Goal: Task Accomplishment & Management: Complete application form

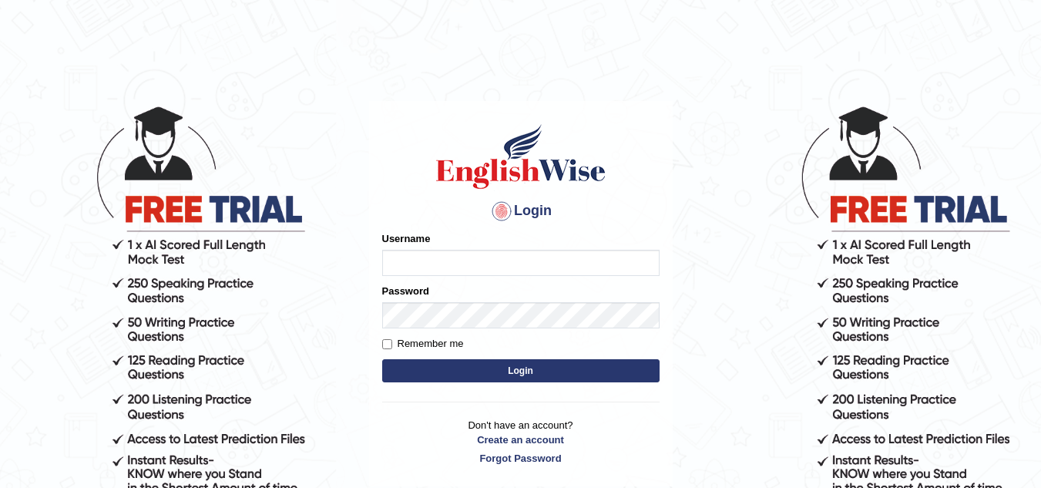
type input "vamshikumar"
click at [516, 375] on button "Login" at bounding box center [520, 370] width 277 height 23
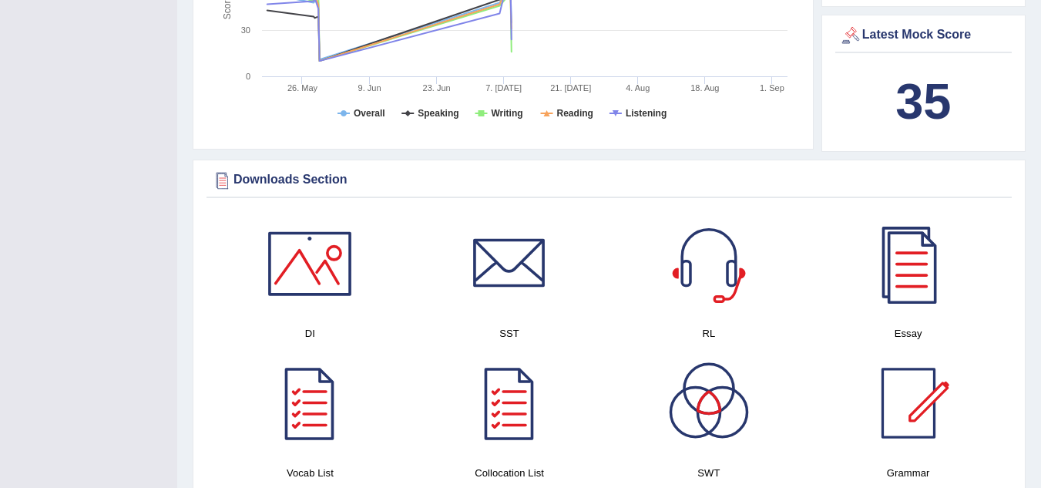
scroll to position [733, 0]
click at [940, 258] on div at bounding box center [909, 263] width 108 height 108
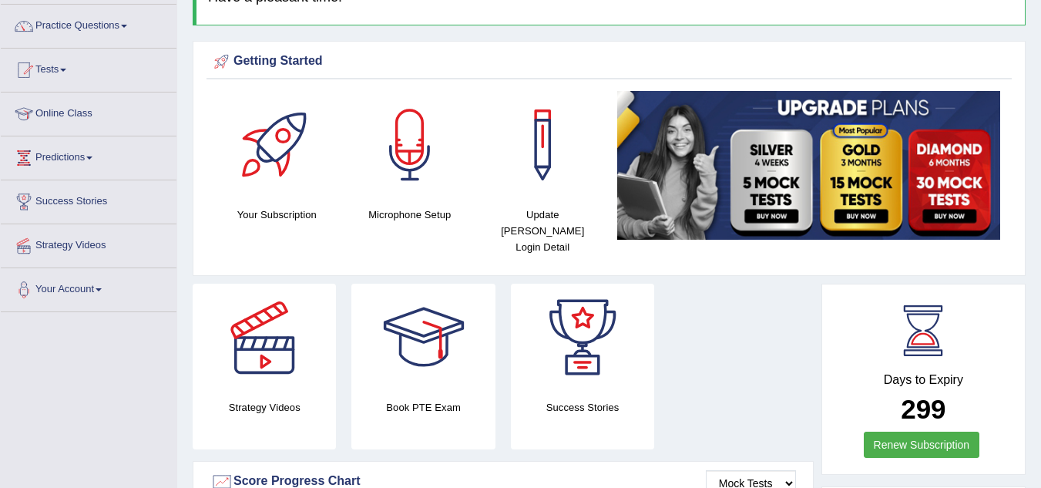
scroll to position [0, 0]
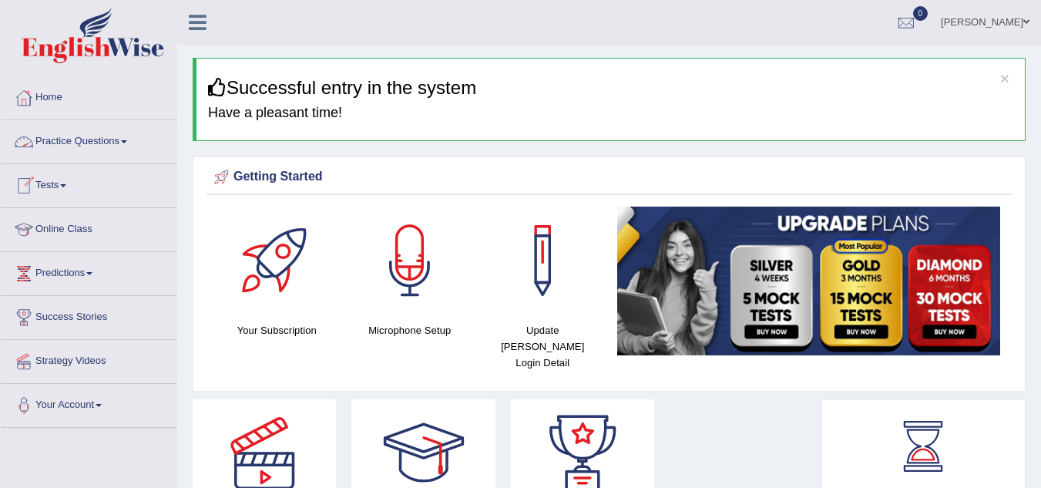
click at [77, 151] on link "Practice Questions" at bounding box center [89, 139] width 176 height 39
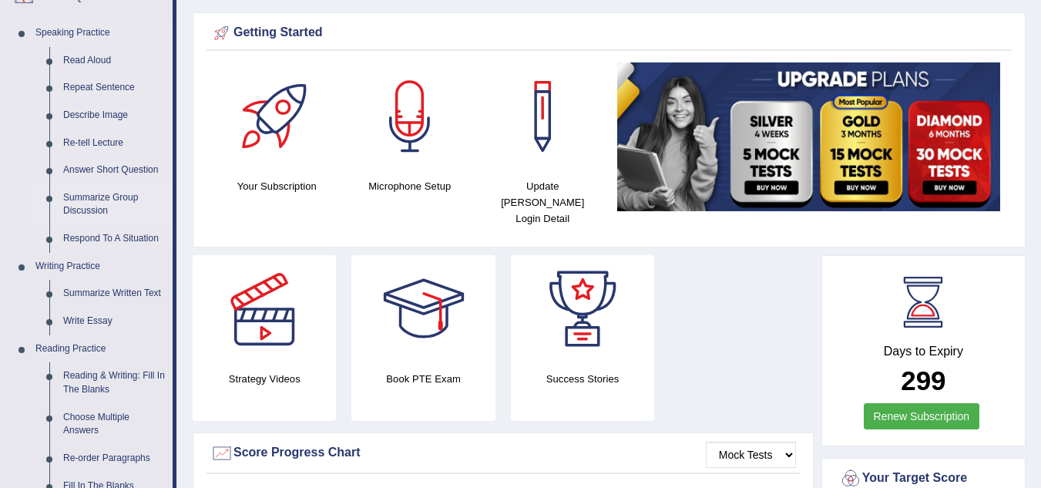
scroll to position [146, 0]
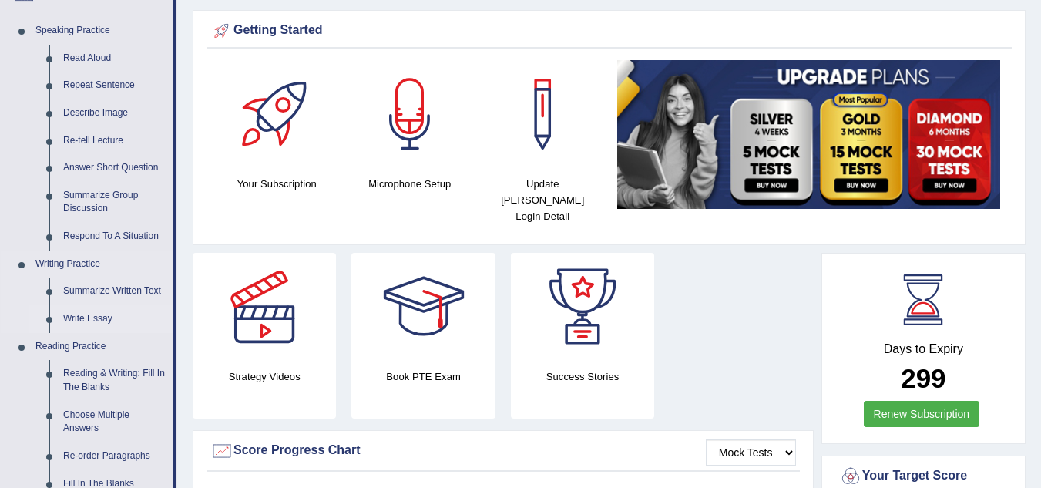
click at [92, 320] on link "Write Essay" at bounding box center [114, 319] width 116 height 28
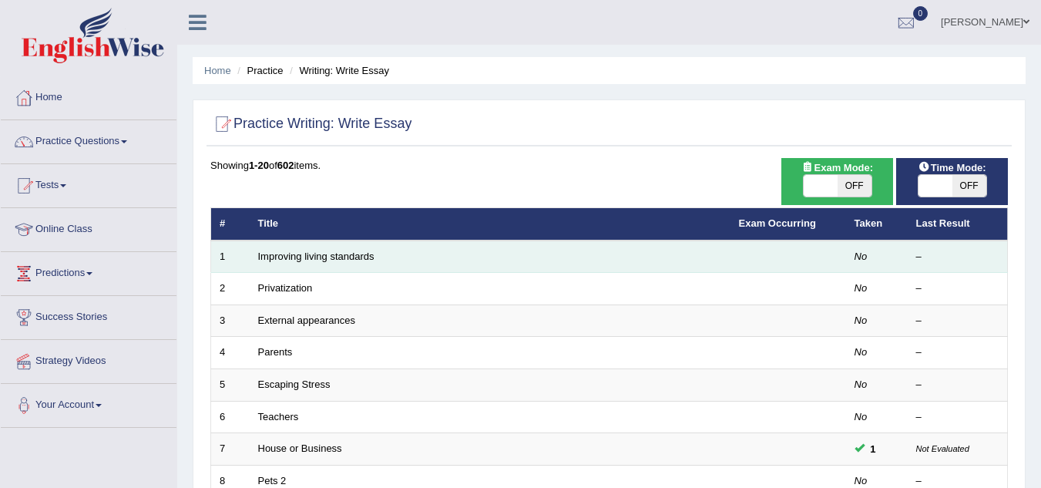
click at [672, 251] on td "Improving living standards" at bounding box center [490, 256] width 481 height 32
click at [365, 259] on link "Improving living standards" at bounding box center [316, 256] width 116 height 12
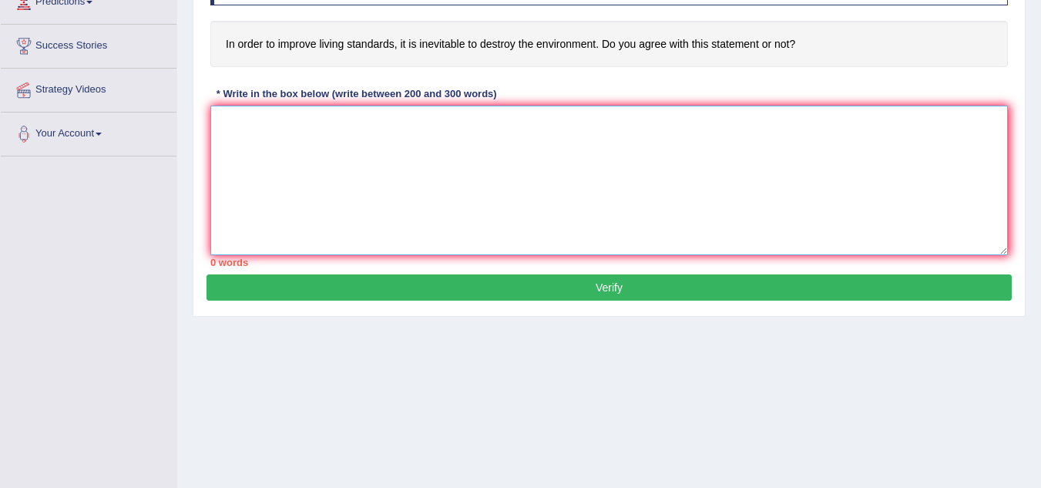
click at [365, 191] on textarea at bounding box center [609, 181] width 798 height 150
paste textarea "The increasing influence of [essay topic] on our lives has ignited numerous dis…"
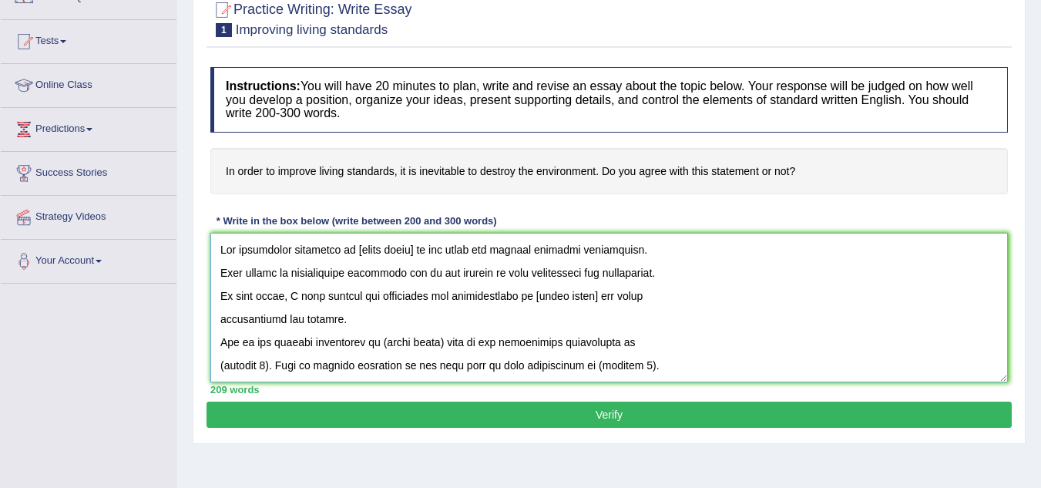
scroll to position [150, 0]
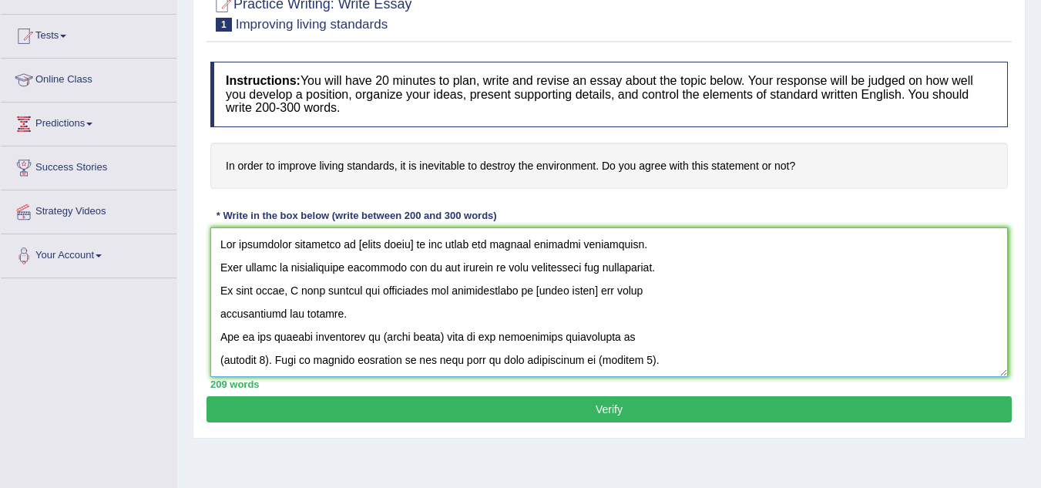
click at [224, 265] on textarea at bounding box center [609, 302] width 798 height 150
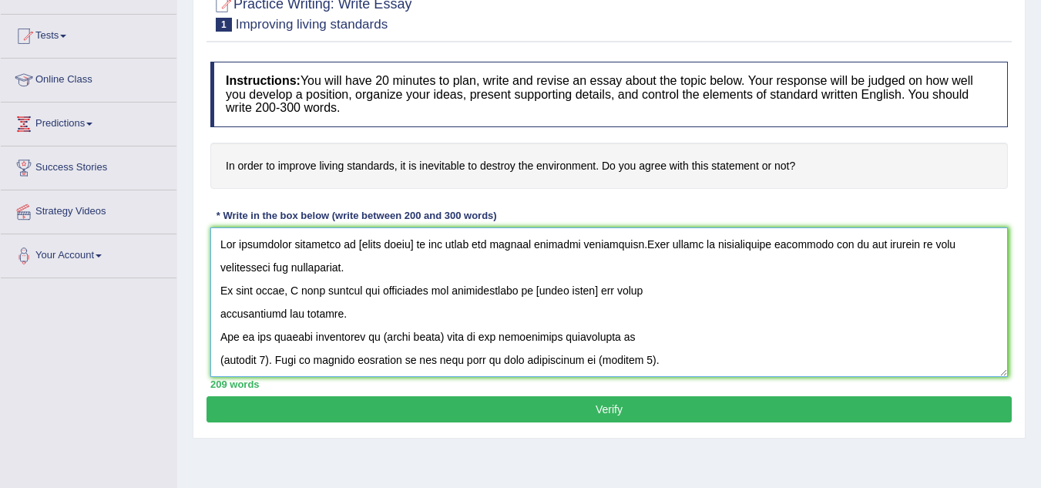
click at [221, 284] on textarea at bounding box center [609, 302] width 798 height 150
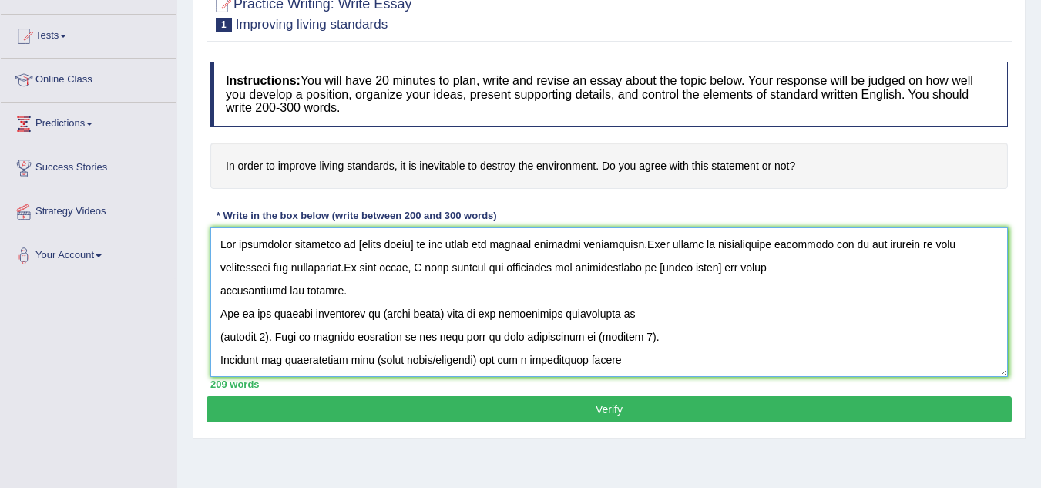
click at [222, 291] on textarea at bounding box center [609, 302] width 798 height 150
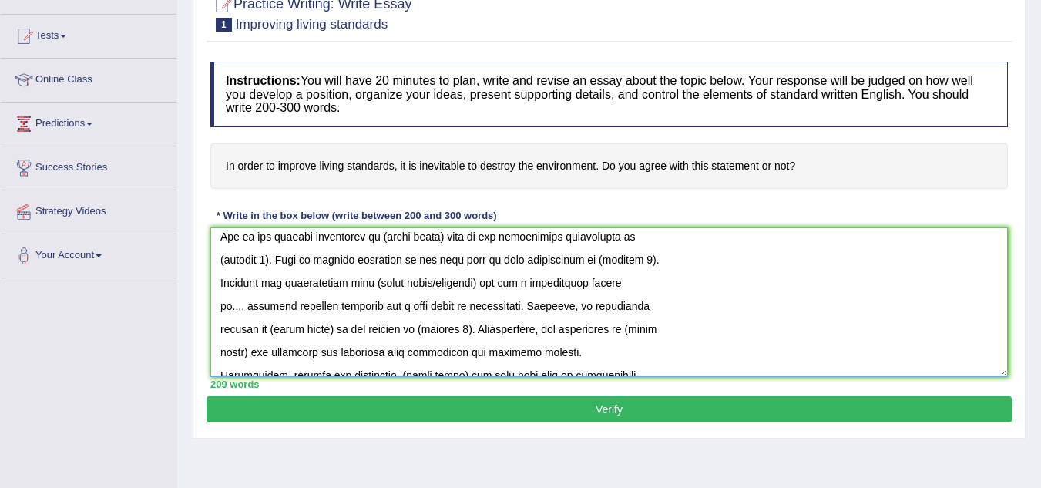
scroll to position [57, 0]
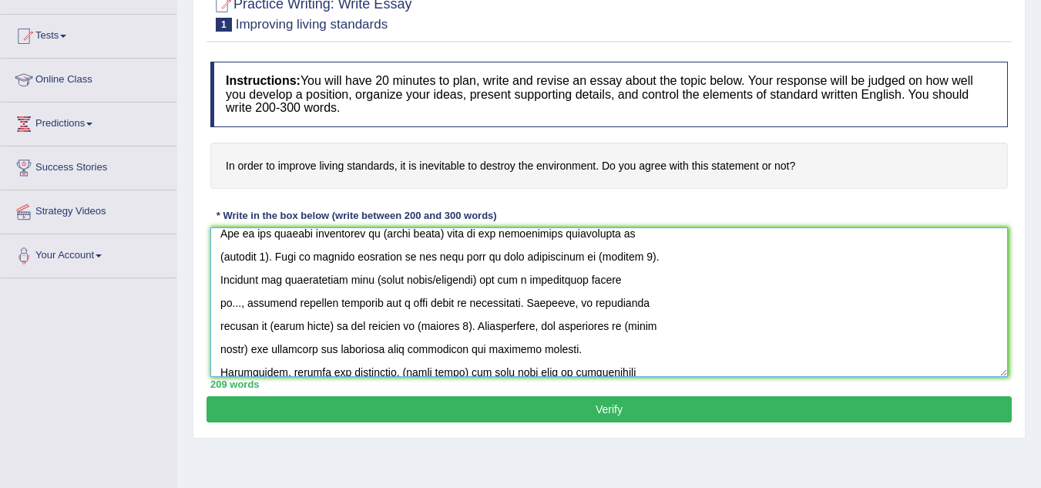
click at [215, 261] on textarea at bounding box center [609, 302] width 798 height 150
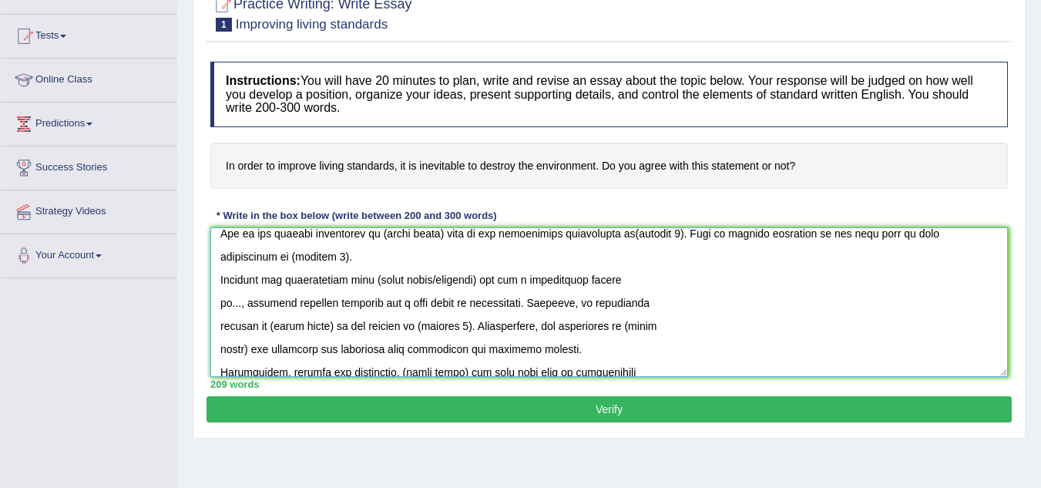
scroll to position [34, 0]
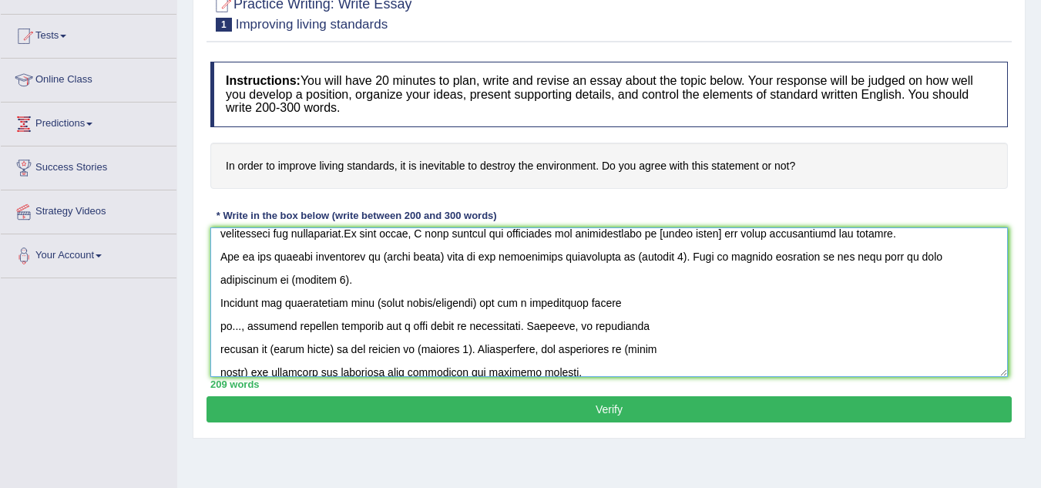
click at [220, 289] on textarea at bounding box center [609, 302] width 798 height 150
click at [219, 308] on textarea at bounding box center [609, 302] width 798 height 150
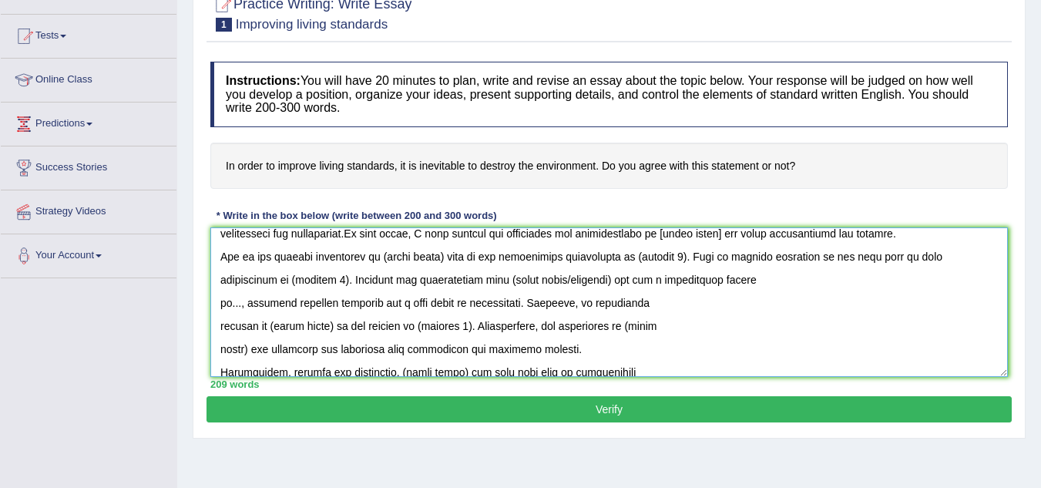
click at [222, 302] on textarea at bounding box center [609, 302] width 798 height 150
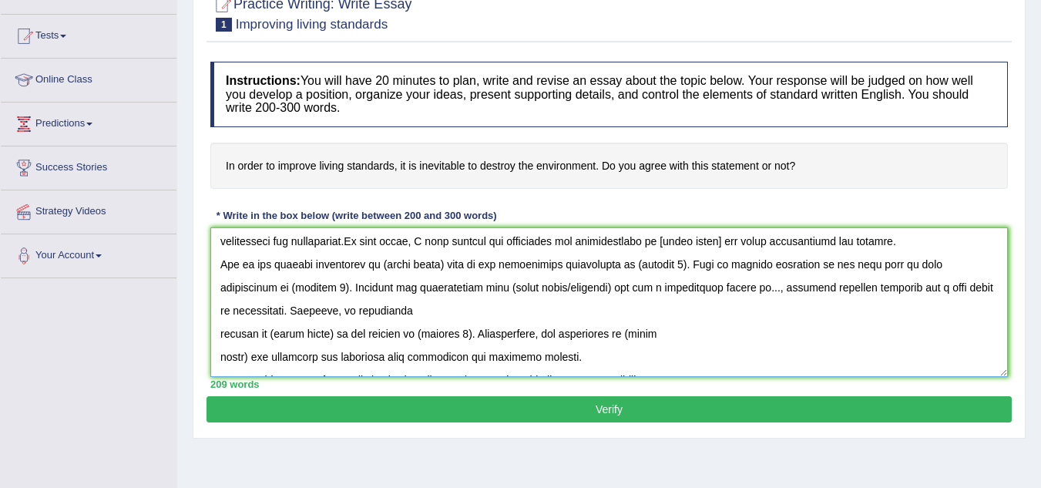
scroll to position [25, 0]
click at [214, 307] on textarea at bounding box center [609, 302] width 798 height 150
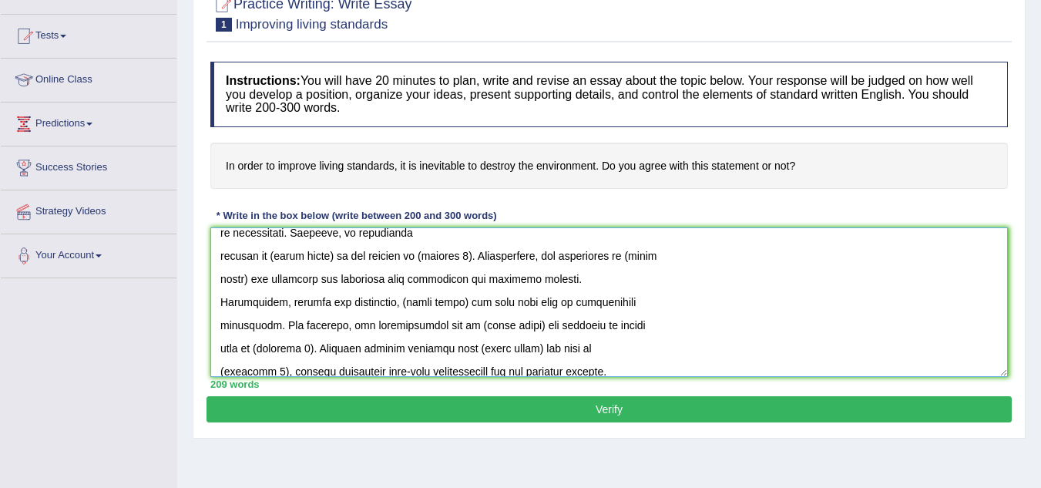
click at [220, 262] on textarea at bounding box center [609, 302] width 798 height 150
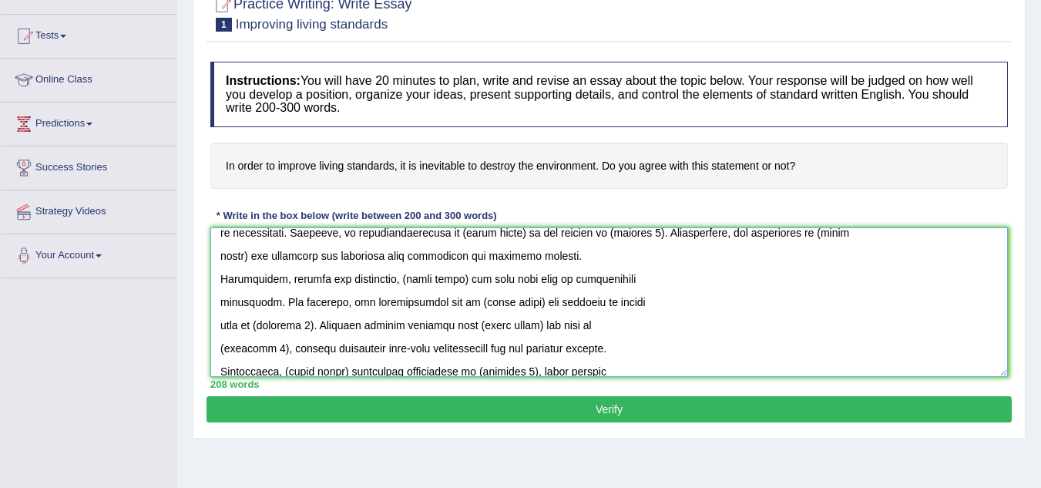
scroll to position [81, 0]
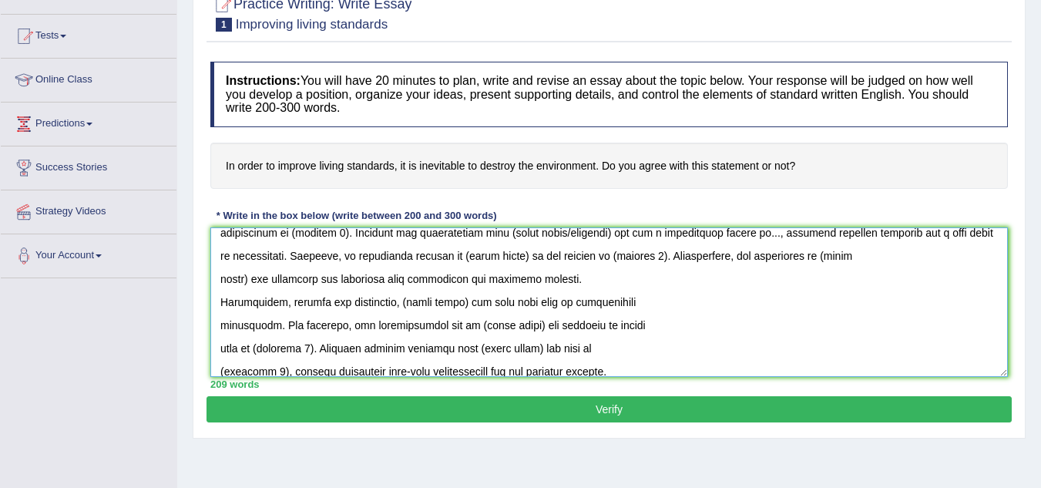
click at [220, 277] on textarea at bounding box center [609, 302] width 798 height 150
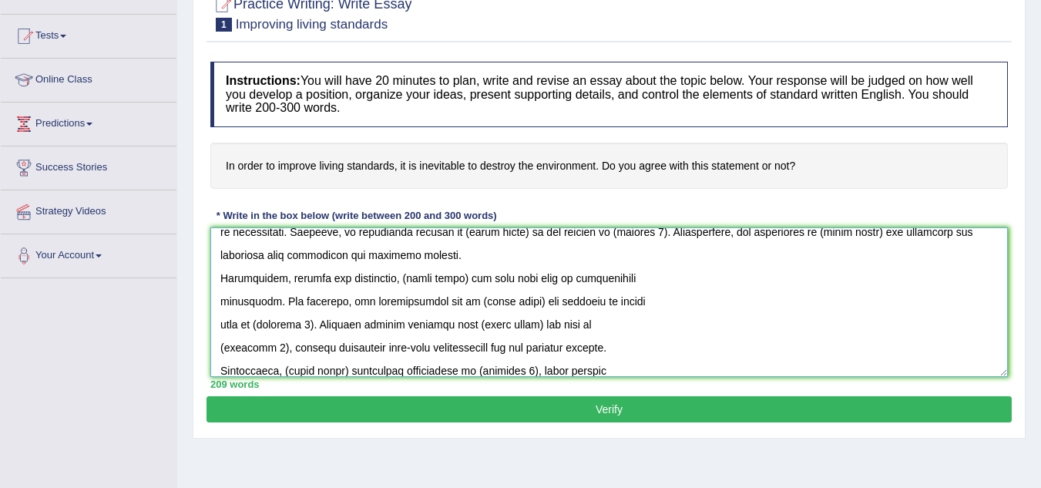
scroll to position [106, 0]
click at [223, 306] on textarea at bounding box center [609, 302] width 798 height 150
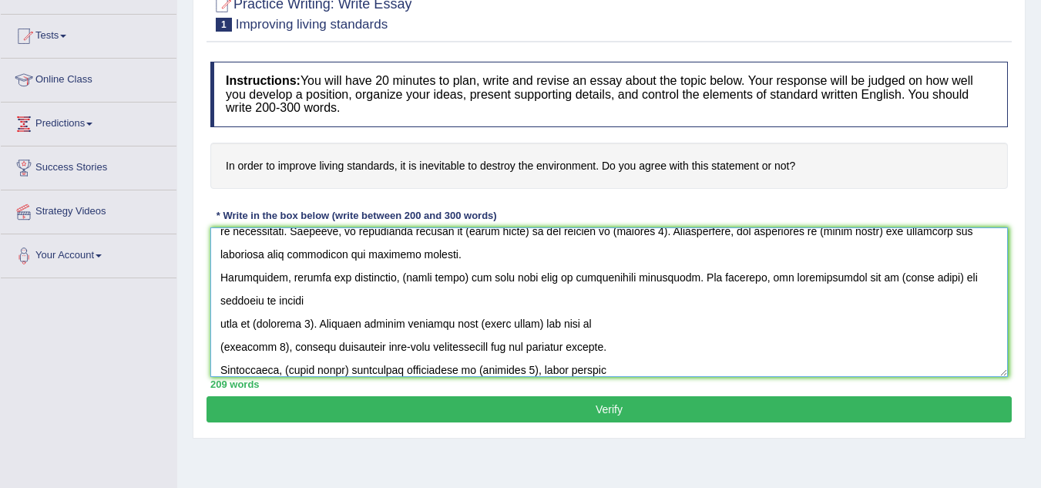
click at [217, 321] on textarea at bounding box center [609, 302] width 798 height 150
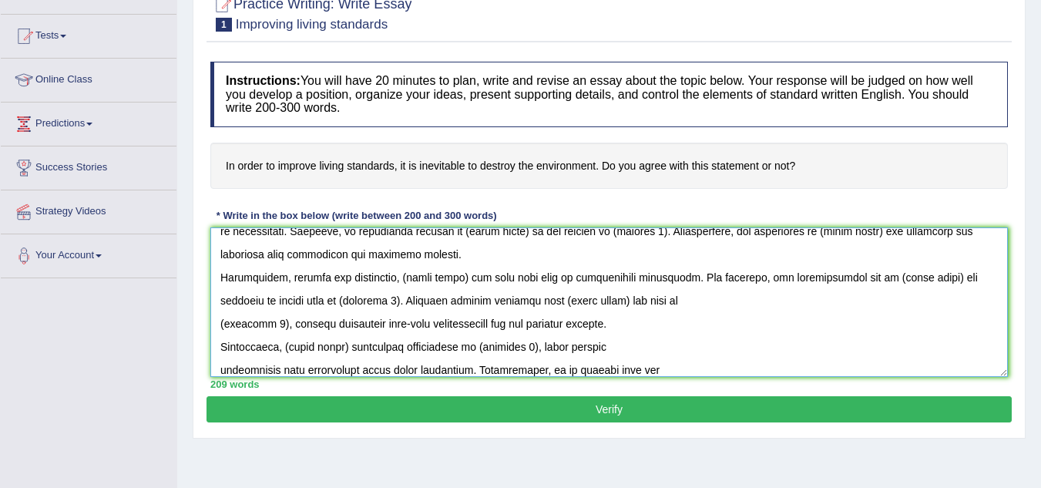
click at [223, 324] on textarea at bounding box center [609, 302] width 798 height 150
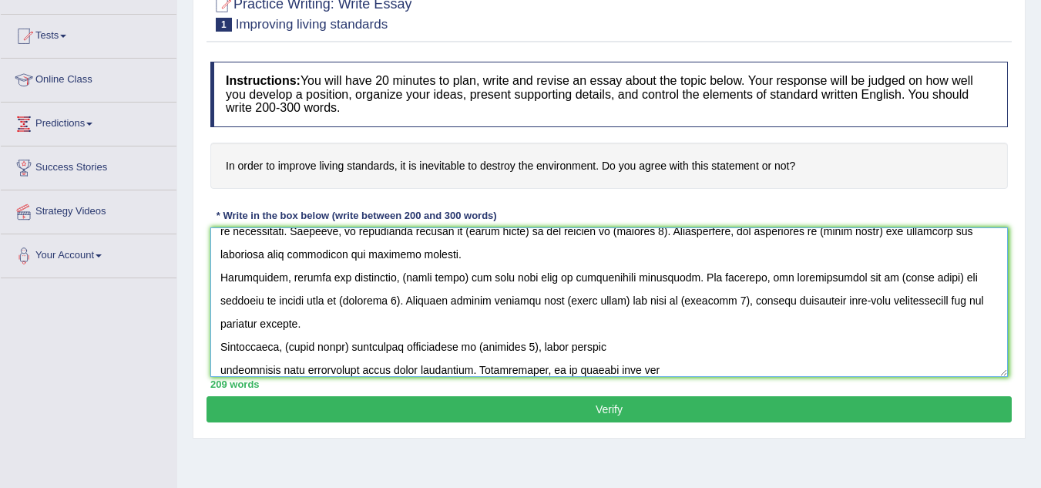
scroll to position [146, 0]
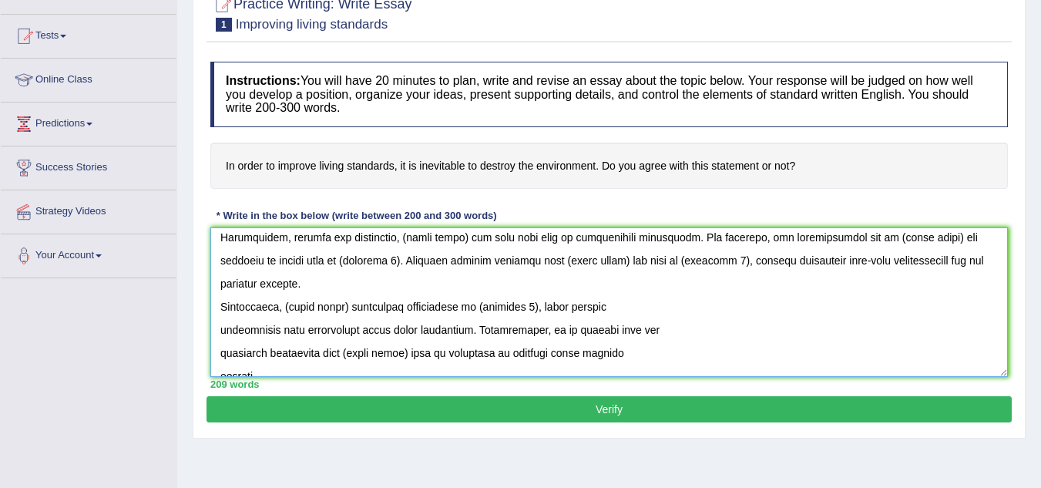
click at [222, 305] on textarea at bounding box center [609, 302] width 798 height 150
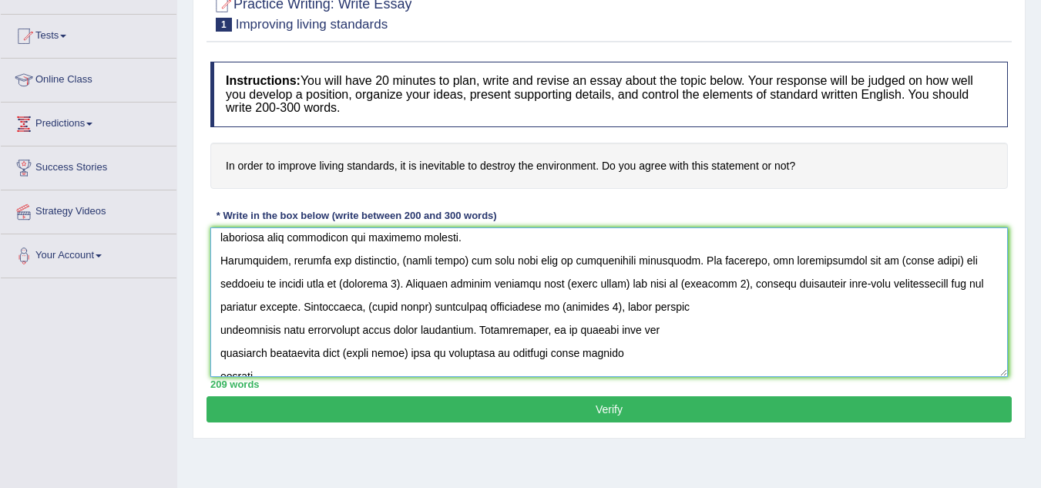
scroll to position [139, 0]
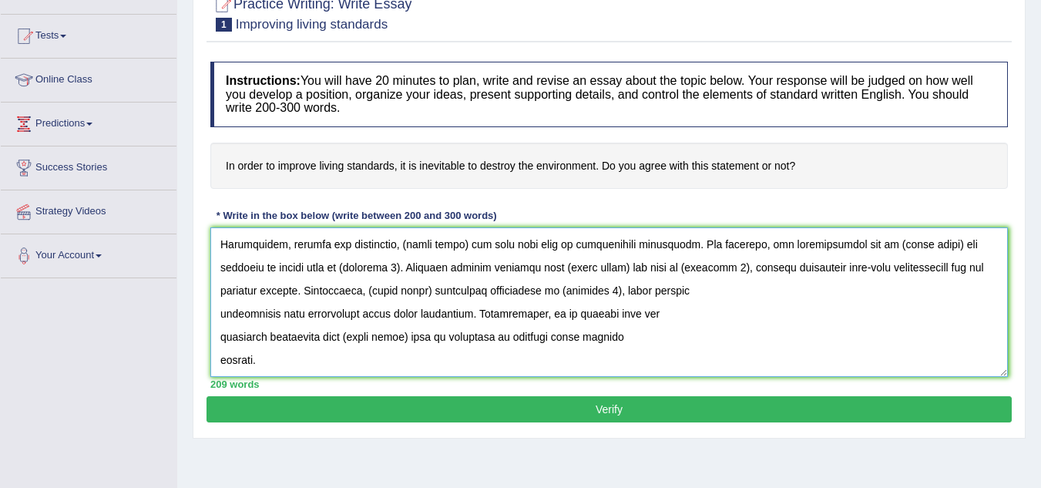
click at [223, 310] on textarea at bounding box center [609, 302] width 798 height 150
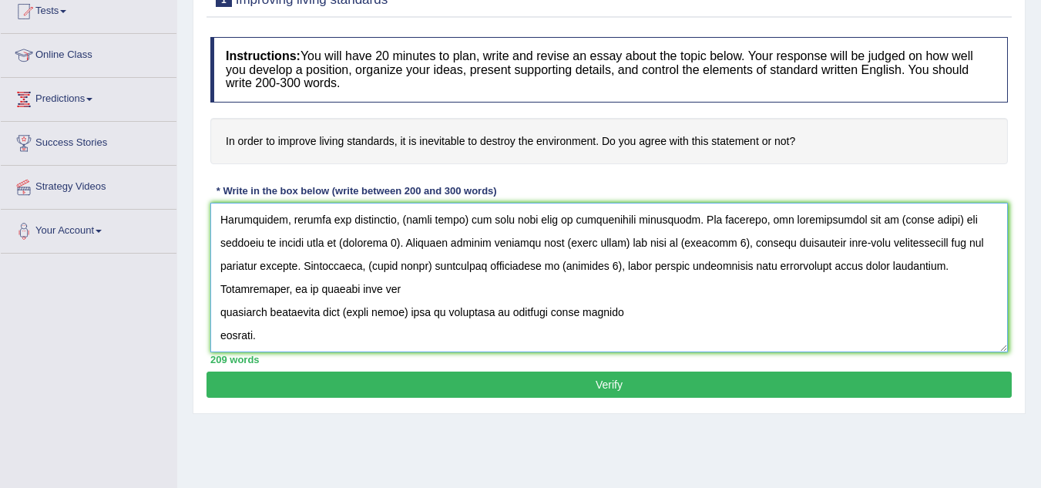
scroll to position [175, 0]
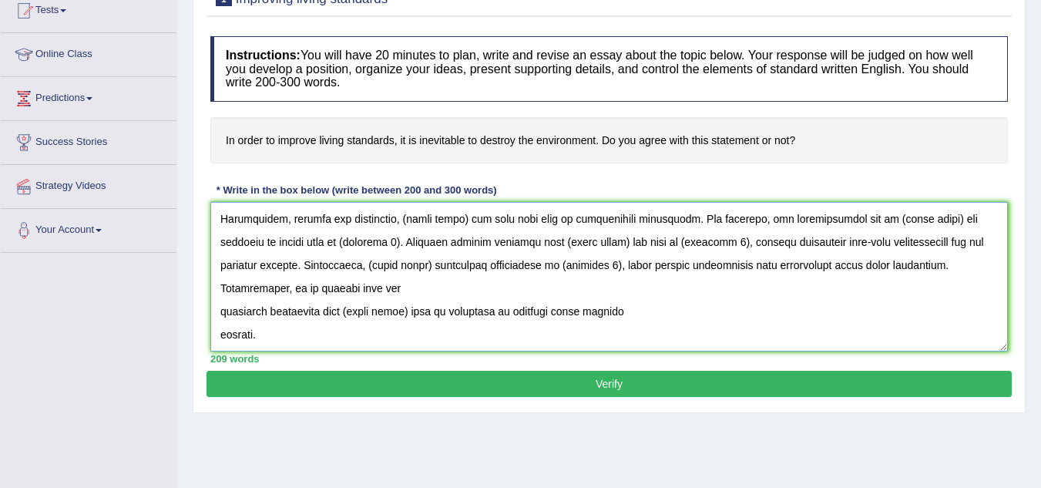
click at [217, 317] on textarea at bounding box center [609, 277] width 798 height 150
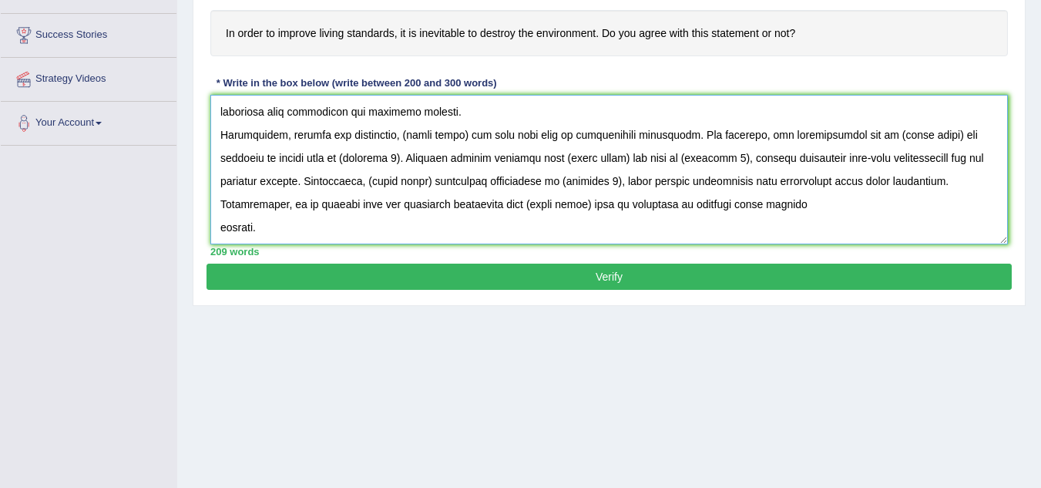
scroll to position [281, 0]
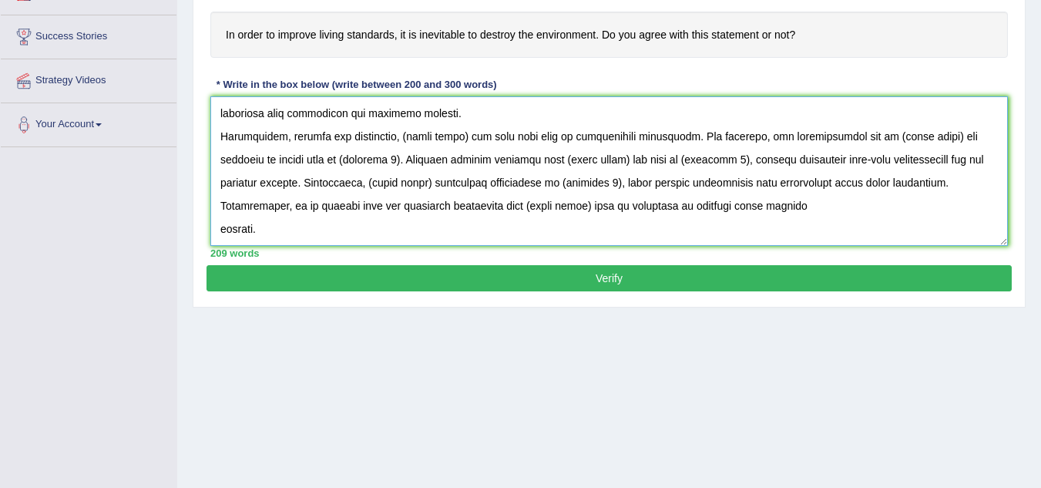
click at [213, 229] on textarea at bounding box center [609, 171] width 798 height 150
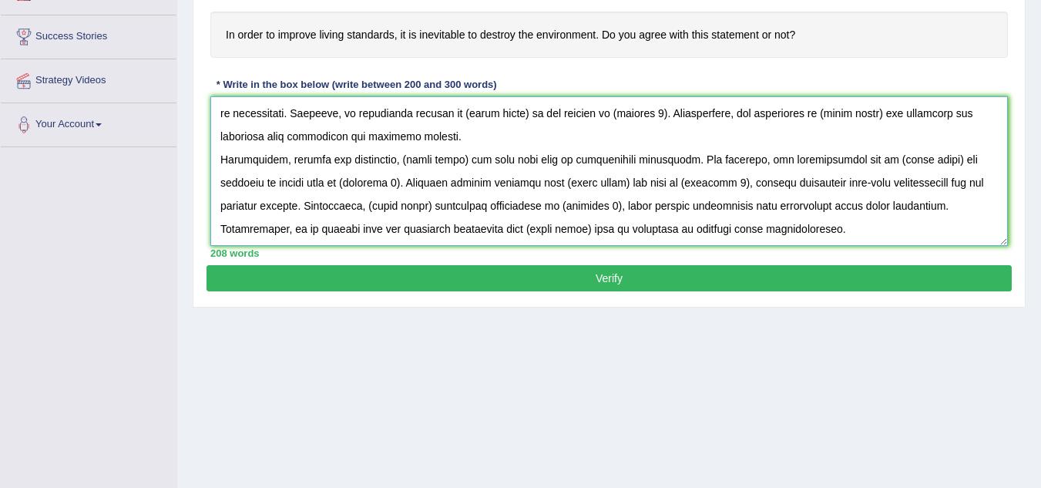
scroll to position [92, 0]
click at [857, 224] on textarea at bounding box center [609, 171] width 798 height 150
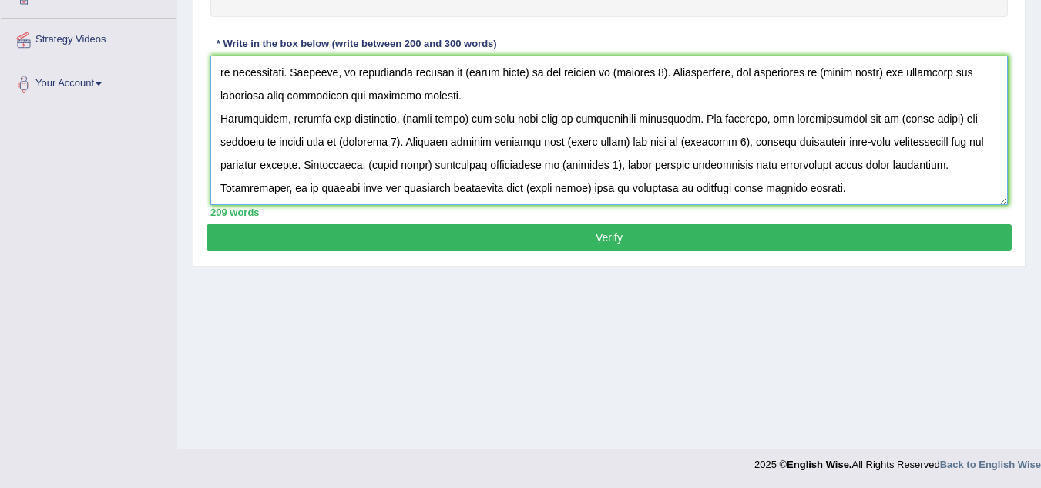
scroll to position [106, 0]
paste textarea "To conclude, (essay topic) offers notable benefits as well as significant chall…"
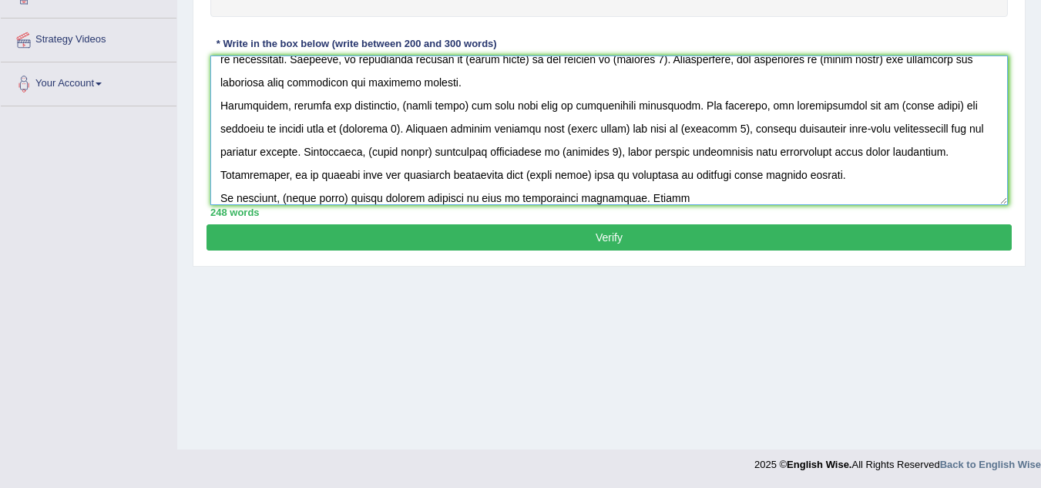
scroll to position [152, 0]
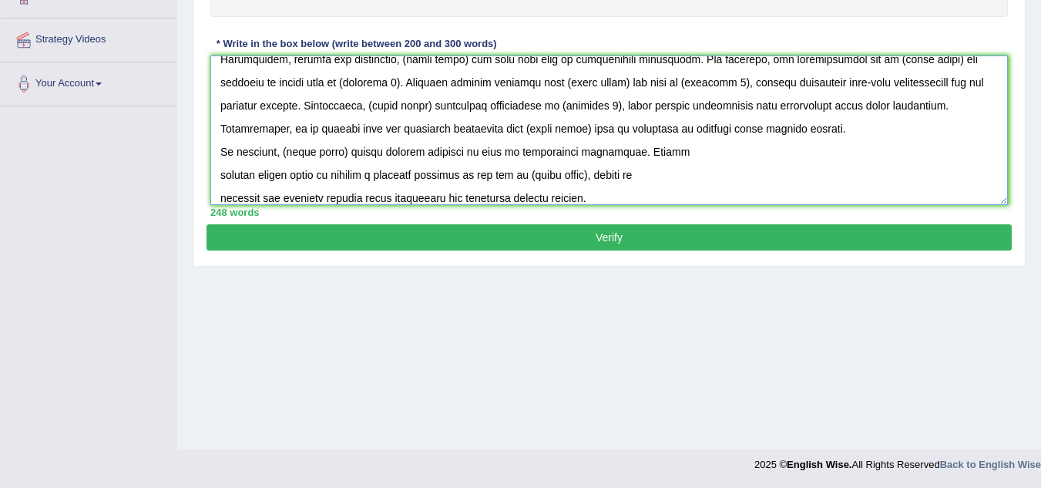
click at [217, 169] on textarea at bounding box center [609, 130] width 798 height 150
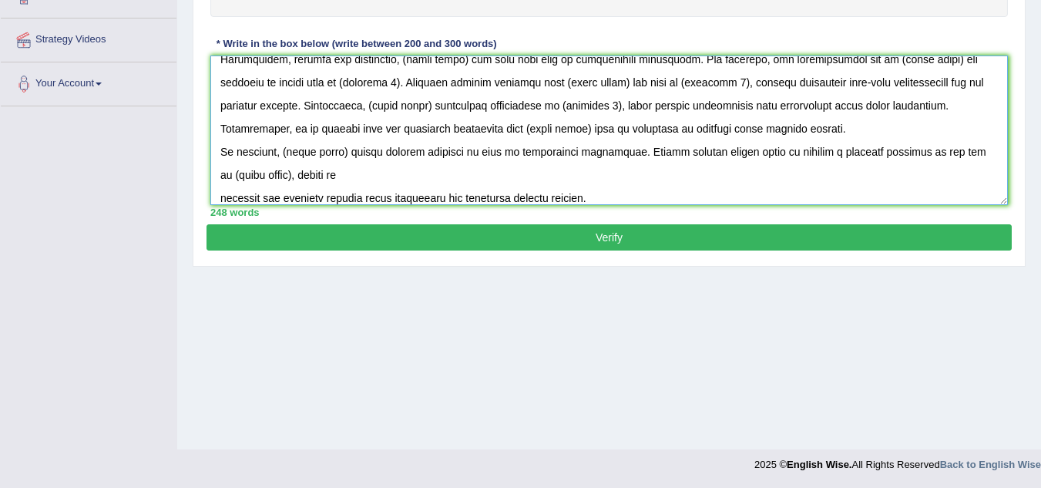
click at [224, 192] on textarea at bounding box center [609, 130] width 798 height 150
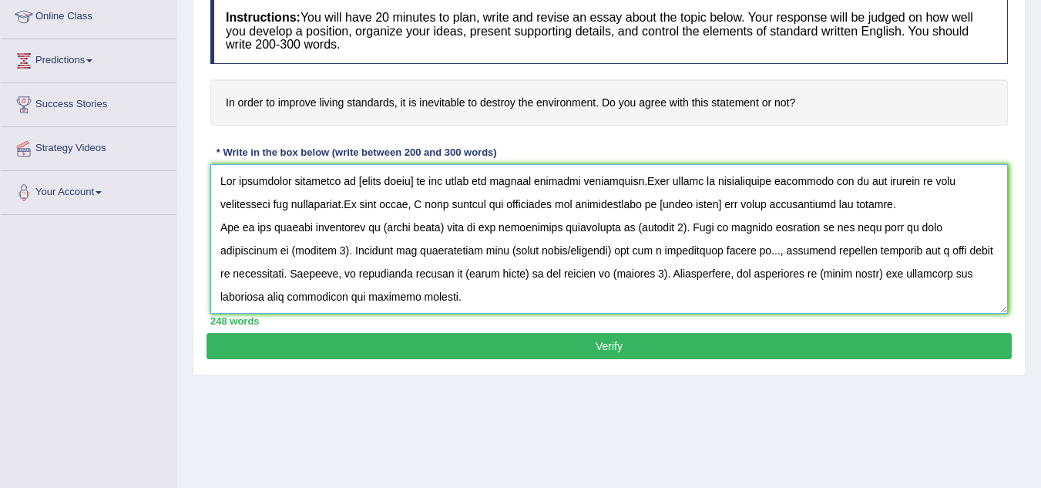
scroll to position [211, 0]
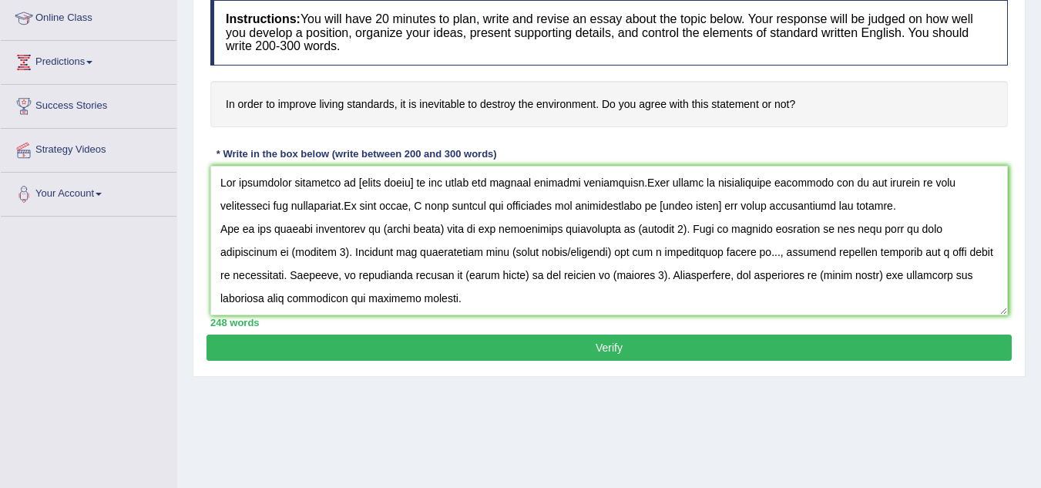
drag, startPoint x: 594, startPoint y: 106, endPoint x: 478, endPoint y: 101, distance: 116.5
click at [478, 101] on h4 "In order to improve living standards, it is inevitable to destroy the environme…" at bounding box center [609, 104] width 798 height 47
drag, startPoint x: 229, startPoint y: 101, endPoint x: 610, endPoint y: 106, distance: 381.5
click at [610, 106] on h4 "In order to improve living standards, it is inevitable to destroy the environme…" at bounding box center [609, 104] width 798 height 47
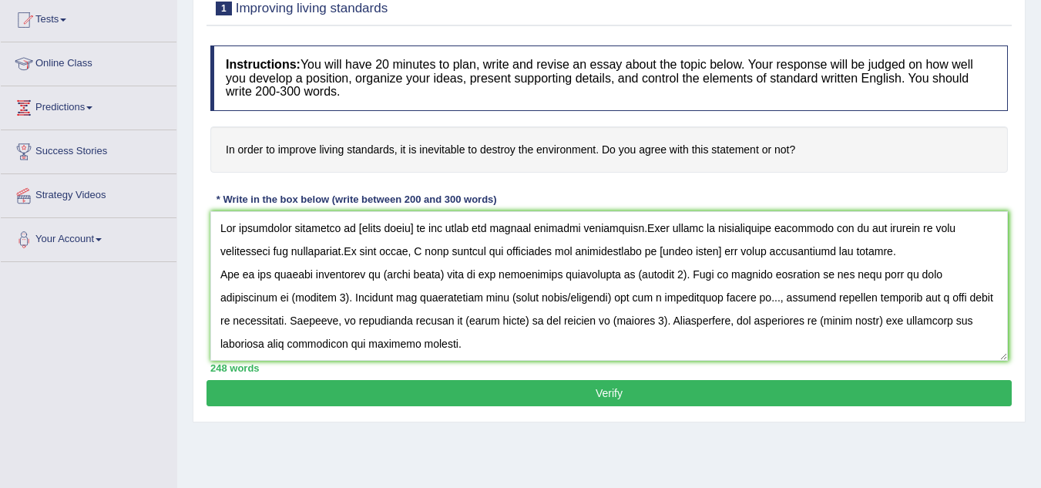
scroll to position [163, 0]
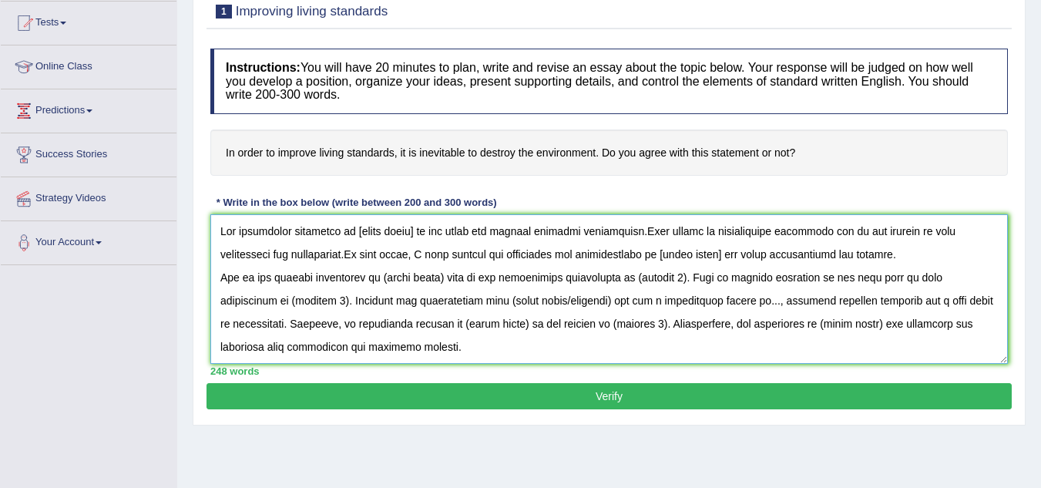
drag, startPoint x: 353, startPoint y: 224, endPoint x: 412, endPoint y: 224, distance: 59.4
click at [412, 224] on textarea at bounding box center [609, 289] width 798 height 150
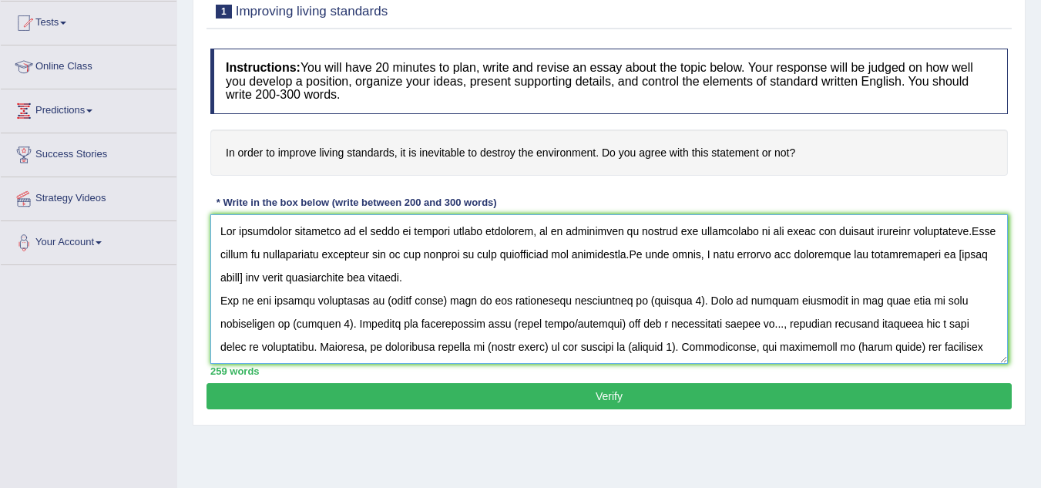
drag, startPoint x: 352, startPoint y: 227, endPoint x: 724, endPoint y: 227, distance: 372.3
click at [724, 227] on textarea at bounding box center [609, 289] width 798 height 150
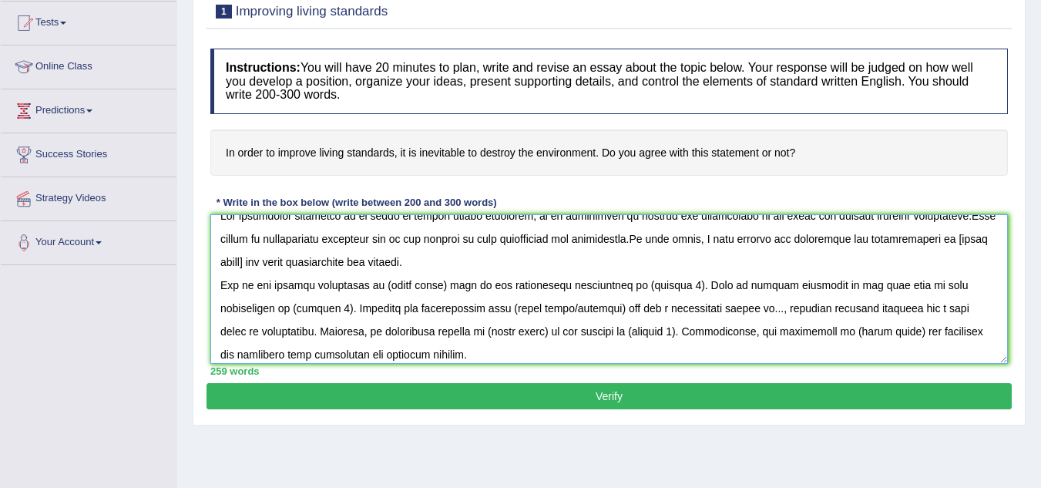
scroll to position [8, 0]
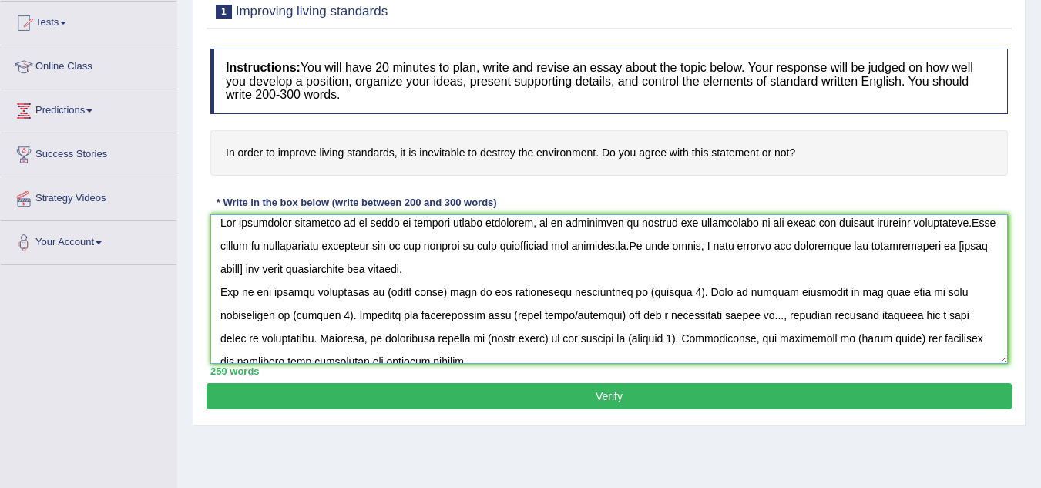
drag, startPoint x: 939, startPoint y: 247, endPoint x: 530, endPoint y: 267, distance: 409.0
click at [530, 267] on textarea at bounding box center [609, 289] width 798 height 150
click at [248, 270] on textarea at bounding box center [609, 289] width 798 height 150
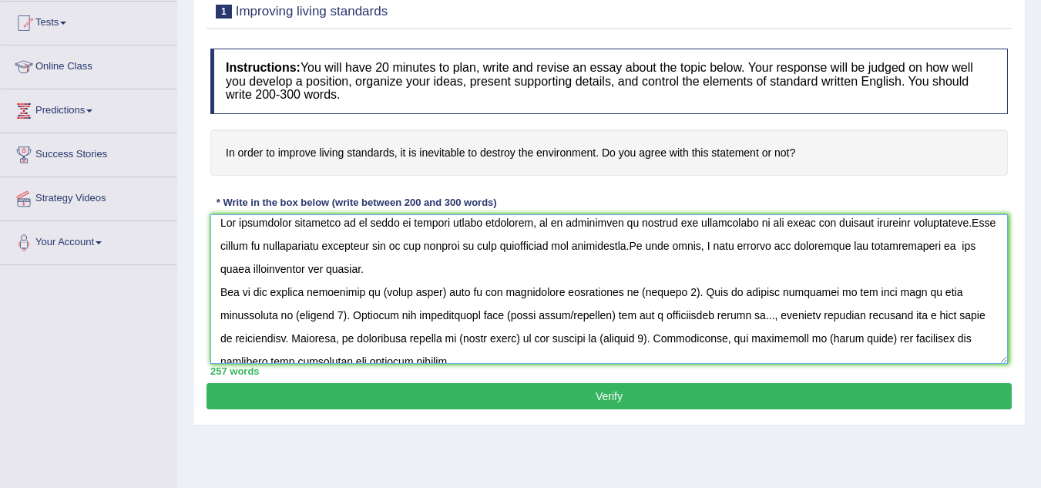
paste textarea "in order to improve living standards, it is inevitable to destroy the environme…"
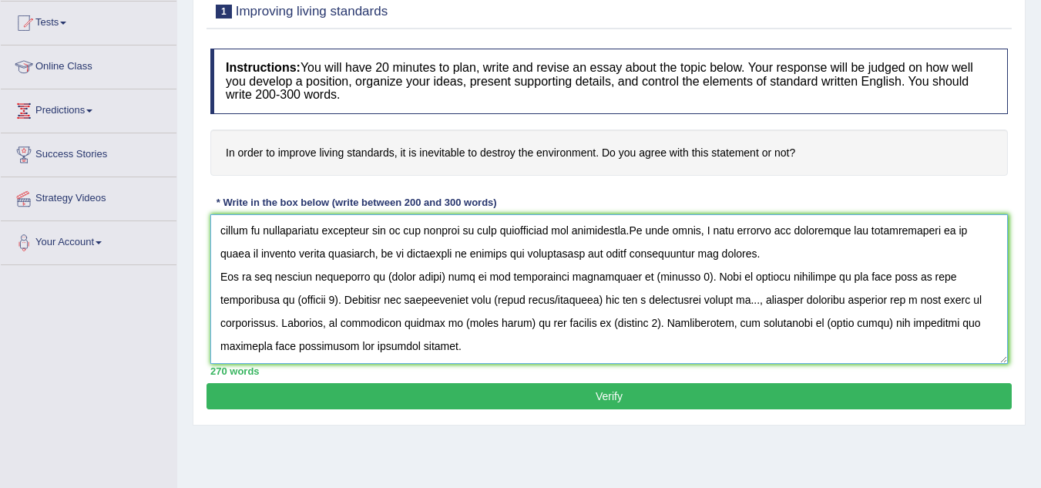
scroll to position [27, 0]
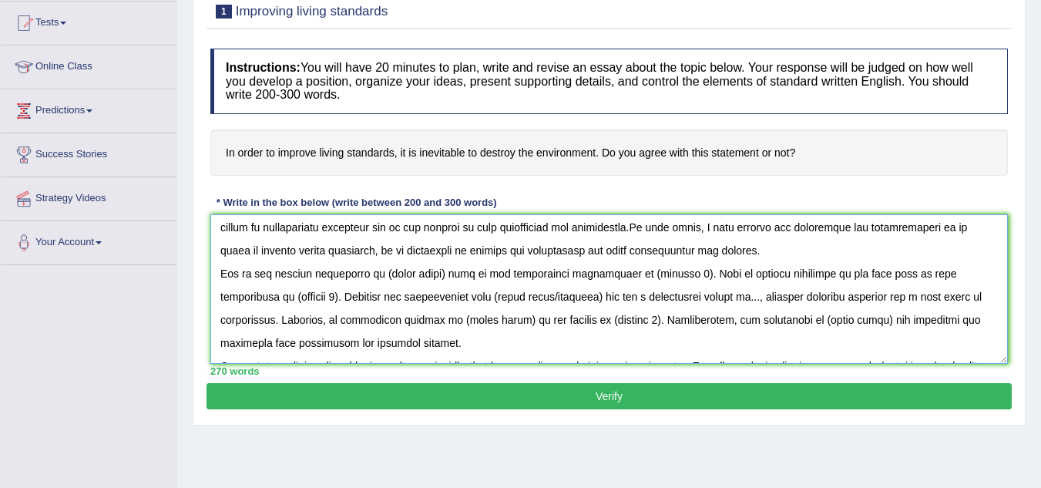
drag, startPoint x: 386, startPoint y: 274, endPoint x: 442, endPoint y: 277, distance: 55.5
click at [442, 277] on textarea at bounding box center [609, 289] width 798 height 150
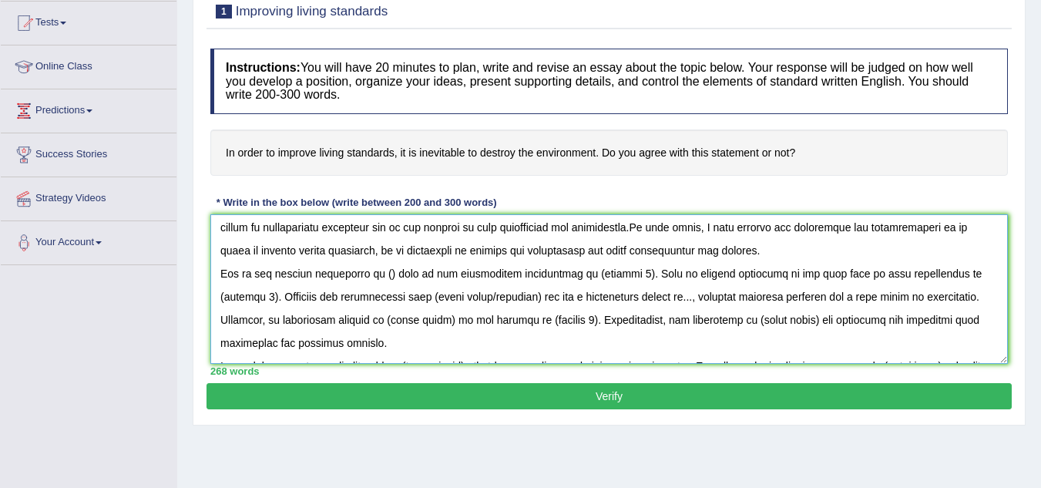
click at [390, 272] on textarea at bounding box center [609, 289] width 798 height 150
paste textarea "in order to improve living standards, it is inevitable to destroy the environme…"
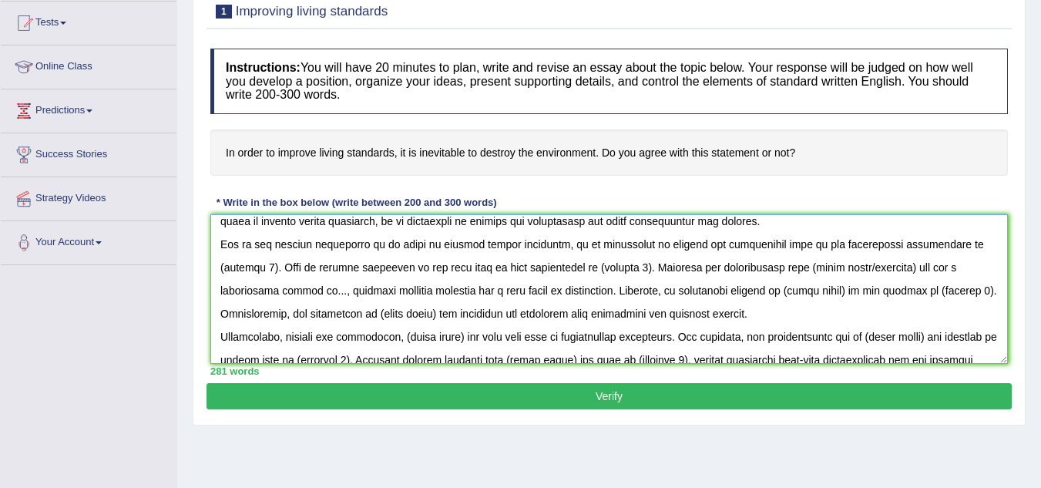
scroll to position [58, 0]
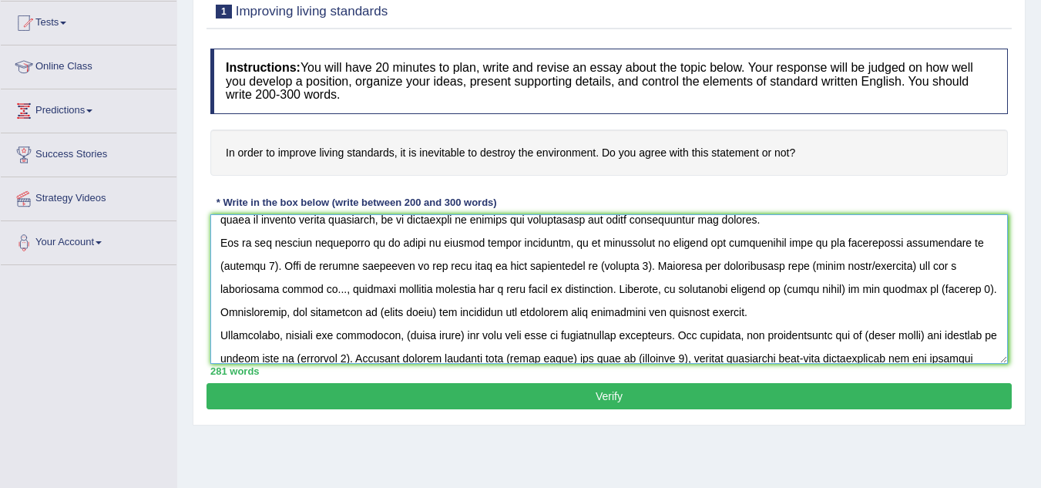
drag, startPoint x: 687, startPoint y: 291, endPoint x: 749, endPoint y: 286, distance: 61.9
click at [749, 286] on textarea at bounding box center [609, 289] width 798 height 150
paste textarea "in order to improve living standards, it is inevitable to destroy the environme…"
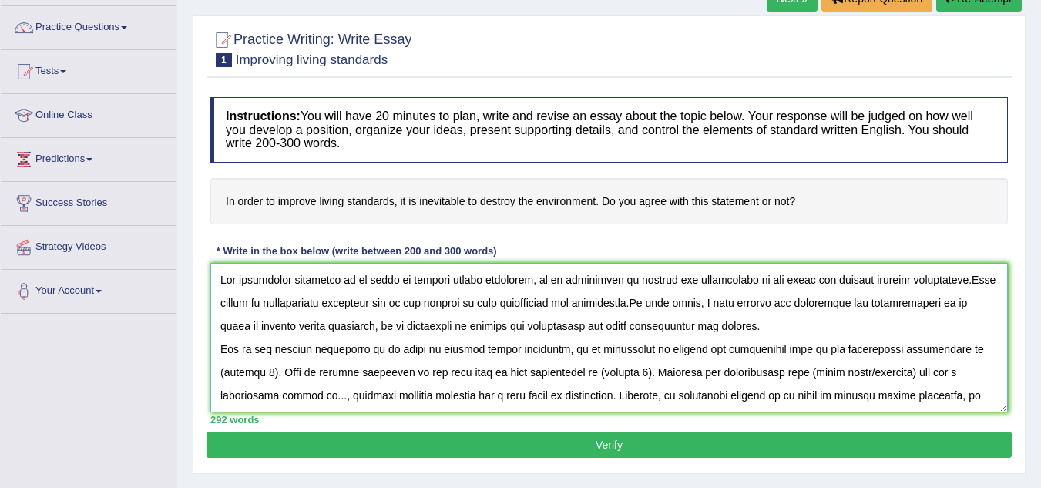
scroll to position [113, 0]
drag, startPoint x: 348, startPoint y: 328, endPoint x: 553, endPoint y: 323, distance: 205.8
click at [553, 323] on textarea at bounding box center [609, 339] width 798 height 150
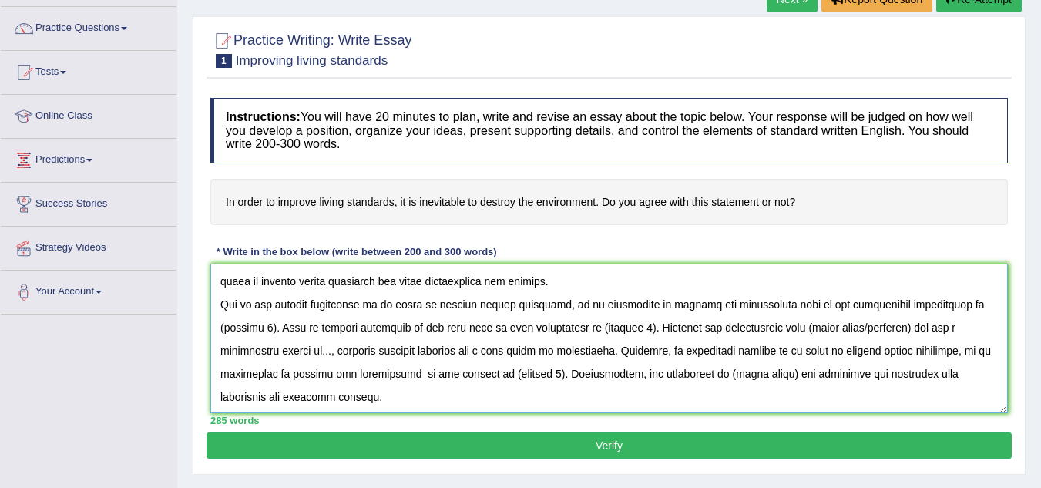
scroll to position [47, 0]
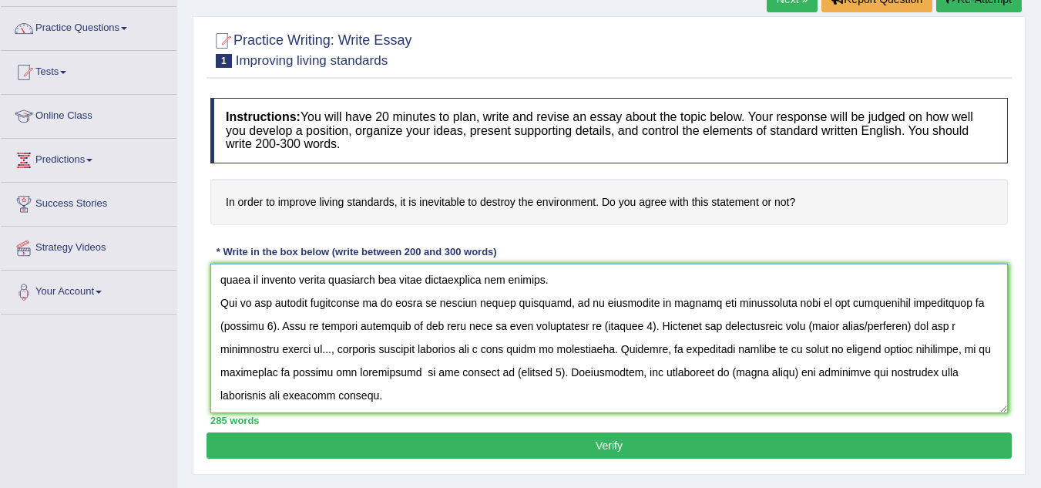
drag, startPoint x: 862, startPoint y: 348, endPoint x: 973, endPoint y: 344, distance: 111.8
click at [973, 344] on textarea at bounding box center [609, 339] width 798 height 150
drag, startPoint x: 687, startPoint y: 348, endPoint x: 855, endPoint y: 347, distance: 167.3
click at [855, 347] on textarea at bounding box center [609, 339] width 798 height 150
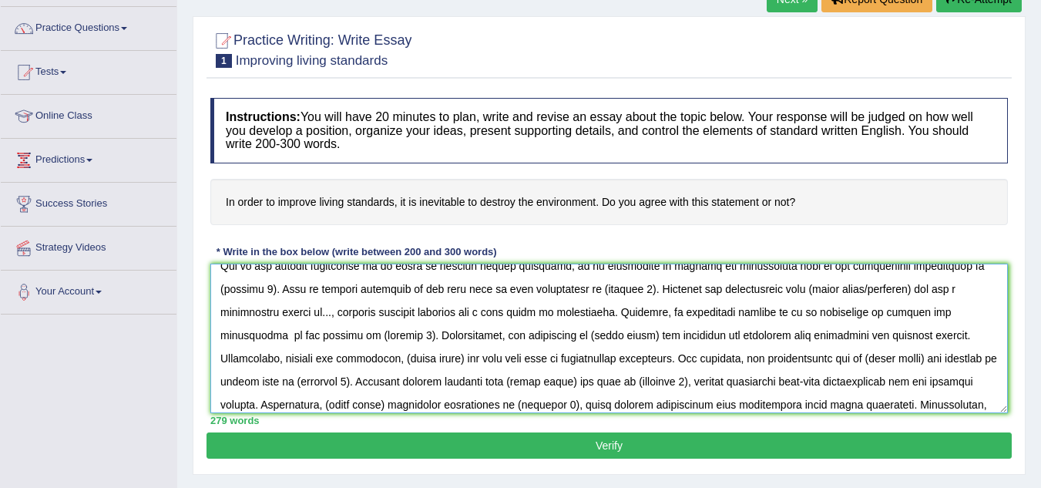
scroll to position [85, 0]
click at [888, 311] on textarea at bounding box center [609, 339] width 798 height 150
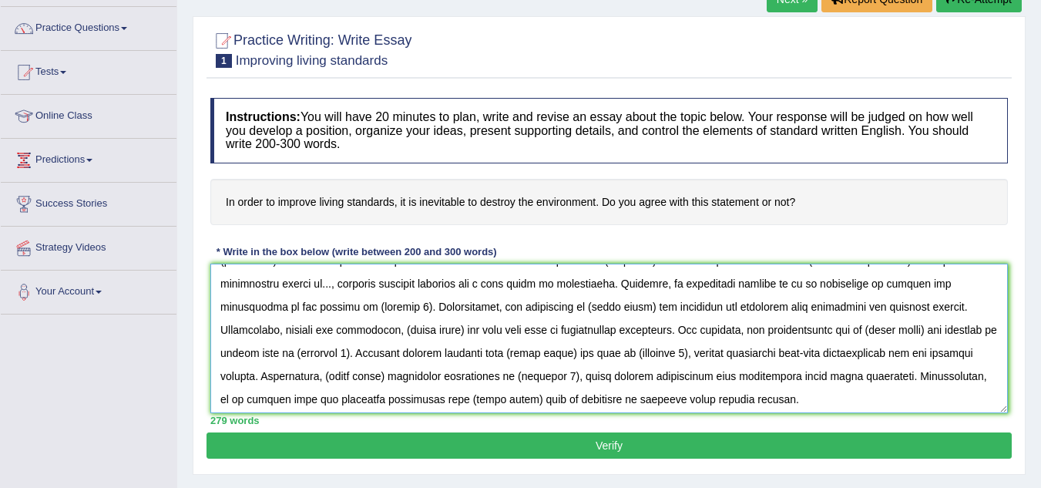
scroll to position [115, 0]
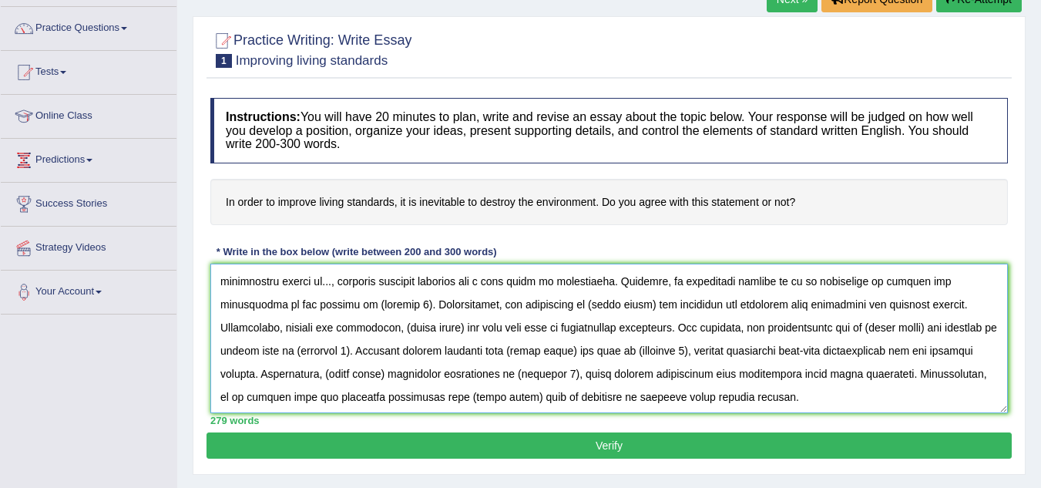
drag, startPoint x: 435, startPoint y: 307, endPoint x: 497, endPoint y: 308, distance: 62.4
click at [497, 308] on textarea at bounding box center [609, 339] width 798 height 150
paste textarea "in order to improve living standards, it is inevitable to destroy the environme…"
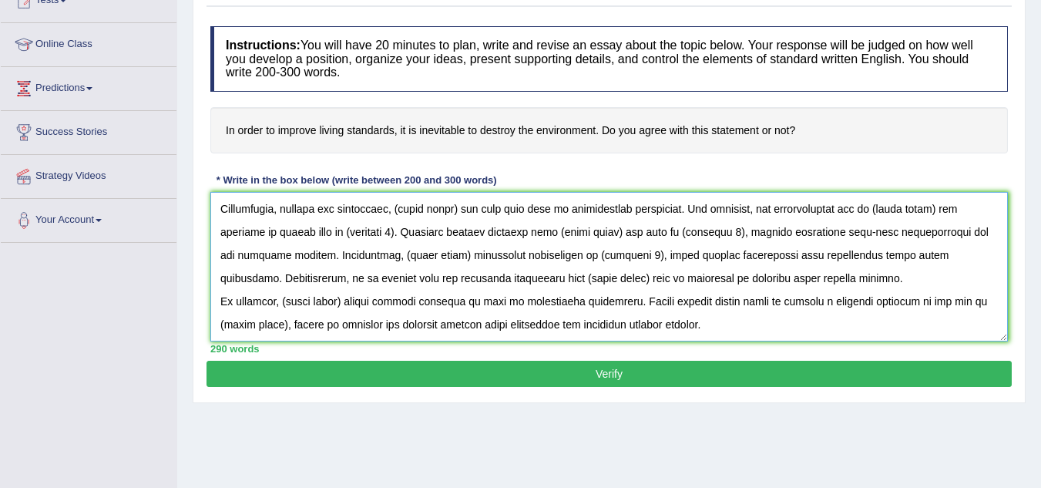
scroll to position [188, 0]
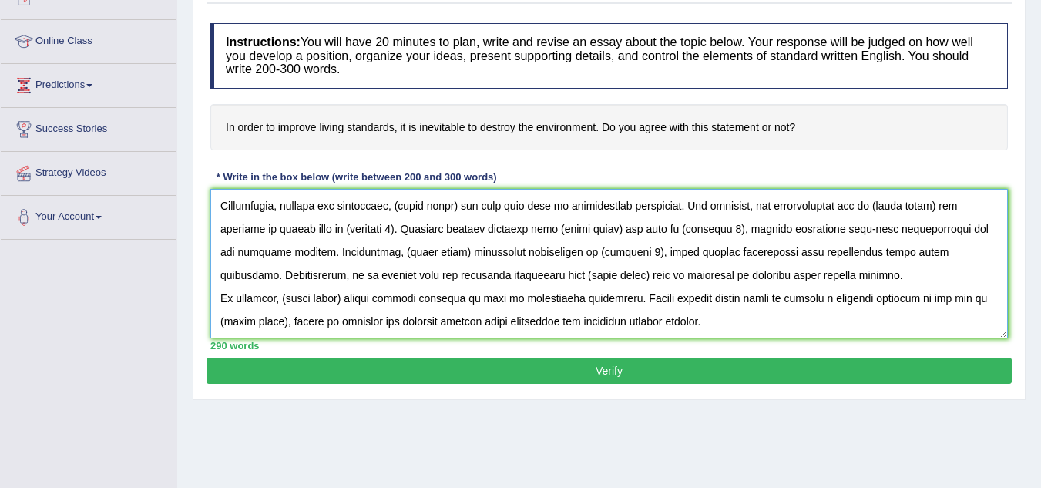
drag, startPoint x: 312, startPoint y: 250, endPoint x: 886, endPoint y: 274, distance: 574.6
click at [886, 274] on textarea at bounding box center [609, 264] width 798 height 150
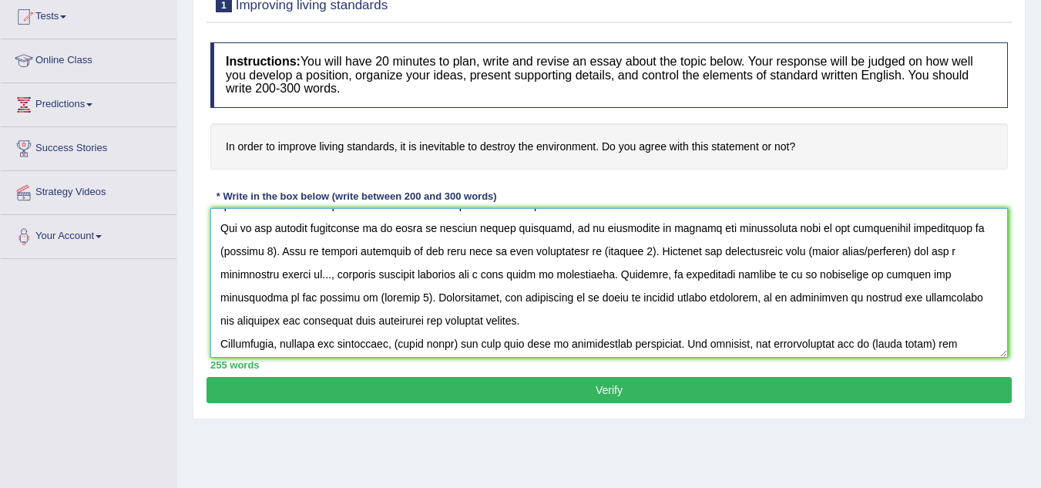
scroll to position [67, 0]
click at [241, 275] on textarea at bounding box center [609, 283] width 798 height 150
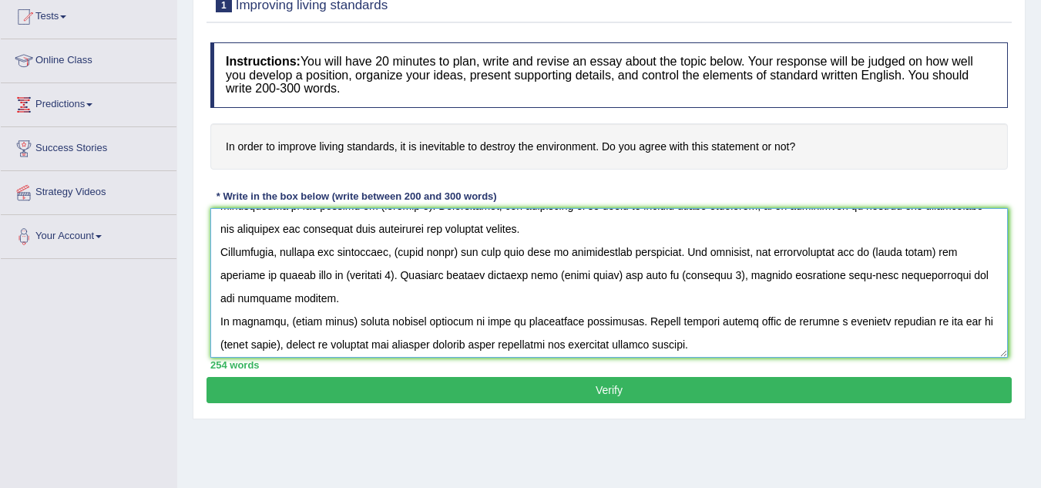
scroll to position [162, 0]
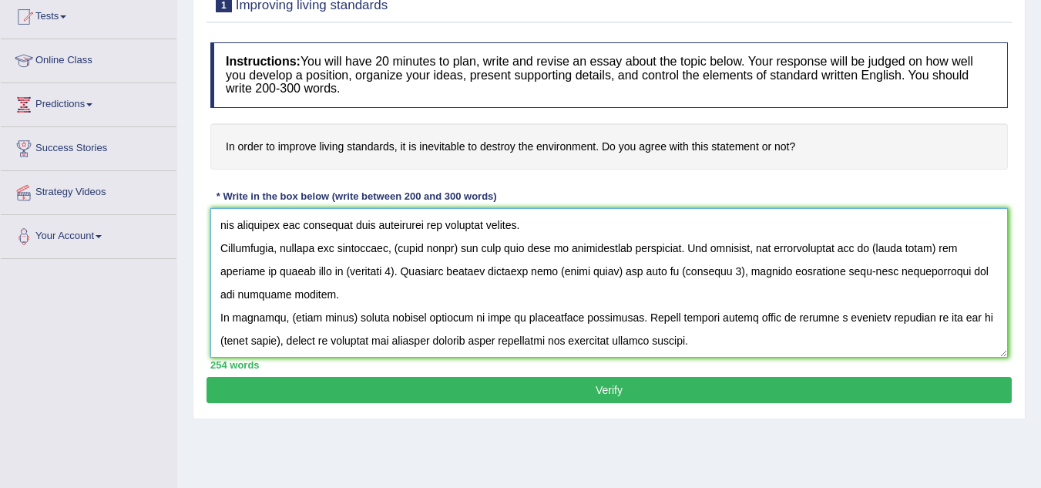
drag, startPoint x: 284, startPoint y: 315, endPoint x: 346, endPoint y: 311, distance: 61.8
click at [346, 311] on textarea at bounding box center [609, 283] width 798 height 150
paste textarea "in order to improve living standards, it is inevitable to destroy the environme…"
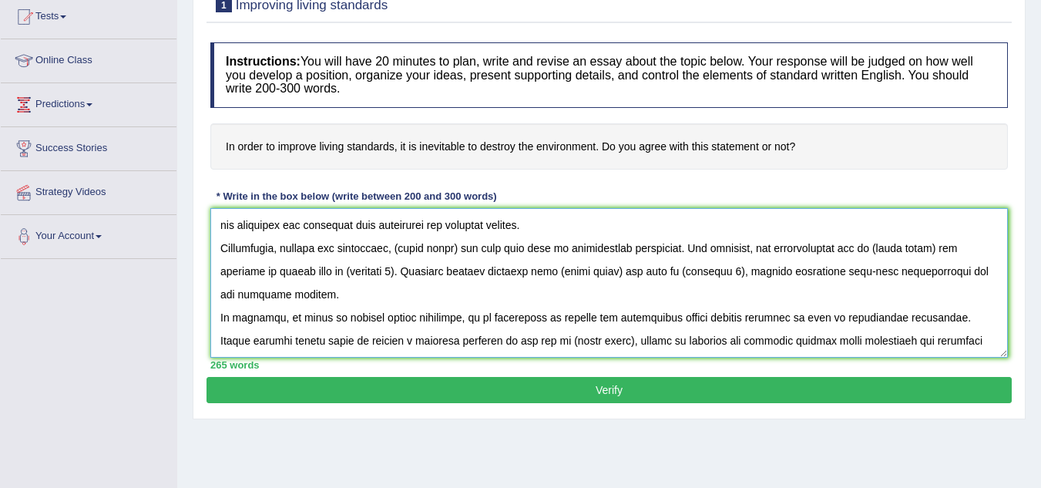
drag, startPoint x: 533, startPoint y: 337, endPoint x: 593, endPoint y: 339, distance: 60.2
click at [593, 339] on textarea at bounding box center [609, 283] width 798 height 150
paste textarea "in order to improve living standards, it is inevitable to destroy the environme…"
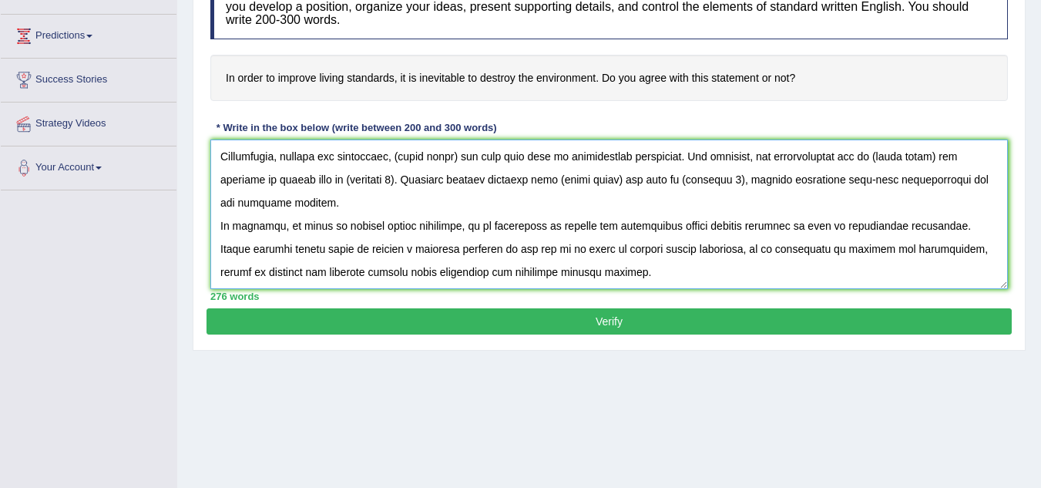
scroll to position [239, 0]
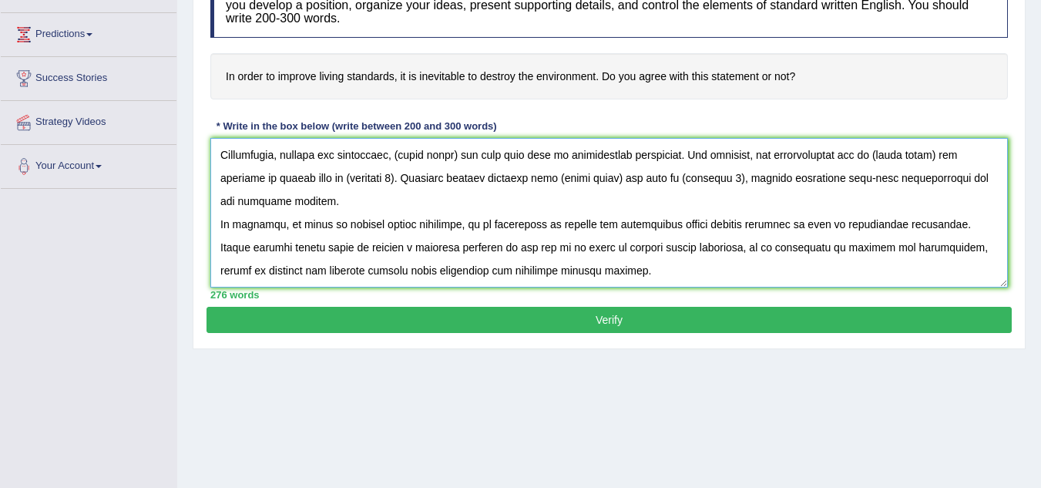
drag, startPoint x: 570, startPoint y: 181, endPoint x: 624, endPoint y: 180, distance: 54.7
click at [624, 180] on textarea at bounding box center [609, 213] width 798 height 150
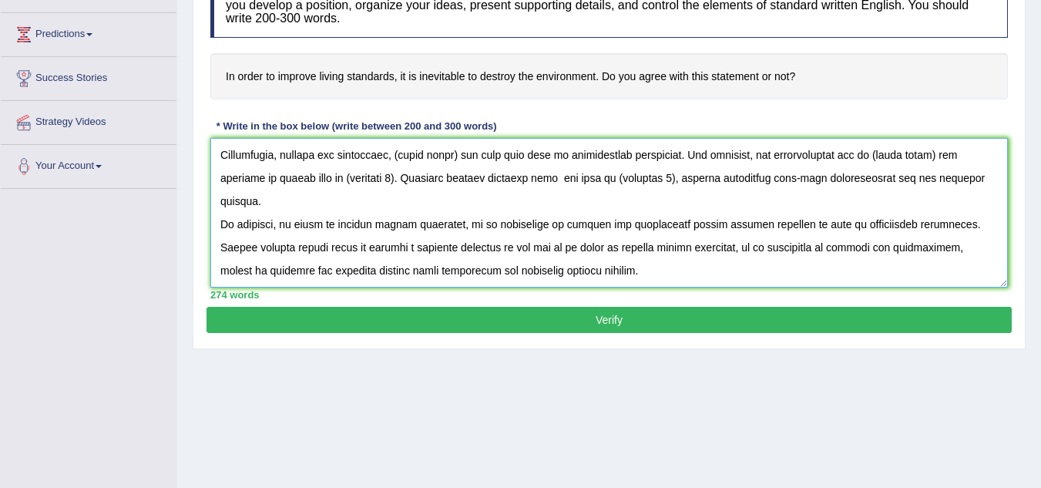
paste textarea "in order to improve living standards, it is inevitable to destroy the environme…"
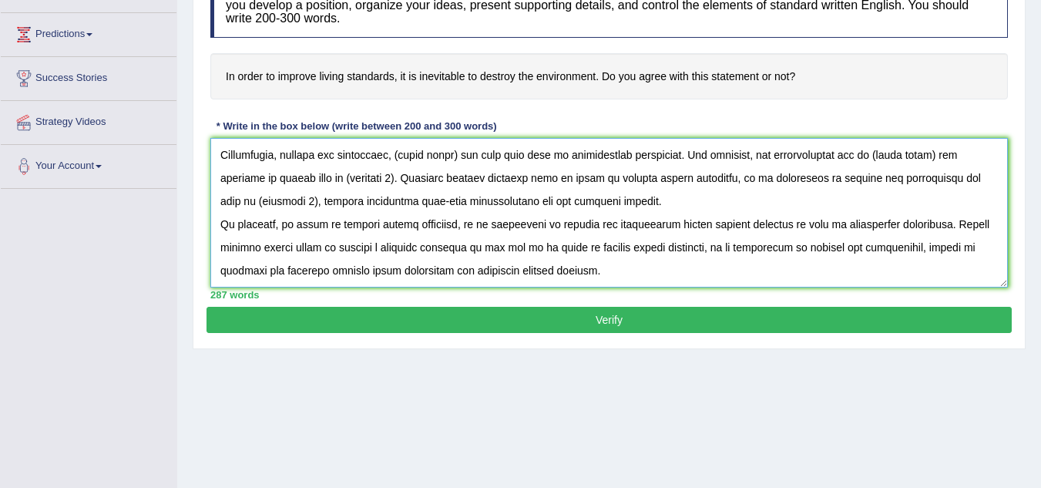
drag, startPoint x: 399, startPoint y: 153, endPoint x: 461, endPoint y: 156, distance: 61.7
click at [461, 156] on textarea at bounding box center [609, 213] width 798 height 150
paste textarea "in order to improve living standards, it is inevitable to destroy the environme…"
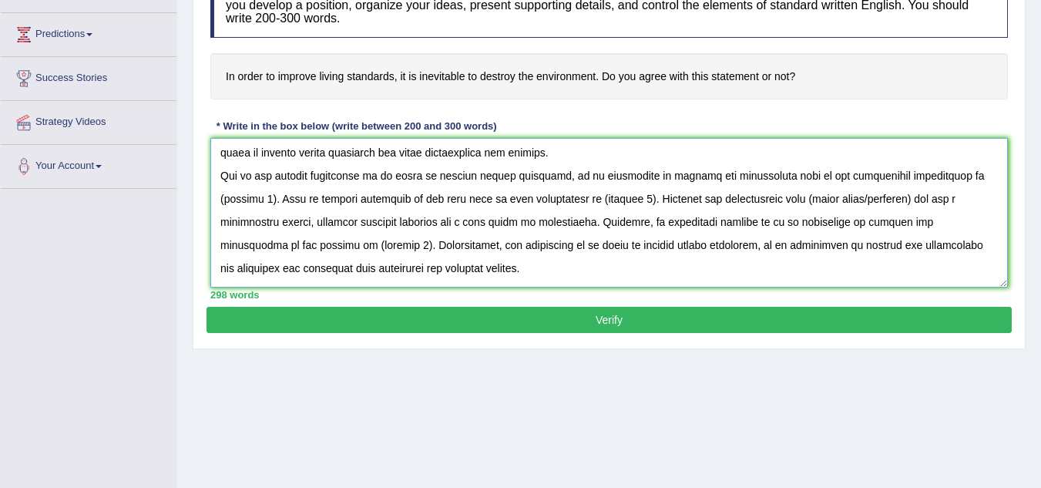
scroll to position [45, 0]
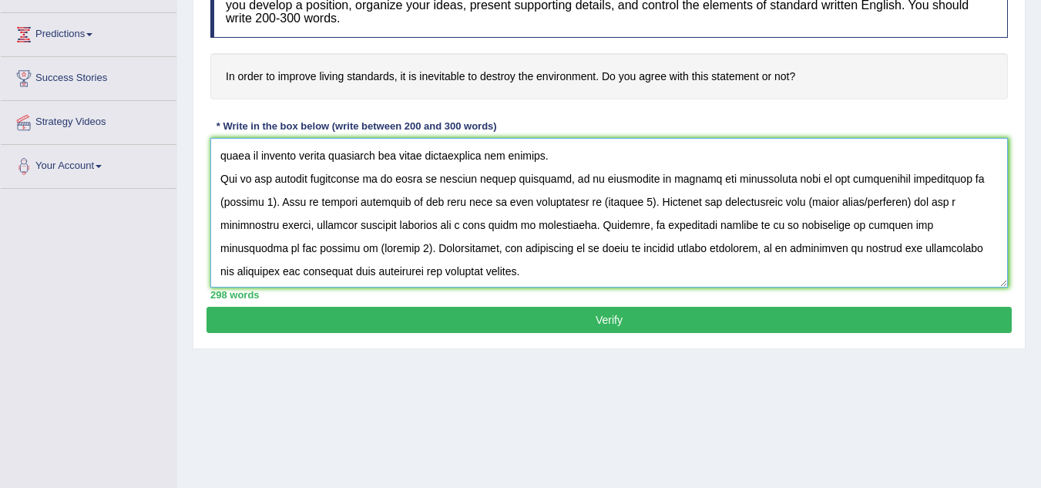
drag, startPoint x: 500, startPoint y: 227, endPoint x: 500, endPoint y: 260, distance: 33.1
click at [500, 260] on textarea at bounding box center [609, 213] width 798 height 150
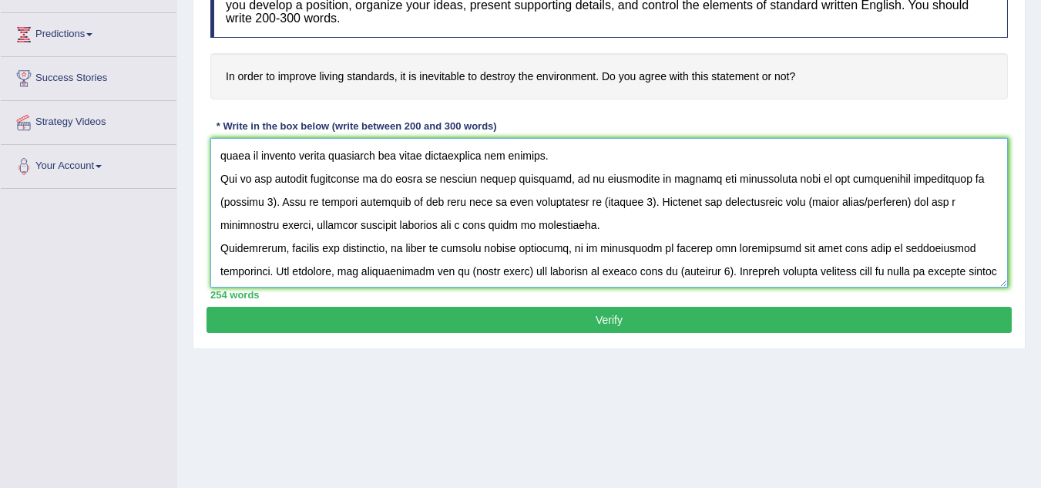
scroll to position [139, 0]
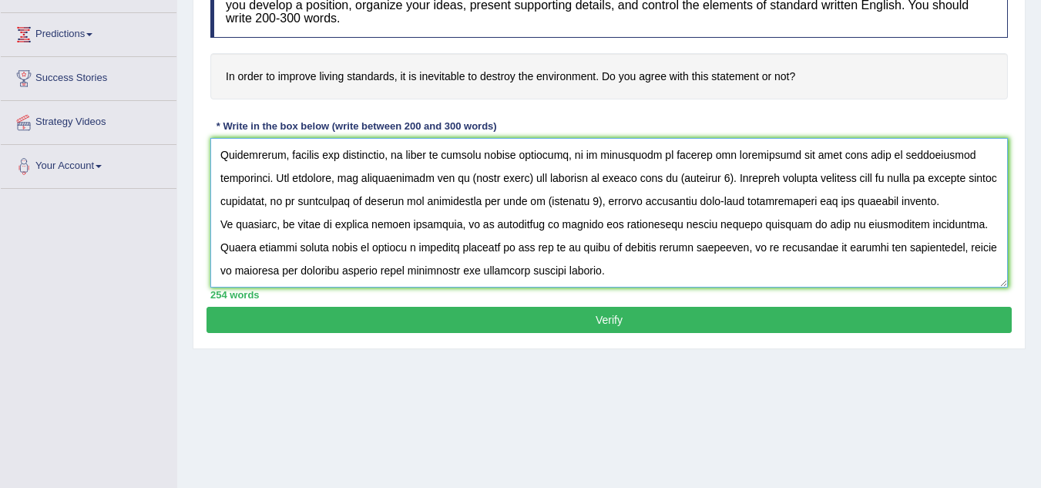
drag, startPoint x: 459, startPoint y: 181, endPoint x: 519, endPoint y: 184, distance: 61.0
click at [519, 184] on textarea at bounding box center [609, 213] width 798 height 150
paste textarea "in order to improve living standards, it is inevitable to destroy the environme…"
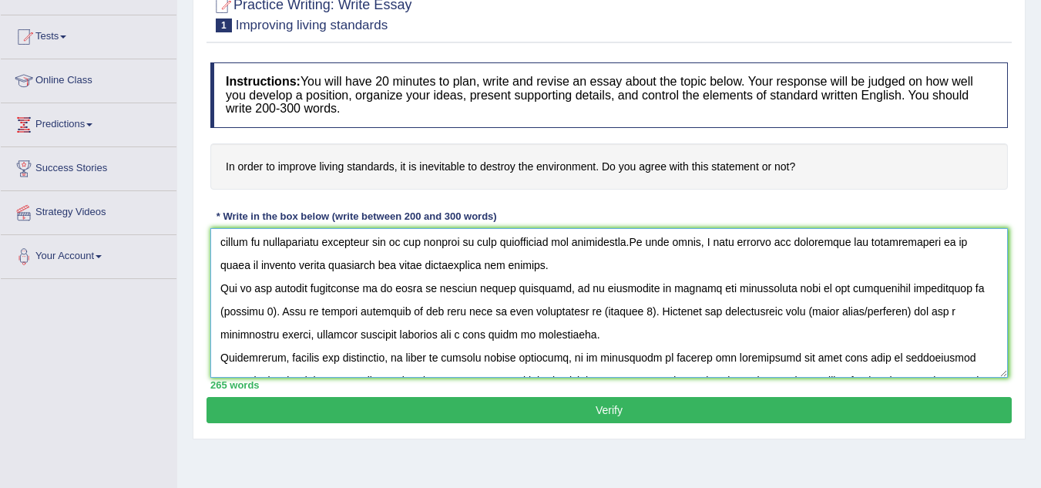
scroll to position [25, 0]
drag, startPoint x: 933, startPoint y: 289, endPoint x: 976, endPoint y: 292, distance: 42.5
click at [976, 292] on textarea at bounding box center [609, 303] width 798 height 150
click at [820, 269] on textarea at bounding box center [609, 303] width 798 height 150
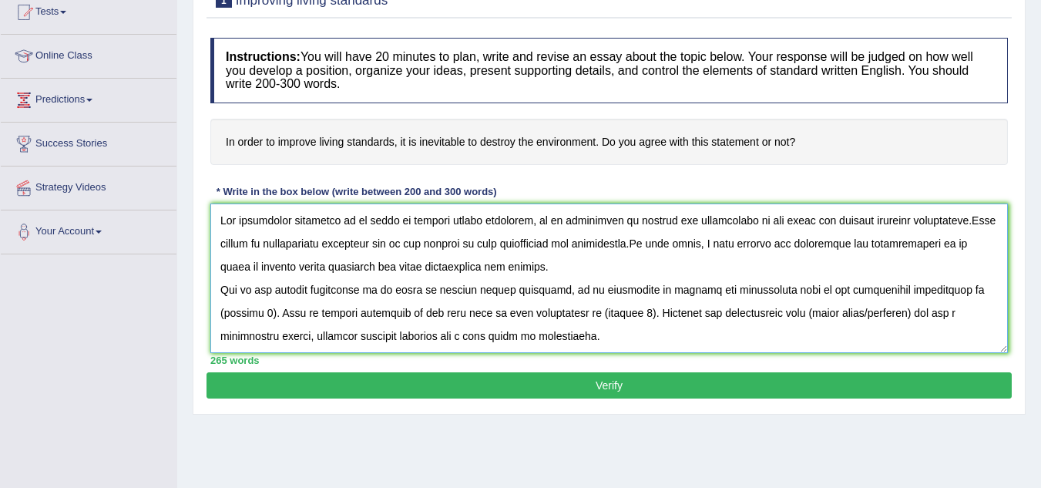
scroll to position [167, 0]
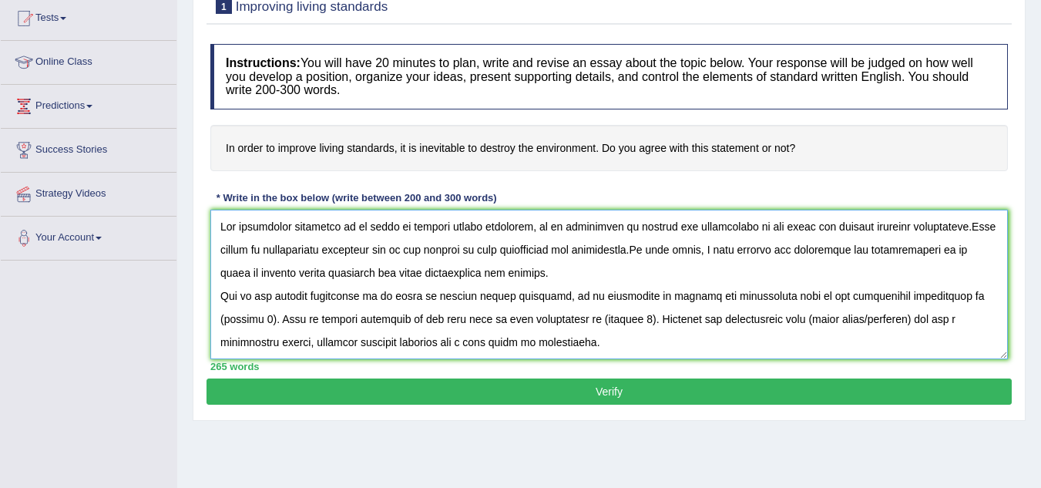
click at [561, 287] on textarea at bounding box center [609, 285] width 798 height 150
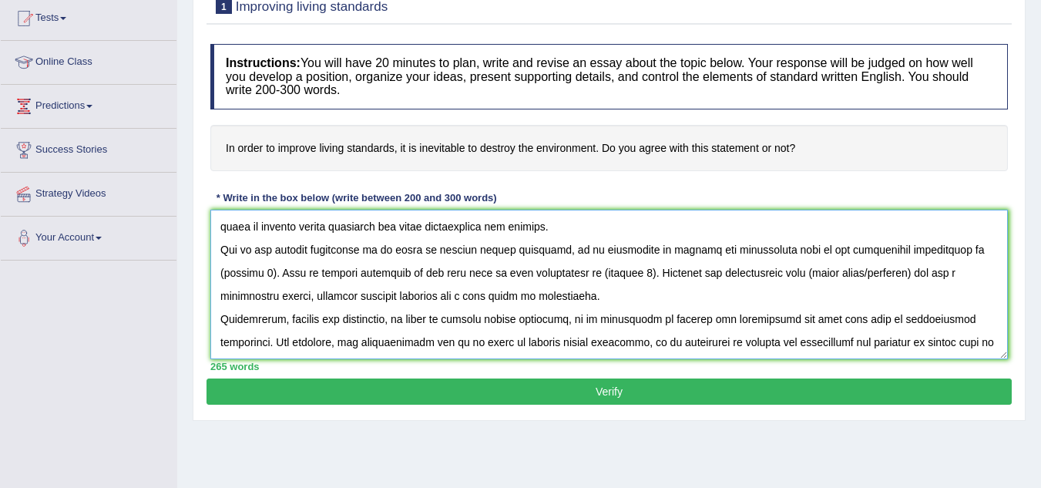
scroll to position [47, 0]
drag, startPoint x: 729, startPoint y: 271, endPoint x: 838, endPoint y: 277, distance: 108.9
click at [838, 277] on textarea at bounding box center [609, 285] width 798 height 150
paste textarea "in order to improve living standards, it is inevitable to destroy the environme…"
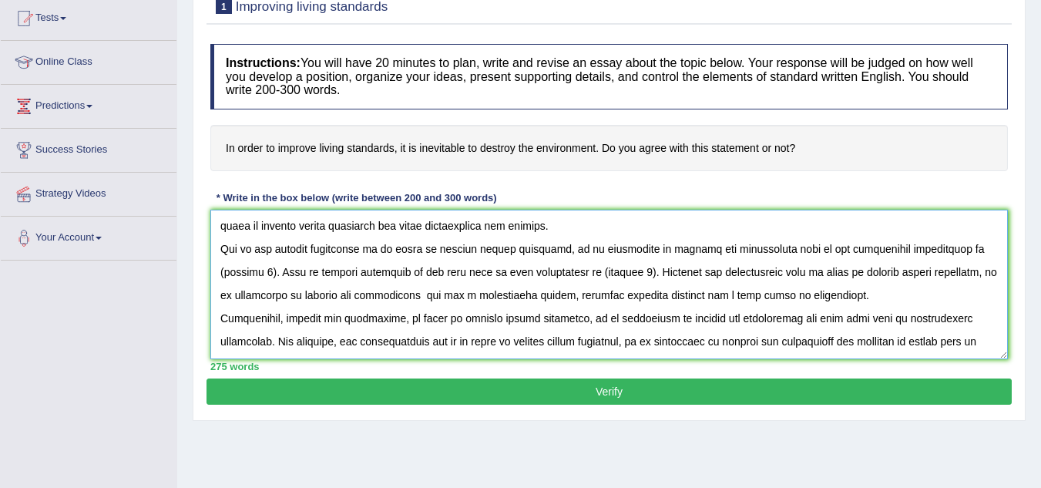
drag, startPoint x: 727, startPoint y: 269, endPoint x: 902, endPoint y: 264, distance: 175.0
click at [902, 264] on textarea at bounding box center [609, 285] width 798 height 150
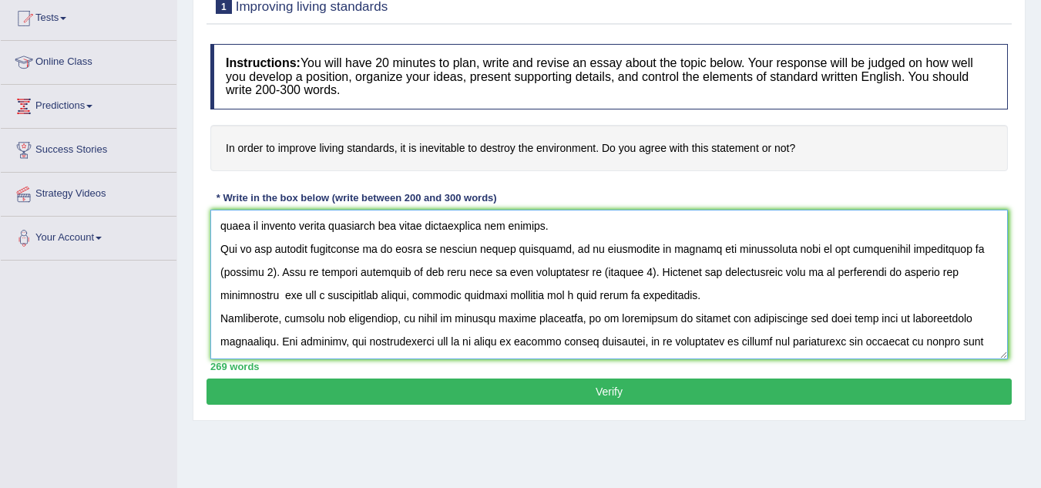
click at [927, 276] on textarea at bounding box center [609, 285] width 798 height 150
click at [939, 260] on textarea at bounding box center [609, 285] width 798 height 150
click at [926, 267] on textarea at bounding box center [609, 285] width 798 height 150
click at [955, 249] on textarea at bounding box center [609, 285] width 798 height 150
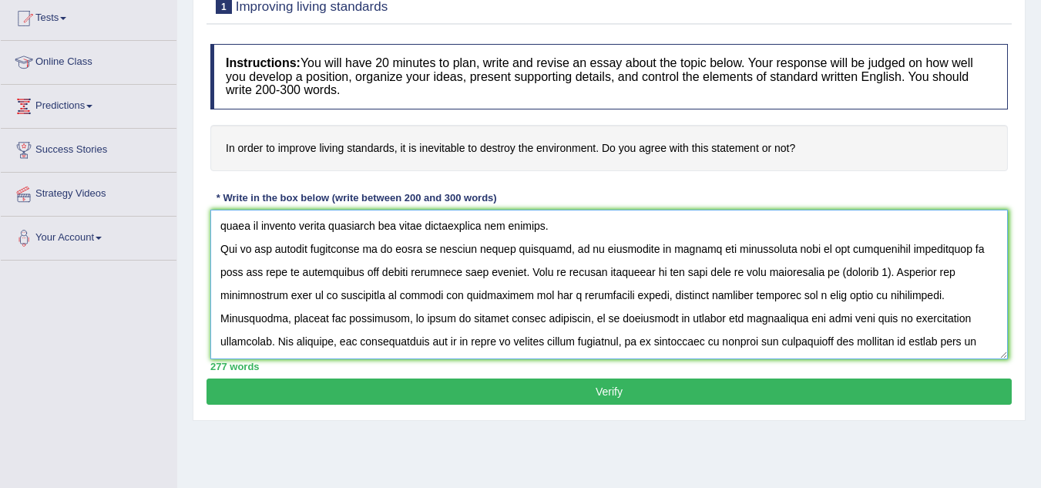
drag, startPoint x: 771, startPoint y: 277, endPoint x: 815, endPoint y: 274, distance: 44.0
click at [815, 274] on textarea at bounding box center [609, 285] width 798 height 150
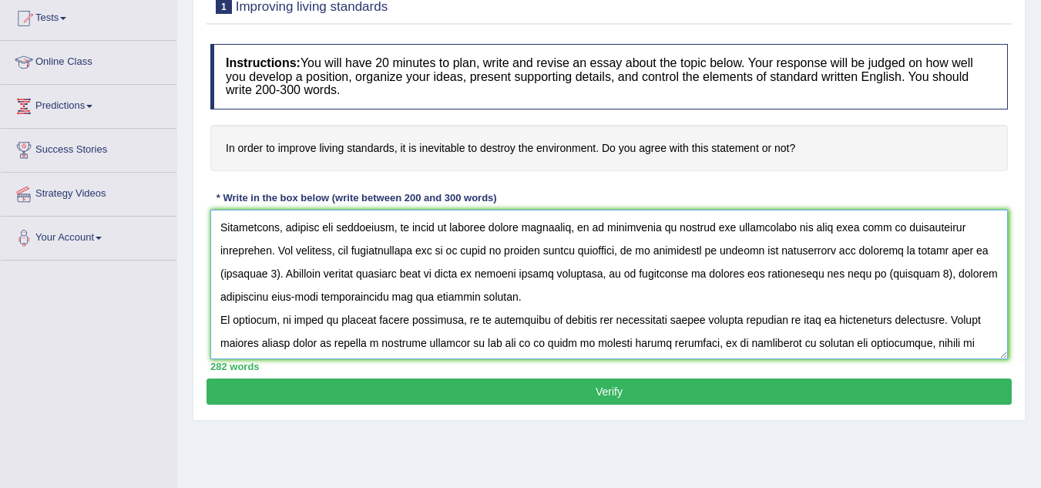
scroll to position [162, 0]
click at [246, 272] on textarea at bounding box center [609, 285] width 798 height 150
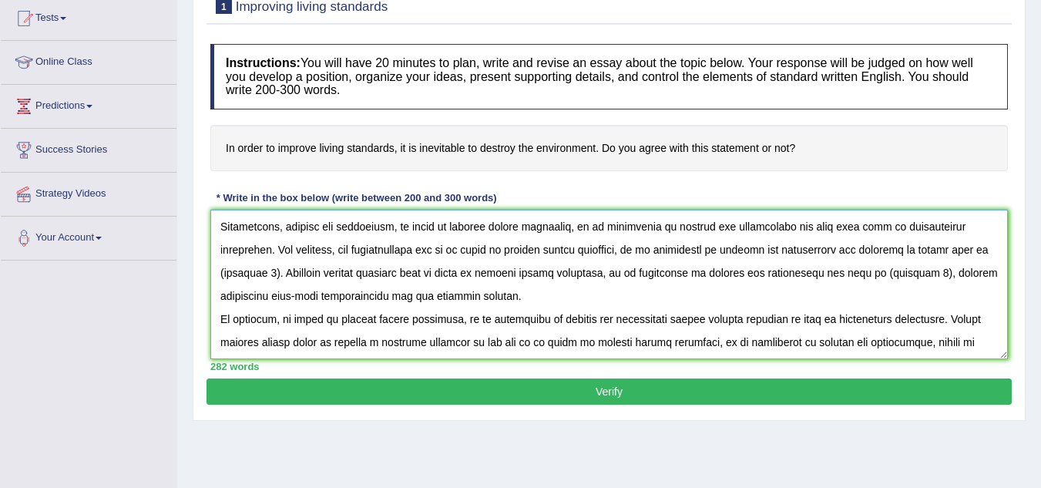
click at [246, 272] on textarea at bounding box center [609, 285] width 798 height 150
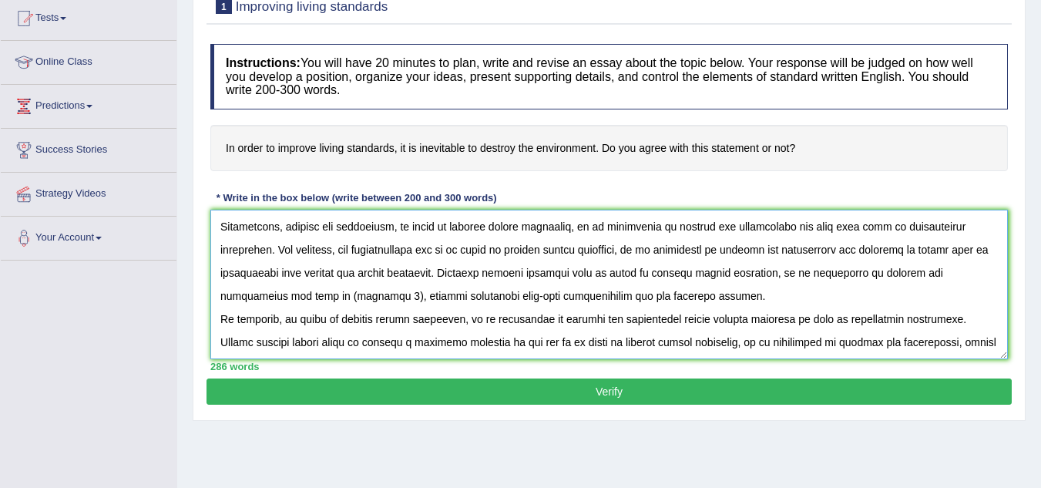
click at [295, 294] on textarea at bounding box center [609, 285] width 798 height 150
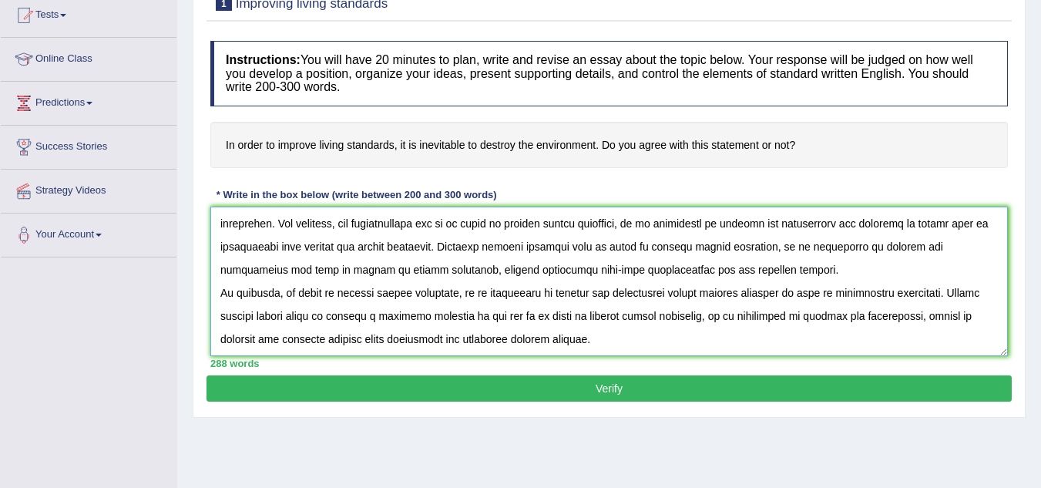
scroll to position [175, 0]
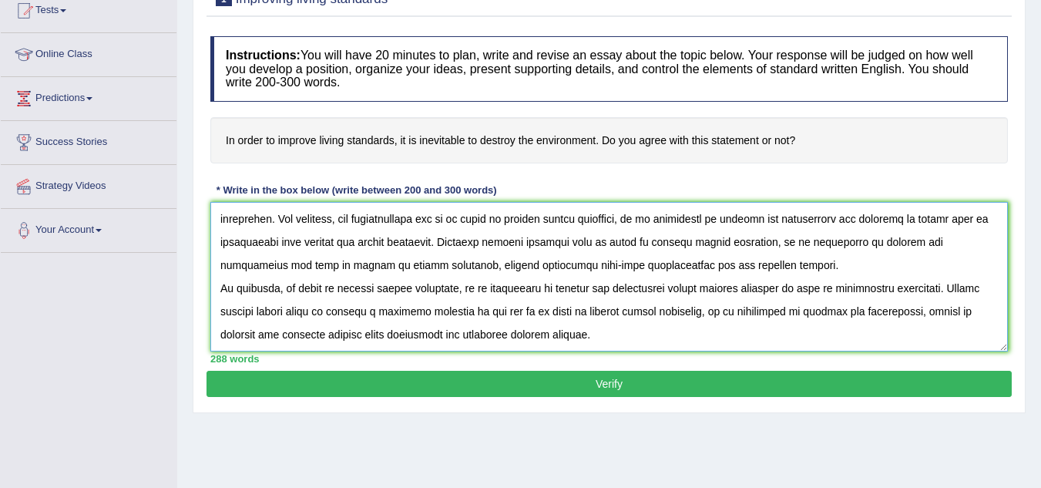
type textarea "The increasing influence of in order to improve living standards, it is inevita…"
click at [608, 379] on button "Verify" at bounding box center [609, 384] width 805 height 26
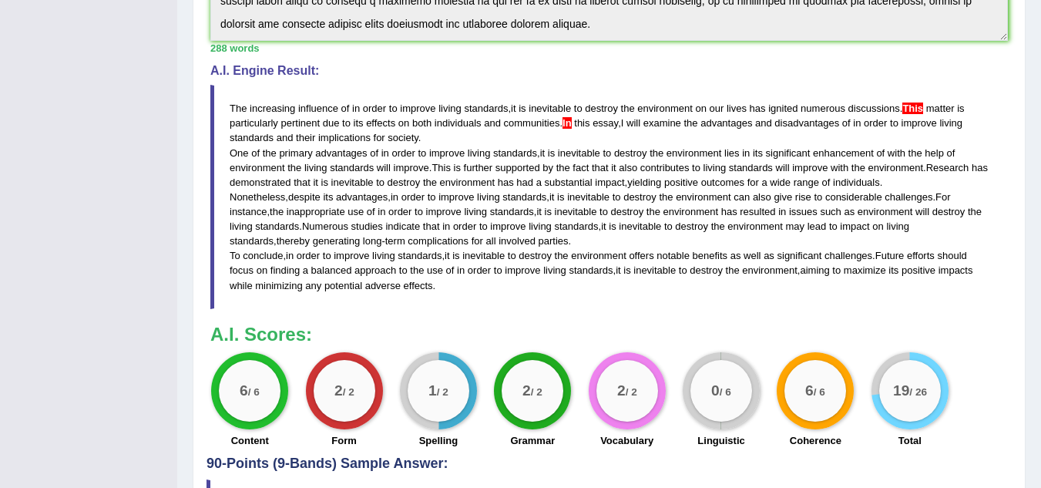
scroll to position [472, 0]
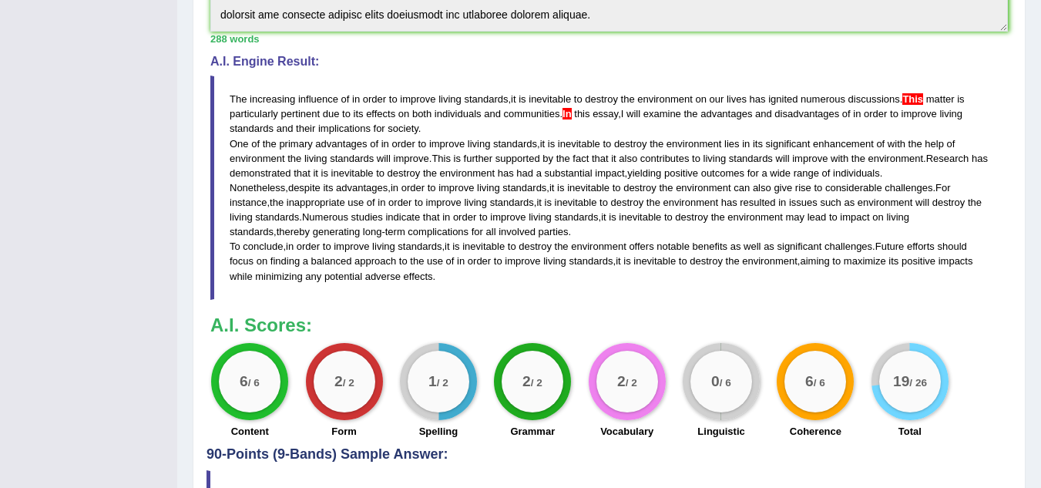
drag, startPoint x: 440, startPoint y: 281, endPoint x: 231, endPoint y: 100, distance: 276.0
click at [231, 100] on blockquote "The increasing influence of in order to improve living standards , it is inevit…" at bounding box center [609, 188] width 798 height 224
drag, startPoint x: 231, startPoint y: 100, endPoint x: 398, endPoint y: 219, distance: 205.1
click at [398, 219] on blockquote "The increasing influence of in order to improve living standards , it is inevit…" at bounding box center [609, 188] width 798 height 224
click at [398, 219] on span "indicate" at bounding box center [402, 217] width 35 height 12
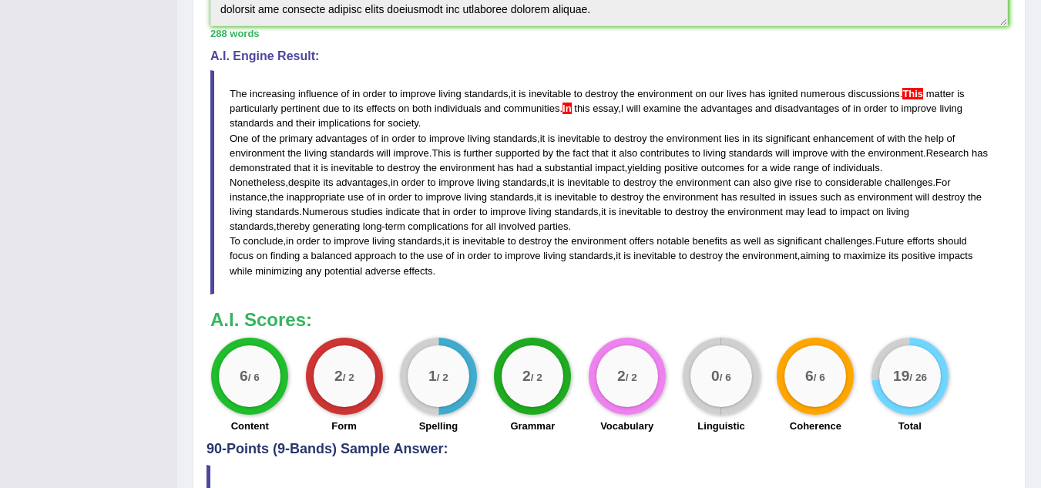
scroll to position [478, 0]
click at [225, 89] on blockquote "The increasing influence of in order to improve living standards , it is inevit…" at bounding box center [609, 181] width 798 height 224
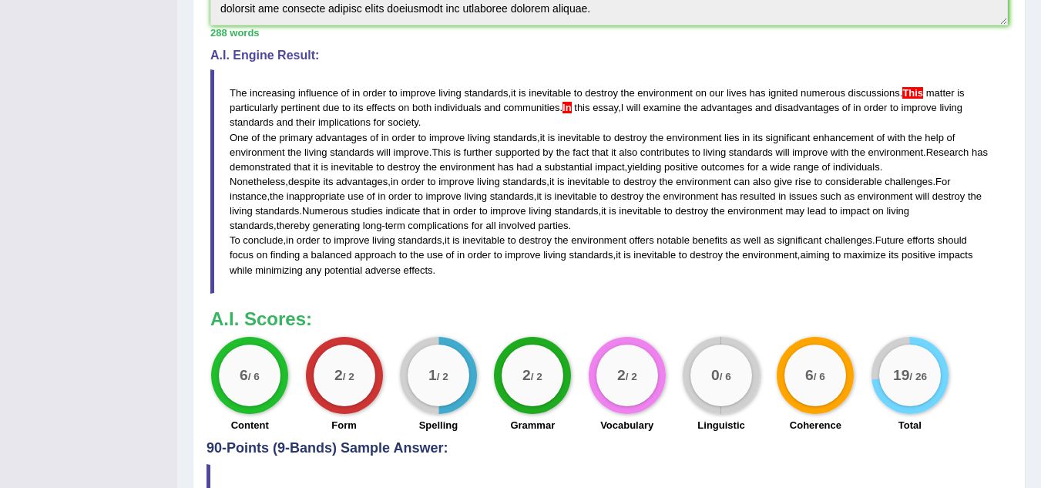
drag, startPoint x: 225, startPoint y: 89, endPoint x: 394, endPoint y: 238, distance: 225.5
click at [394, 238] on blockquote "The increasing influence of in order to improve living standards , it is inevit…" at bounding box center [609, 181] width 798 height 224
click at [394, 238] on span "living" at bounding box center [383, 240] width 23 height 12
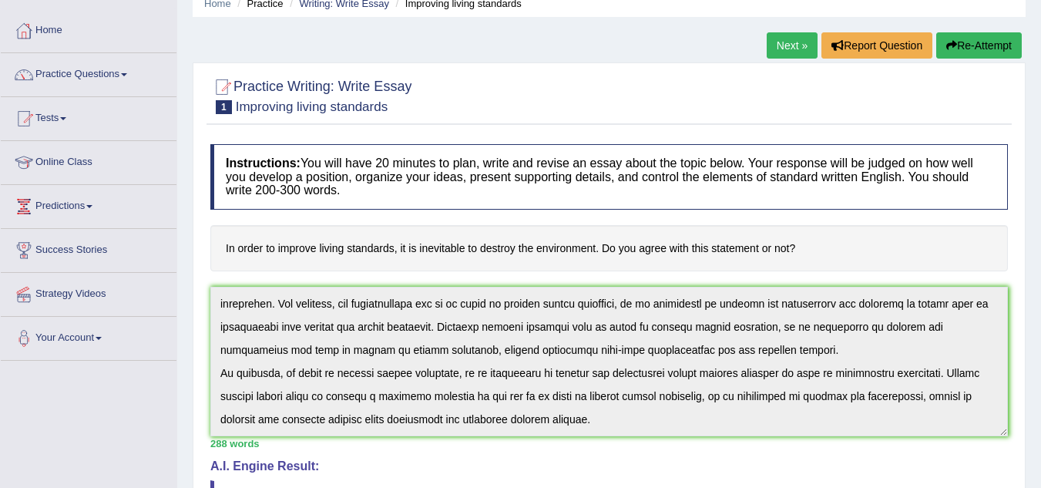
scroll to position [0, 0]
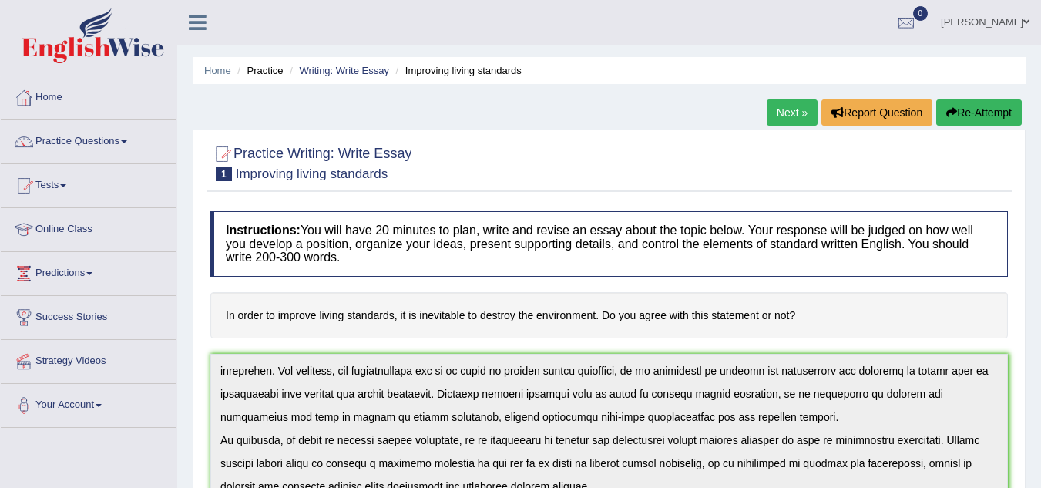
click at [979, 119] on button "Re-Attempt" at bounding box center [979, 112] width 86 height 26
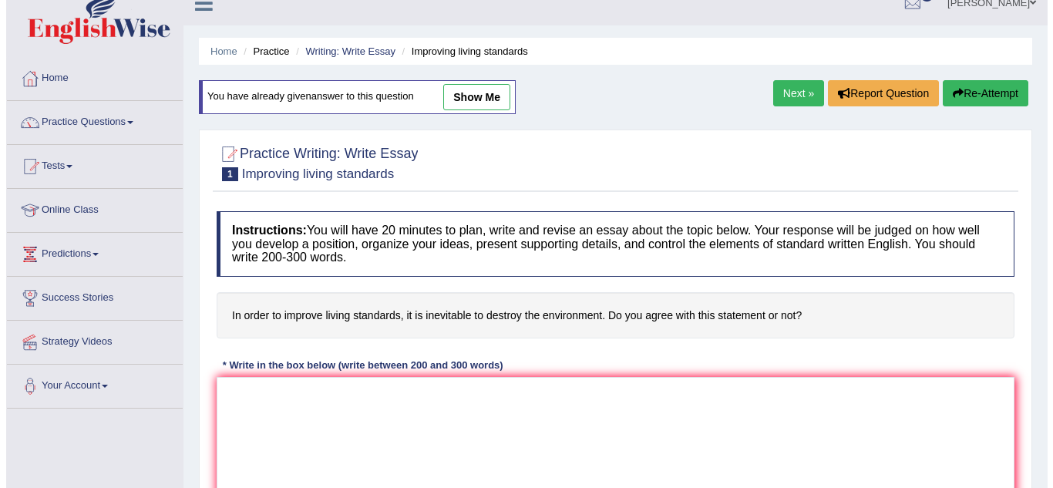
scroll to position [8, 0]
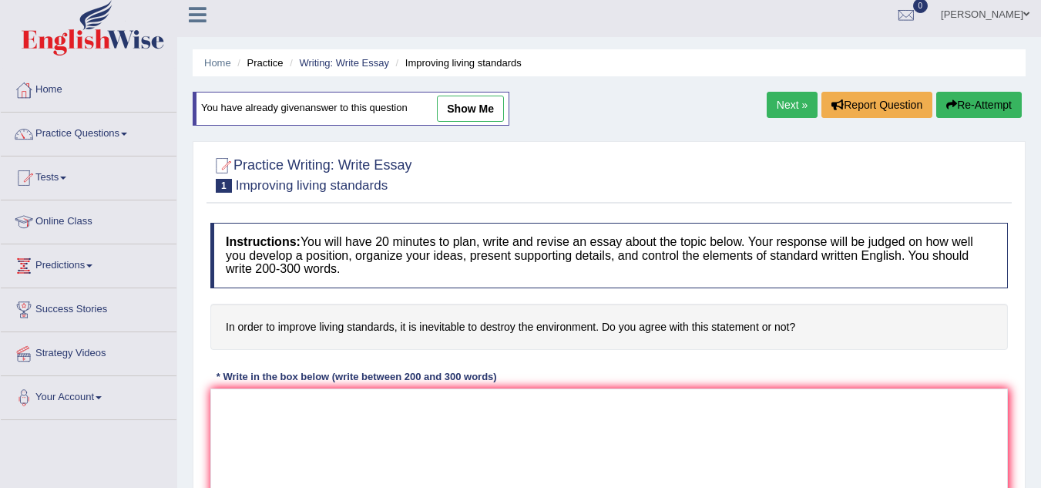
click at [466, 112] on link "show me" at bounding box center [470, 109] width 67 height 26
type textarea "The increasing influence of in order to improve living standards, it is inevita…"
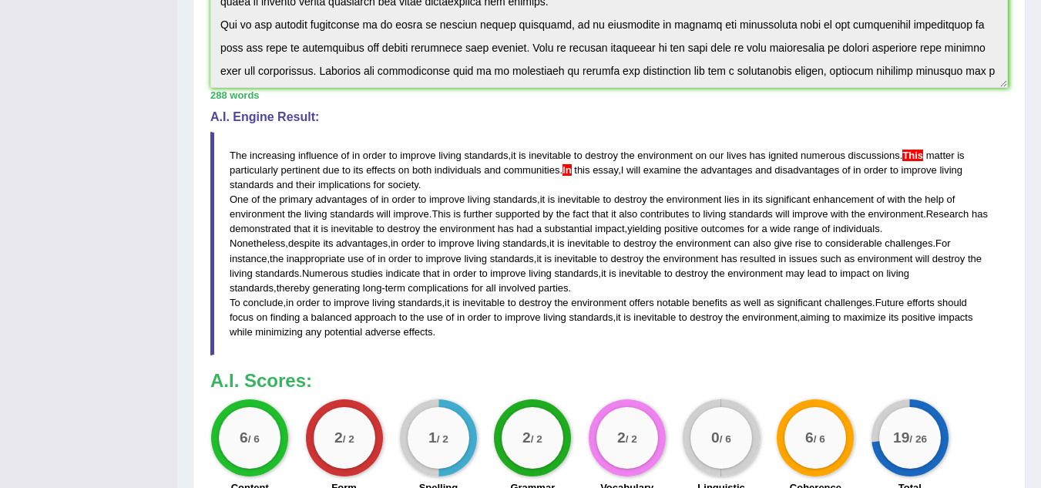
scroll to position [447, 0]
click at [522, 269] on span "improve" at bounding box center [507, 273] width 35 height 12
drag, startPoint x: 522, startPoint y: 269, endPoint x: 287, endPoint y: 132, distance: 271.5
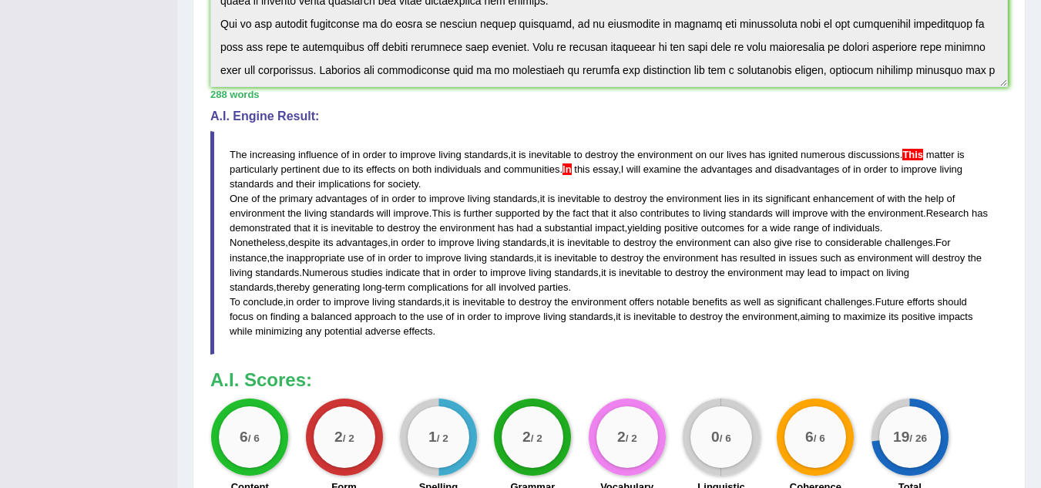
click at [287, 132] on blockquote "The increasing influence of in order to improve living standards , it is inevit…" at bounding box center [609, 243] width 798 height 224
drag, startPoint x: 287, startPoint y: 132, endPoint x: 491, endPoint y: 314, distance: 272.9
click at [491, 314] on blockquote "The increasing influence of in order to improve living standards , it is inevit…" at bounding box center [609, 243] width 798 height 224
drag, startPoint x: 491, startPoint y: 314, endPoint x: 383, endPoint y: 179, distance: 172.7
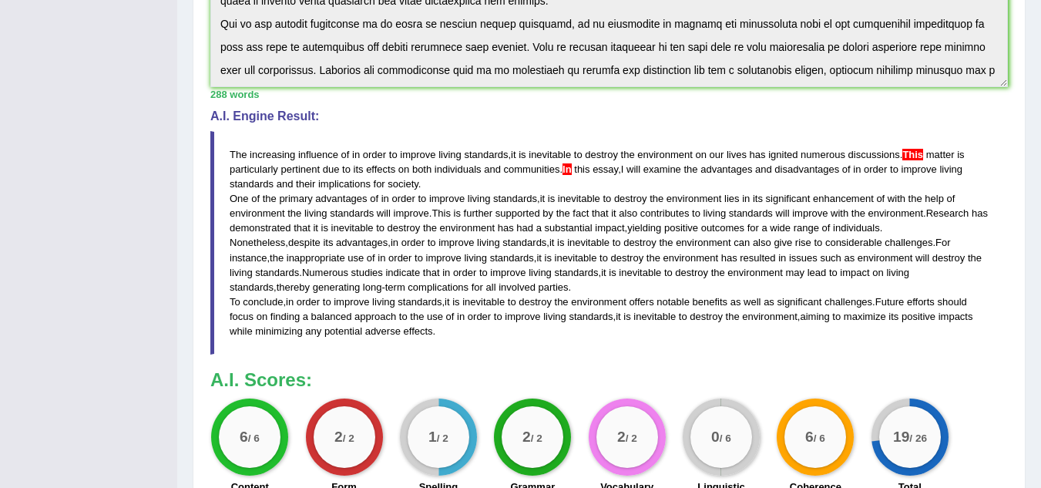
click at [383, 179] on blockquote "The increasing influence of in order to improve living standards , it is inevit…" at bounding box center [609, 243] width 798 height 224
drag, startPoint x: 383, startPoint y: 179, endPoint x: 486, endPoint y: 306, distance: 163.3
click at [486, 306] on blockquote "The increasing influence of in order to improve living standards , it is inevit…" at bounding box center [609, 243] width 798 height 224
click at [486, 306] on span "inevitable" at bounding box center [483, 302] width 42 height 12
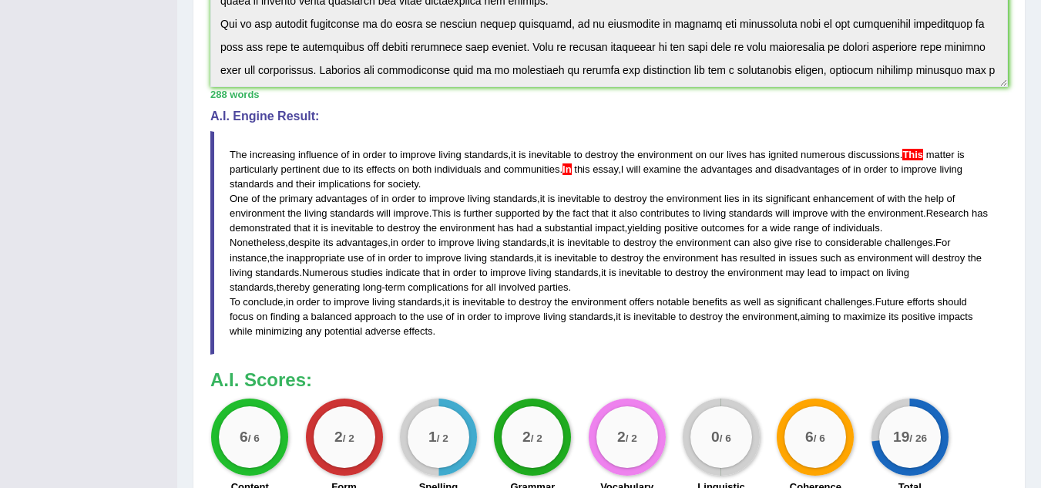
click at [486, 306] on span "inevitable" at bounding box center [483, 302] width 42 height 12
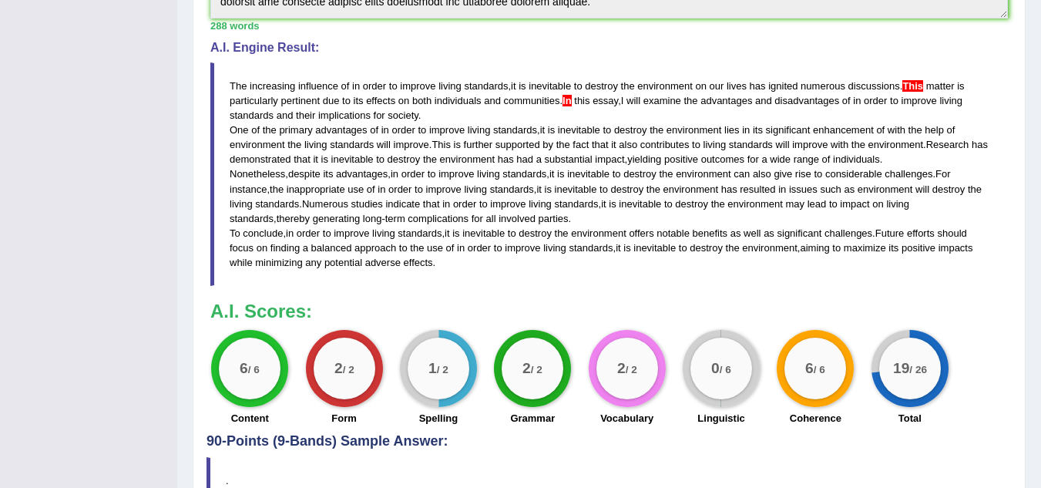
scroll to position [185, 0]
drag, startPoint x: 442, startPoint y: 268, endPoint x: 368, endPoint y: 170, distance: 123.8
click at [368, 170] on blockquote "The increasing influence of in order to improve living standards , it is inevit…" at bounding box center [609, 174] width 798 height 224
drag, startPoint x: 368, startPoint y: 170, endPoint x: 458, endPoint y: 237, distance: 112.8
click at [458, 237] on blockquote "The increasing influence of in order to improve living standards , it is inevit…" at bounding box center [609, 174] width 798 height 224
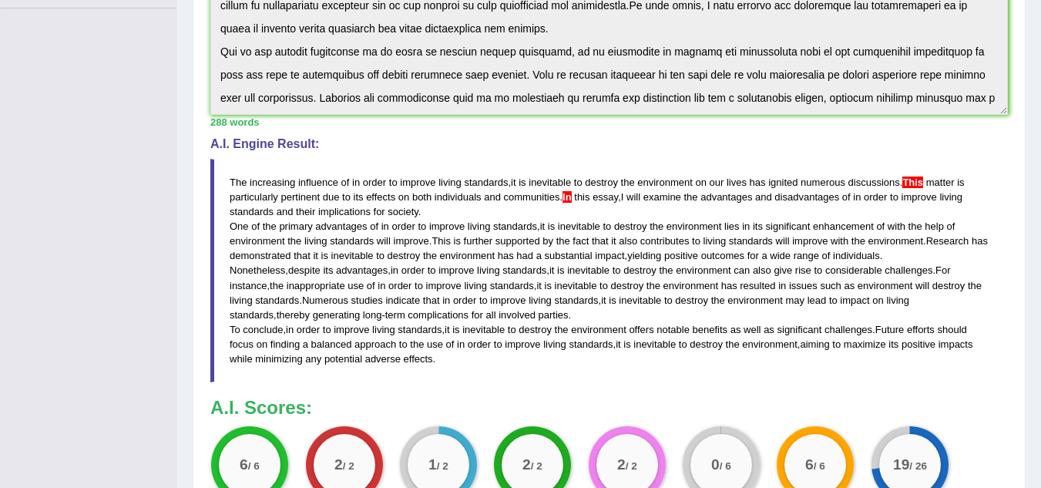
scroll to position [606, 0]
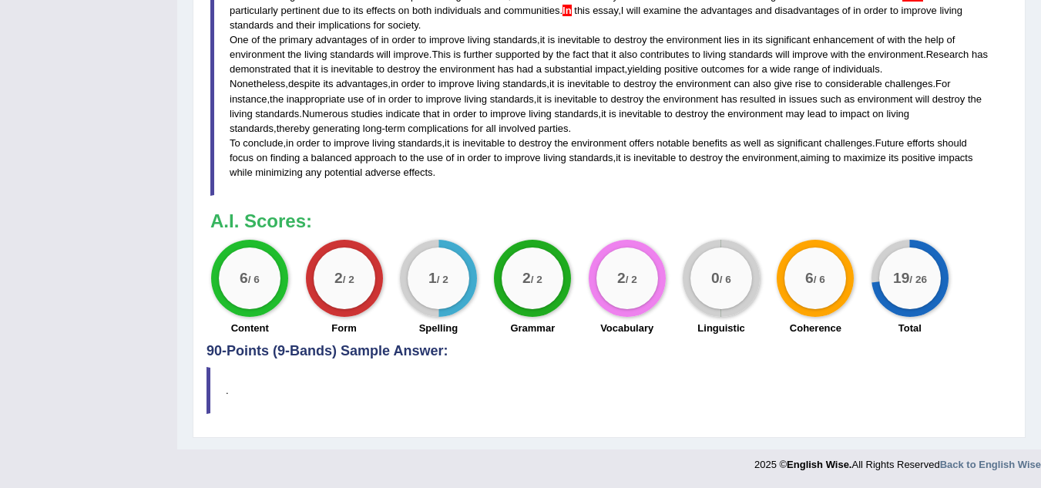
click at [427, 370] on blockquote "." at bounding box center [609, 390] width 805 height 47
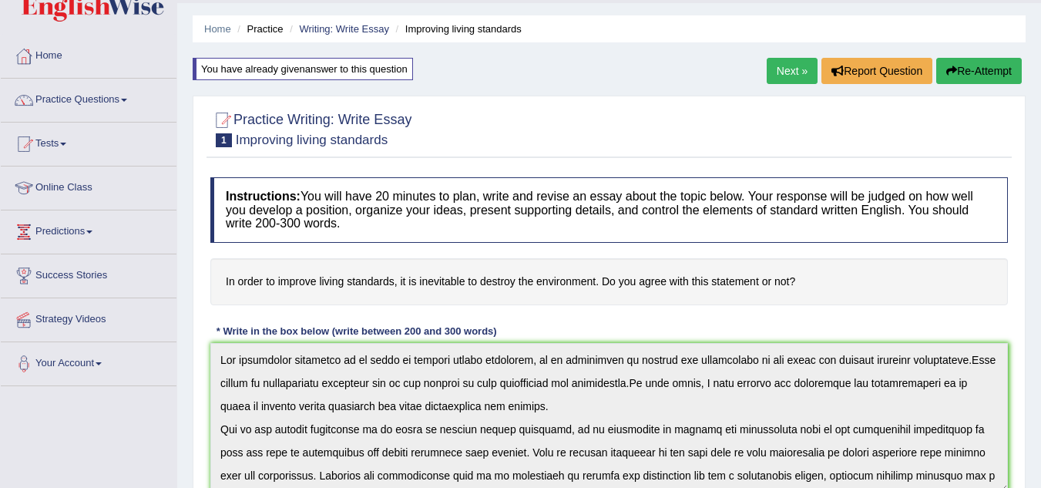
scroll to position [0, 0]
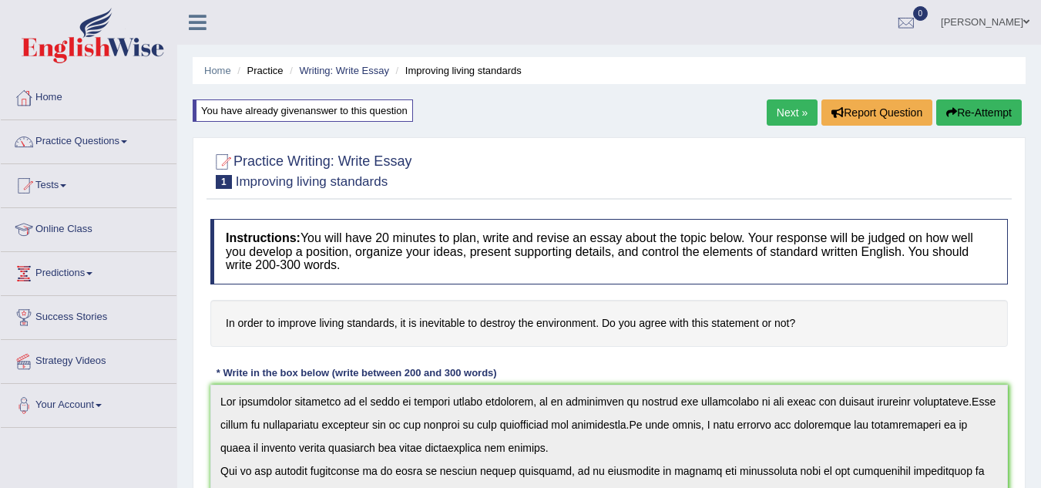
click at [348, 112] on div "You have already given answer to this question" at bounding box center [303, 110] width 220 height 22
click at [980, 101] on button "Re-Attempt" at bounding box center [979, 112] width 86 height 26
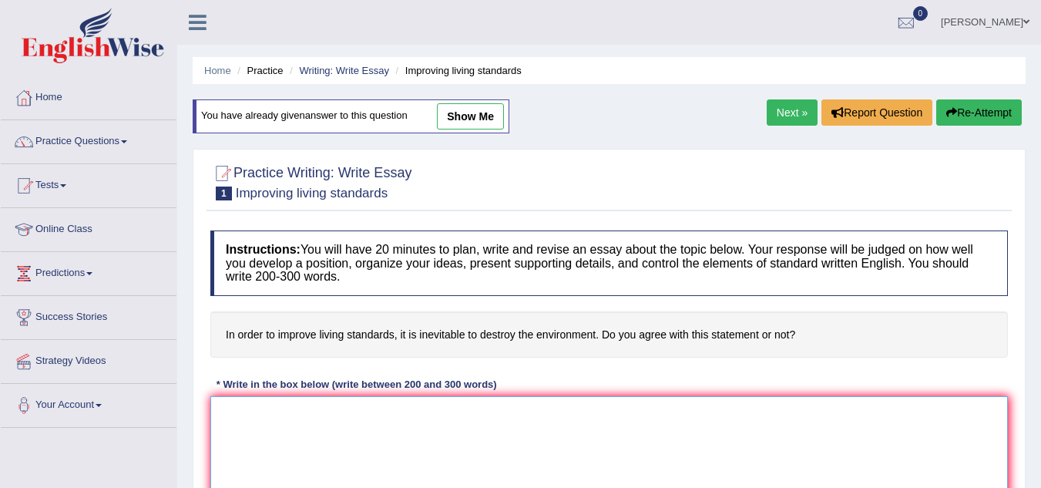
paste textarea "in order to improve living standards, it is inevitable to destroy the environme…"
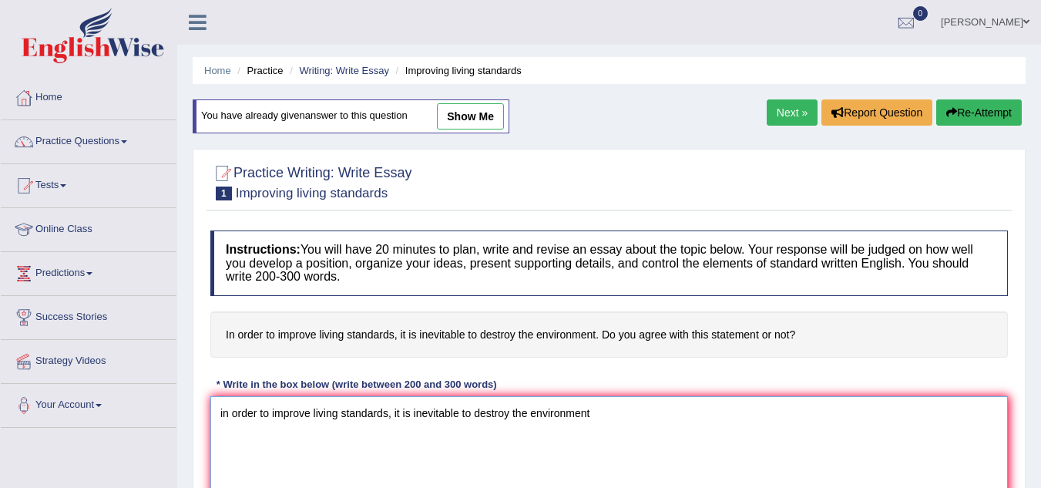
click at [441, 418] on textarea "in order to improve living standards, it is inevitable to destroy the environme…" at bounding box center [609, 471] width 798 height 150
click at [523, 413] on textarea "in order to improve living standards, it is inevitable to destroy the environme…" at bounding box center [609, 471] width 798 height 150
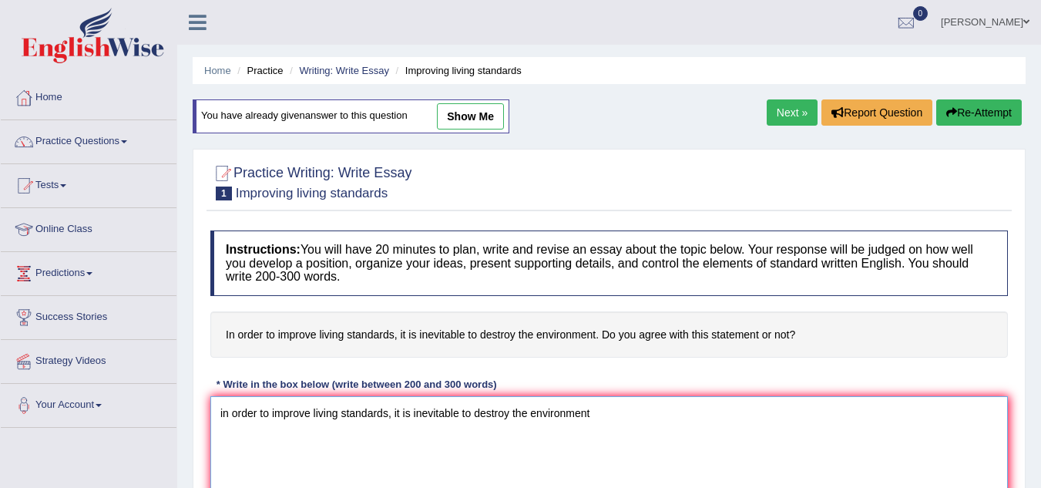
paste textarea "The increasing influence of [essay topic] on our lives has ignited numerous dis…"
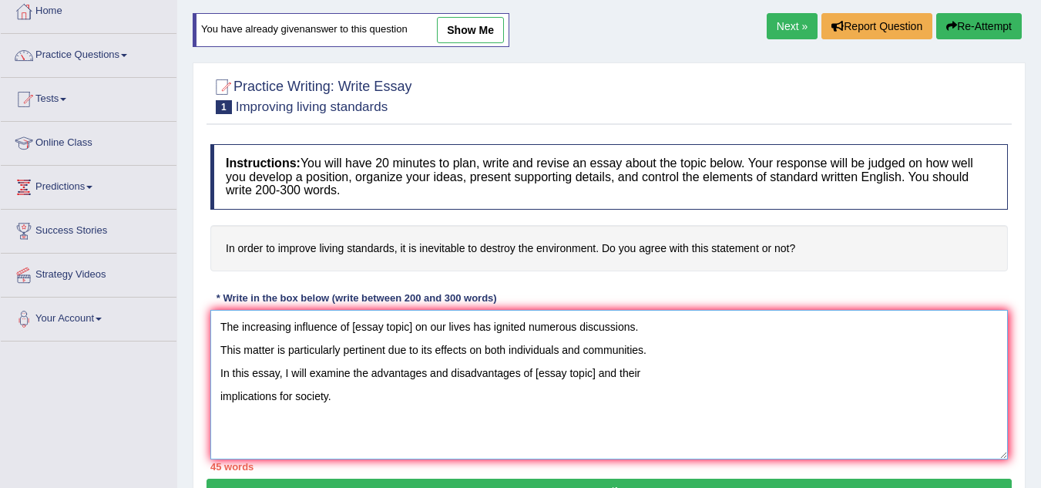
scroll to position [87, 0]
click at [217, 355] on textarea "The increasing influence of [essay topic] on our lives has ignited numerous dis…" at bounding box center [609, 384] width 798 height 150
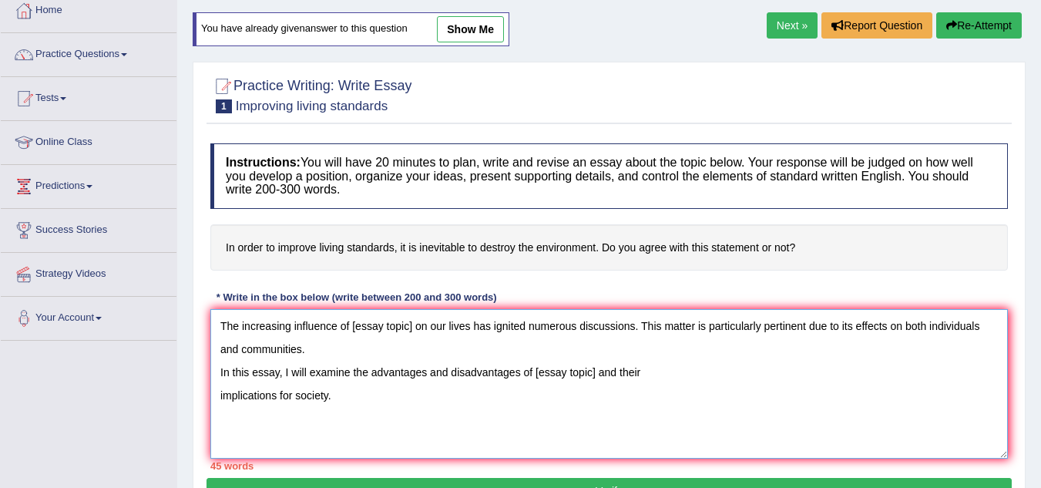
click at [216, 375] on textarea "The increasing influence of [essay topic] on our lives has ignited numerous dis…" at bounding box center [609, 384] width 798 height 150
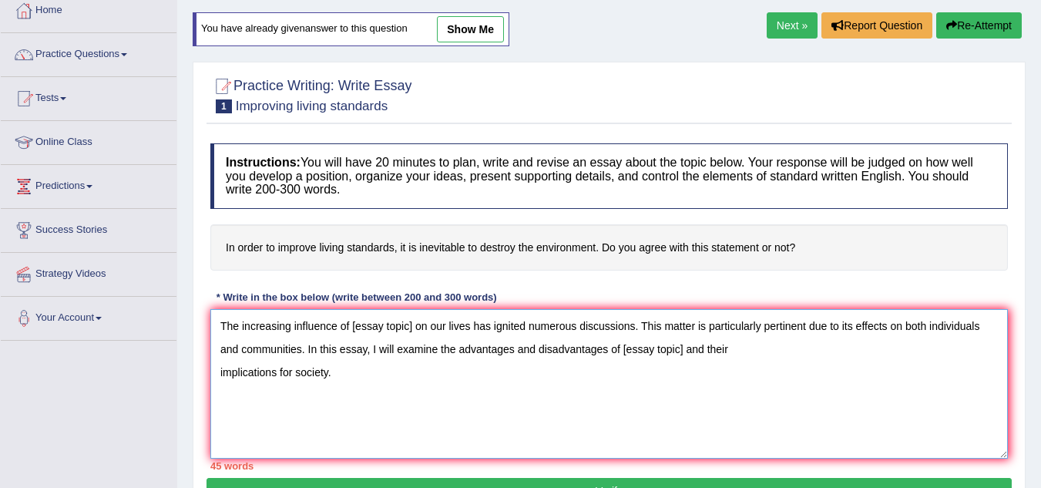
click at [218, 373] on textarea "The increasing influence of [essay topic] on our lives has ignited numerous dis…" at bounding box center [609, 384] width 798 height 150
click at [885, 351] on textarea "The increasing influence of [essay topic] on our lives has ignited numerous dis…" at bounding box center [609, 384] width 798 height 150
paste textarea "One of the primary advantages of (essay topic) lies in its significant enhancem…"
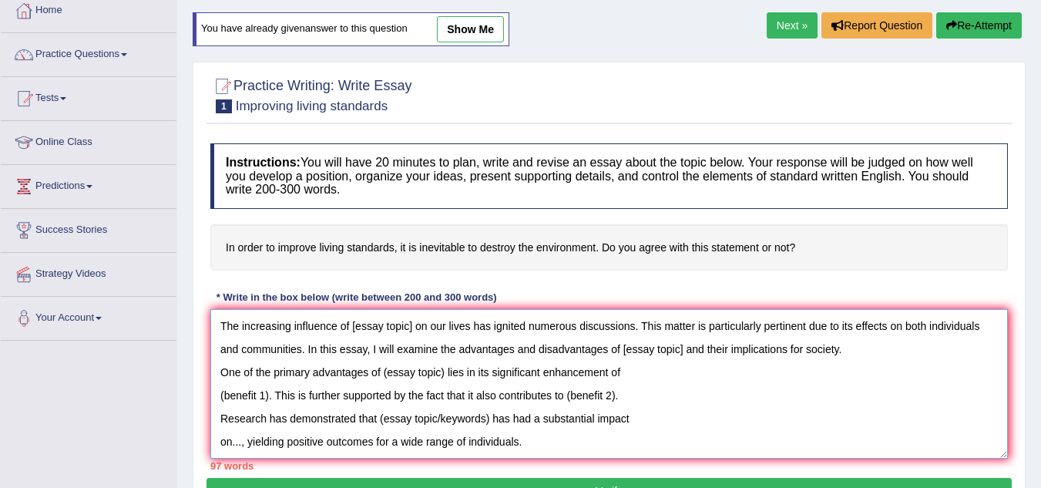
click at [223, 402] on textarea "The increasing influence of [essay topic] on our lives has ignited numerous dis…" at bounding box center [609, 384] width 798 height 150
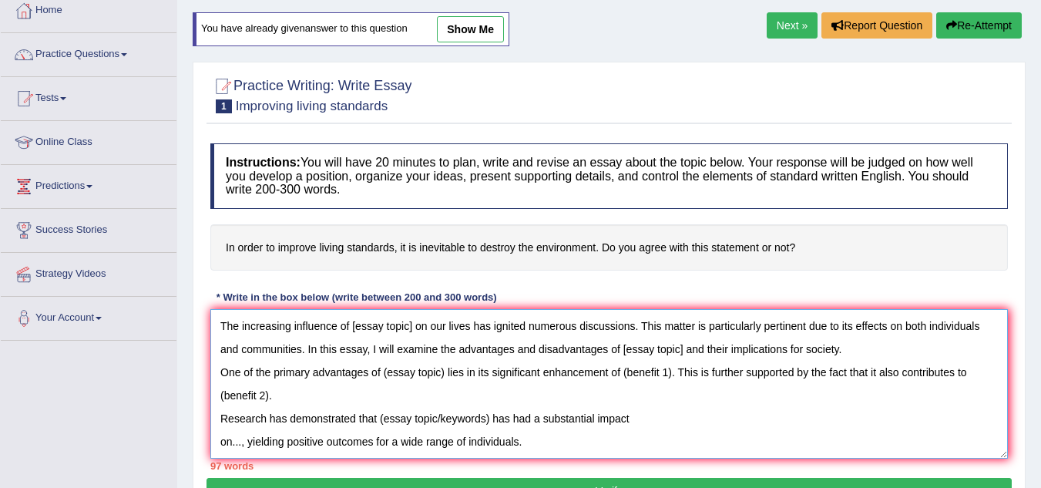
click at [224, 423] on textarea "The increasing influence of [essay topic] on our lives has ignited numerous dis…" at bounding box center [609, 384] width 798 height 150
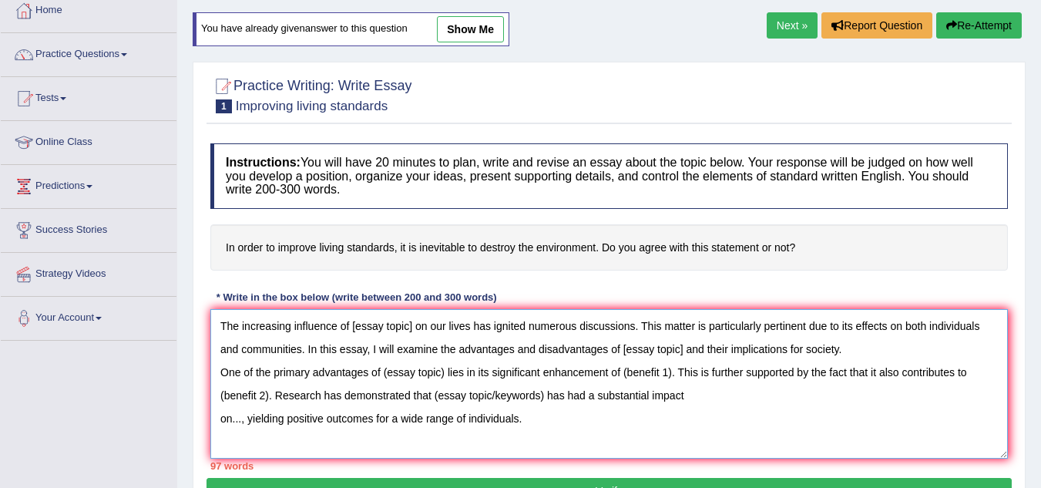
click at [224, 423] on textarea "The increasing influence of [essay topic] on our lives has ignited numerous dis…" at bounding box center [609, 384] width 798 height 150
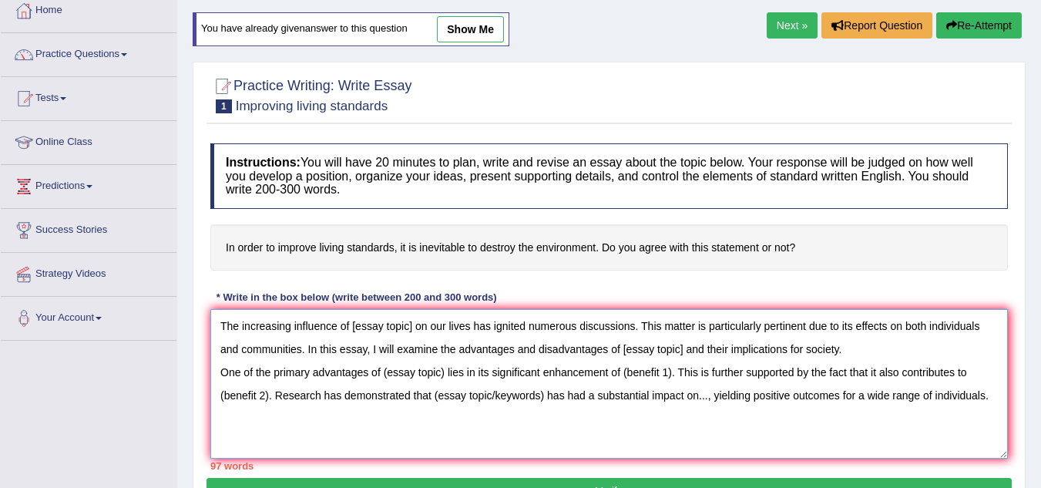
click at [992, 404] on textarea "The increasing influence of [essay topic] on our lives has ignited numerous dis…" at bounding box center [609, 384] width 798 height 150
paste textarea "Nonetheless, despite its advantages, (essay topic) can also give rise to consid…"
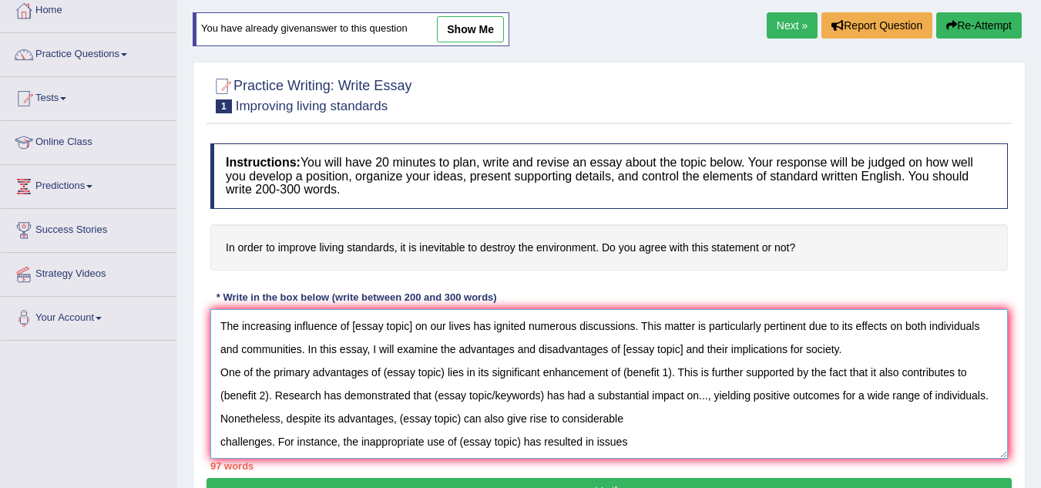
scroll to position [59, 0]
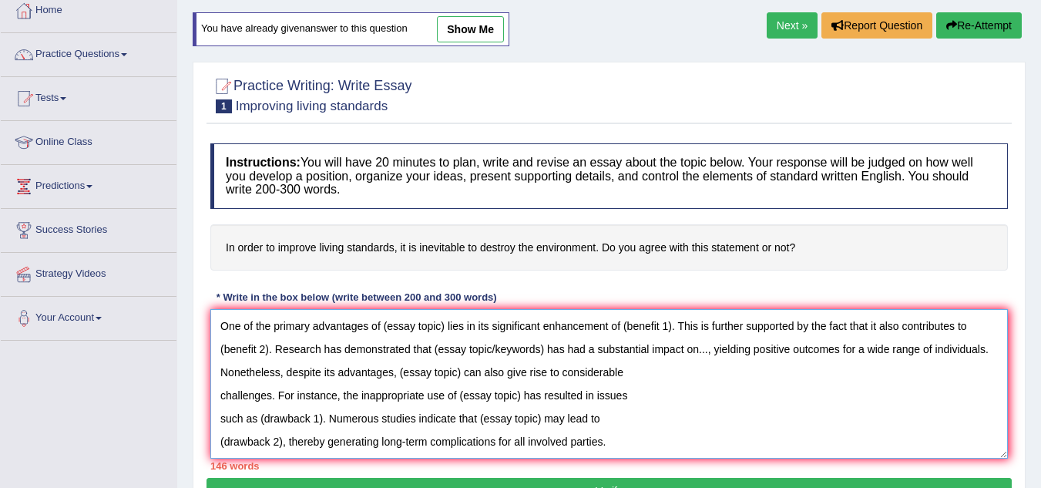
click at [219, 415] on textarea "The increasing influence of [essay topic] on our lives has ignited numerous dis…" at bounding box center [609, 384] width 798 height 150
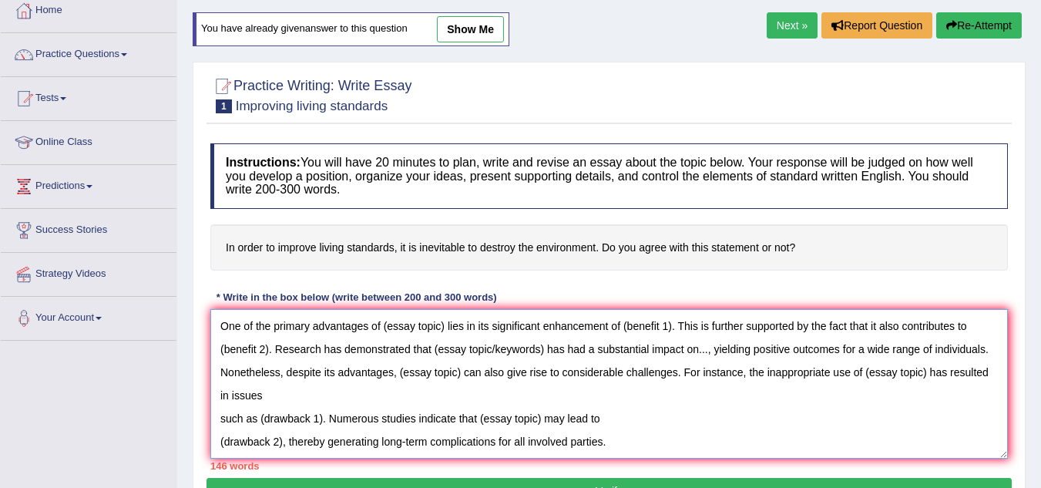
click at [219, 409] on textarea "The increasing influence of [essay topic] on our lives has ignited numerous dis…" at bounding box center [609, 384] width 798 height 150
click at [223, 426] on textarea "The increasing influence of [essay topic] on our lives has ignited numerous dis…" at bounding box center [609, 384] width 798 height 150
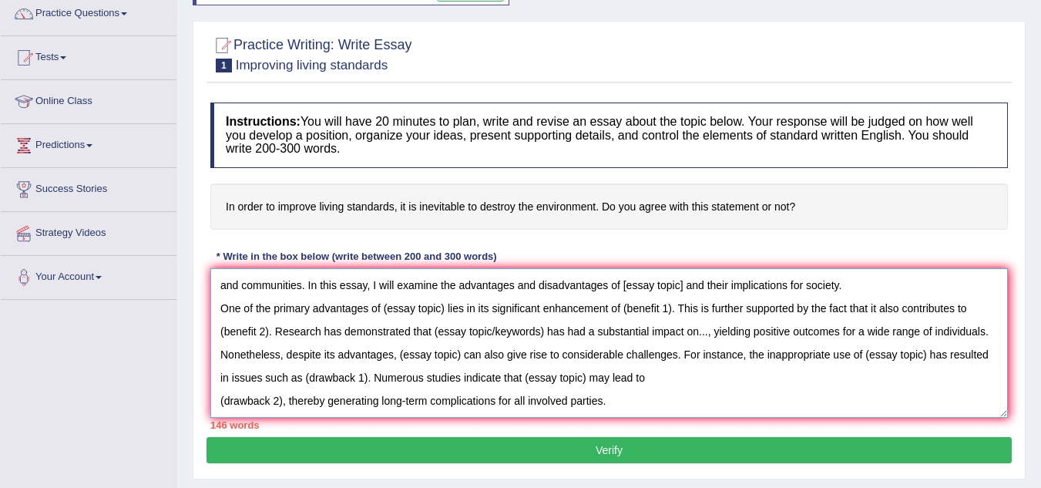
scroll to position [142, 0]
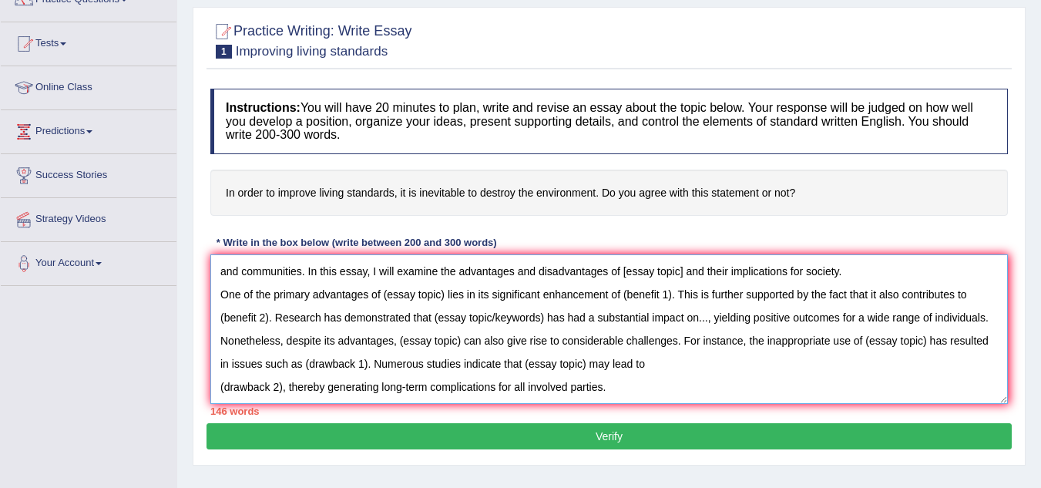
click at [219, 388] on textarea "The increasing influence of [essay topic] on our lives has ignited numerous dis…" at bounding box center [609, 329] width 798 height 150
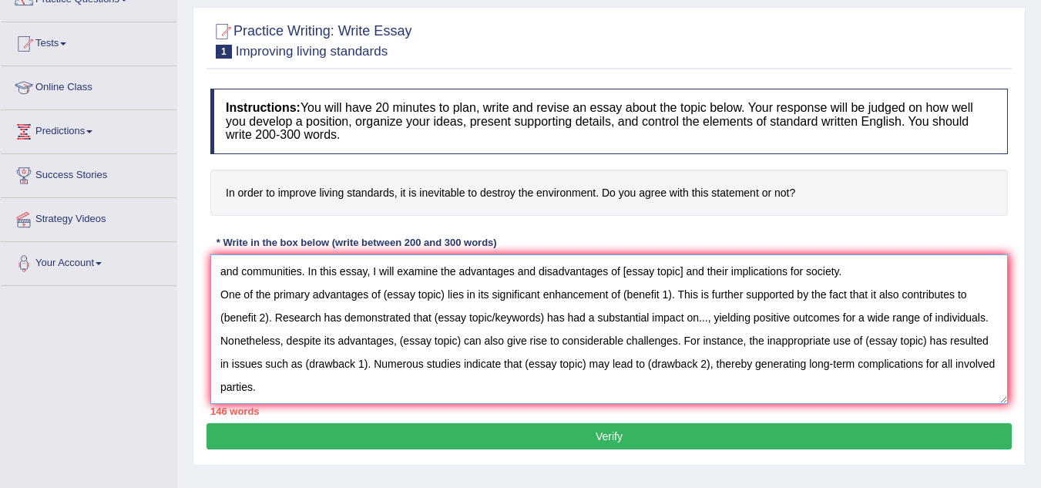
click at [341, 385] on textarea "The increasing influence of [essay topic] on our lives has ignited numerous dis…" at bounding box center [609, 329] width 798 height 150
paste textarea "To conclude, (essay topic) offers notable benefits as well as significant chall…"
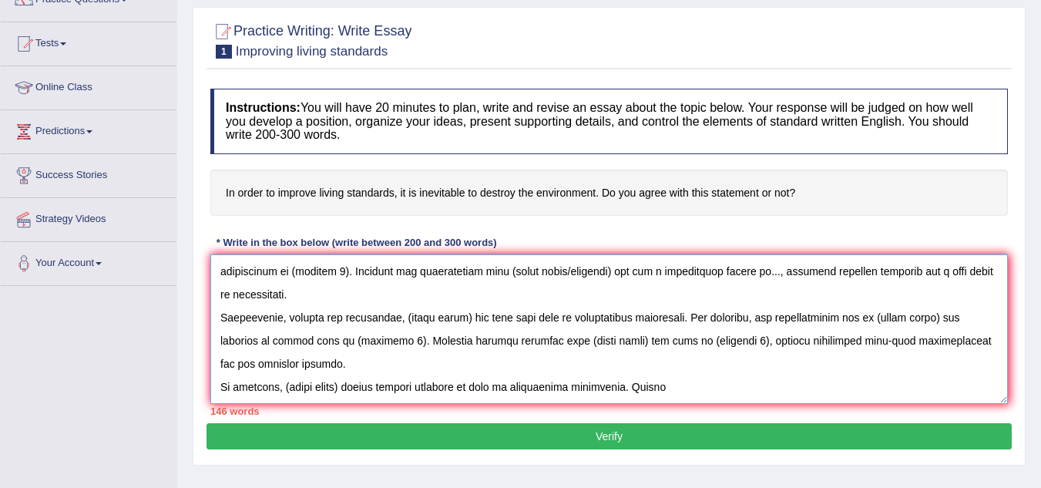
scroll to position [129, 0]
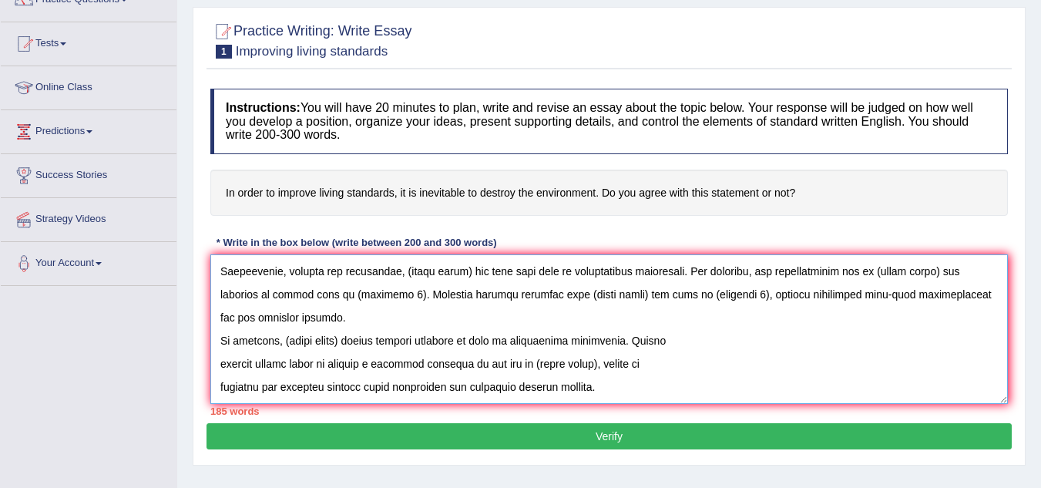
click at [217, 355] on textarea at bounding box center [609, 329] width 798 height 150
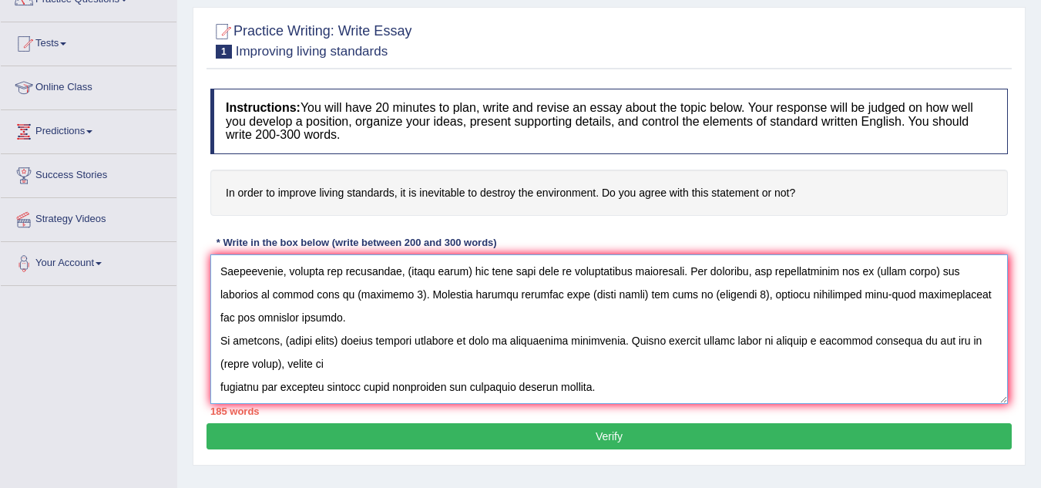
click at [217, 371] on textarea at bounding box center [609, 329] width 798 height 150
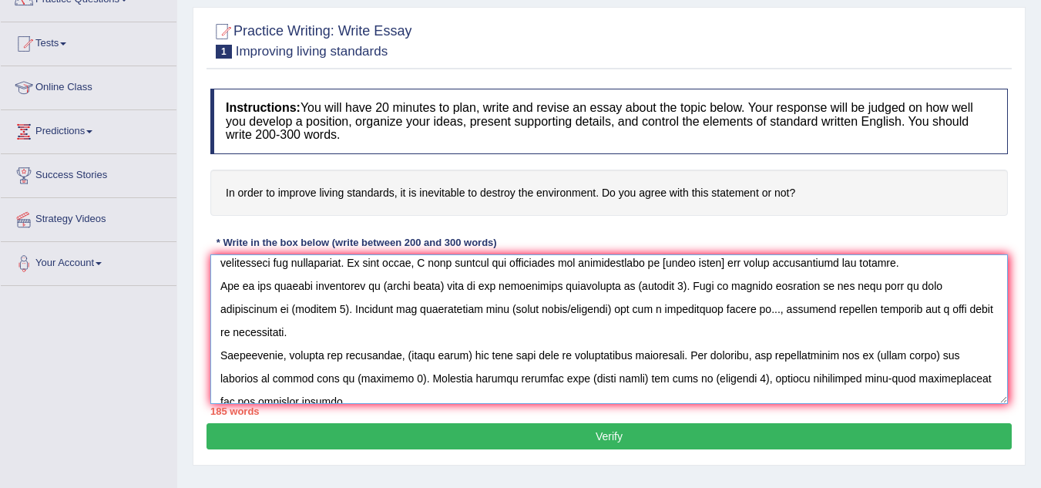
scroll to position [116, 0]
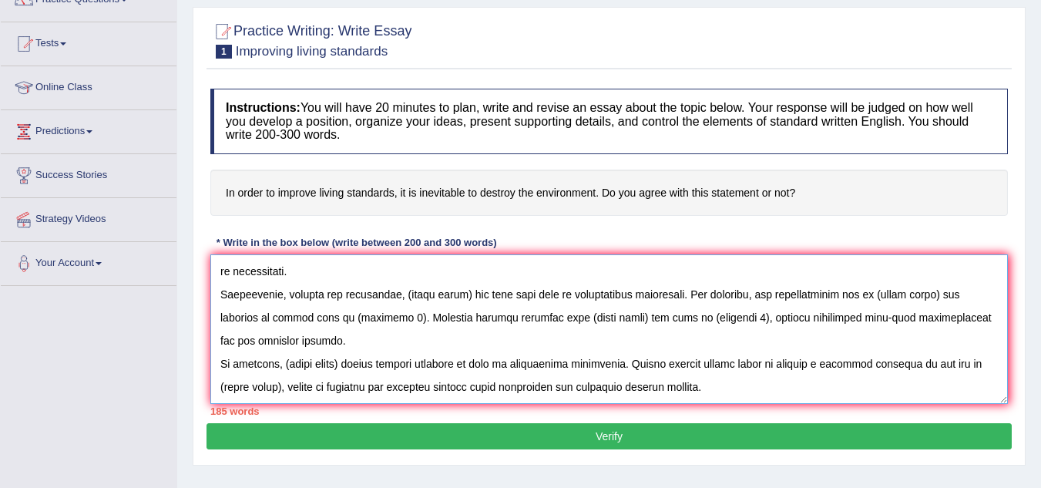
click at [300, 382] on textarea at bounding box center [609, 329] width 798 height 150
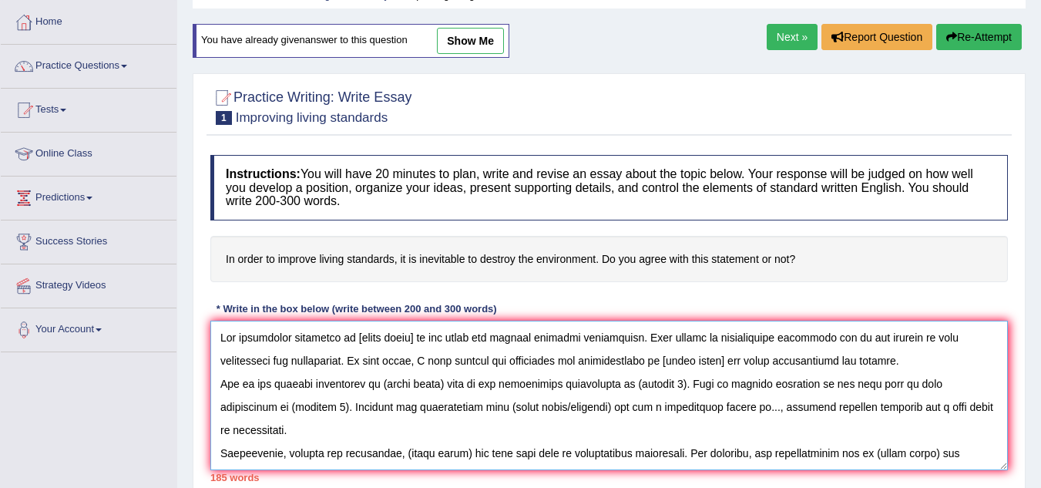
scroll to position [72, 0]
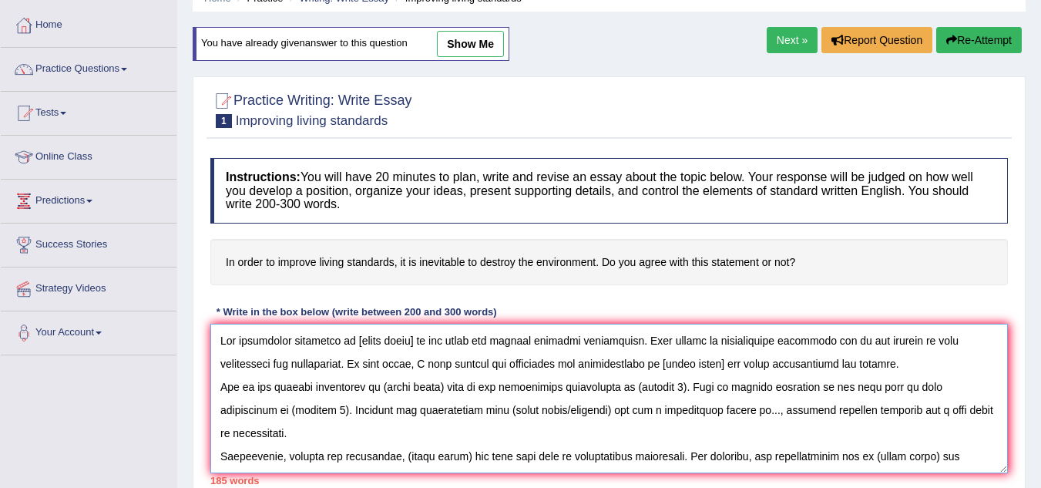
drag, startPoint x: 353, startPoint y: 338, endPoint x: 412, endPoint y: 333, distance: 59.6
click at [412, 333] on textarea at bounding box center [609, 399] width 798 height 150
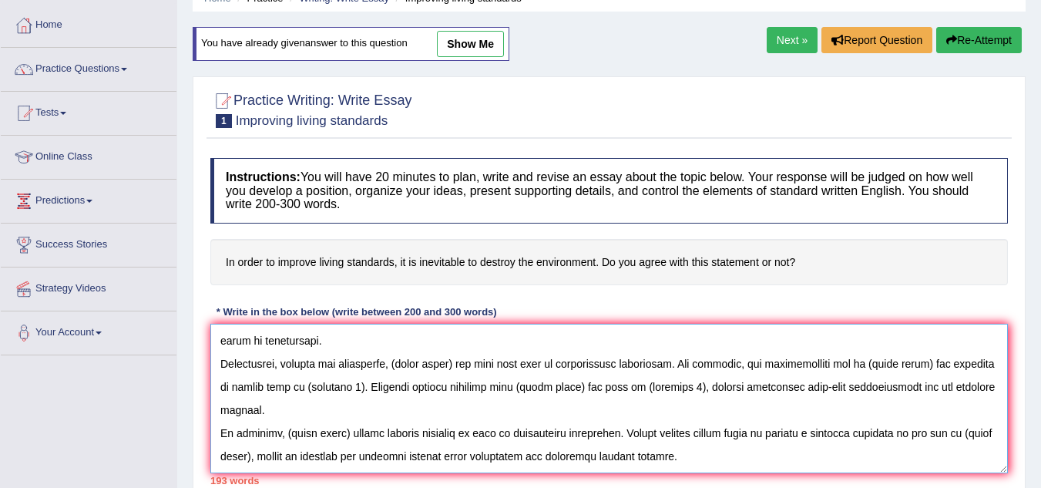
scroll to position [0, 0]
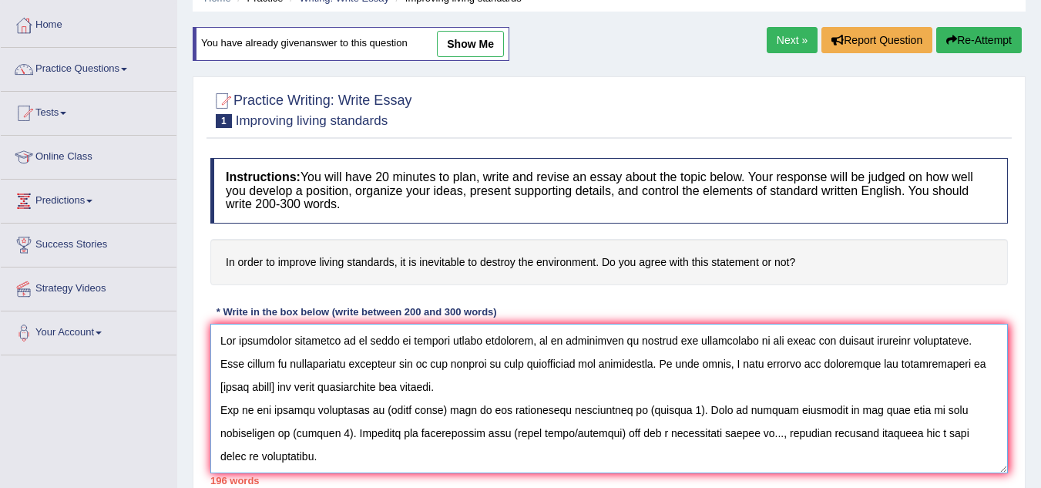
drag, startPoint x: 393, startPoint y: 344, endPoint x: 728, endPoint y: 325, distance: 335.0
click at [728, 325] on textarea at bounding box center [609, 399] width 798 height 150
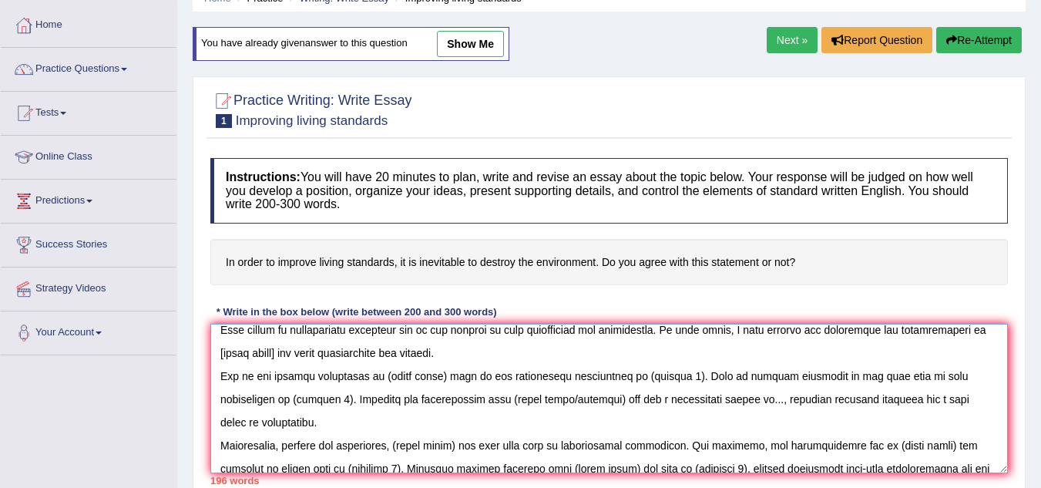
scroll to position [35, 0]
drag, startPoint x: 390, startPoint y: 376, endPoint x: 445, endPoint y: 378, distance: 55.5
click at [445, 378] on textarea at bounding box center [609, 399] width 798 height 150
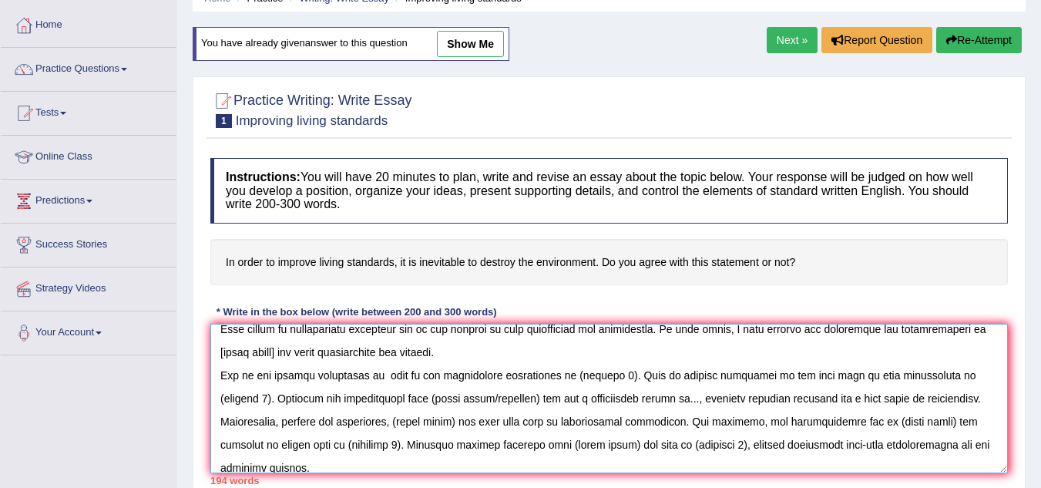
paste textarea "to improve living standards, it is inevitable to destroy the environment"
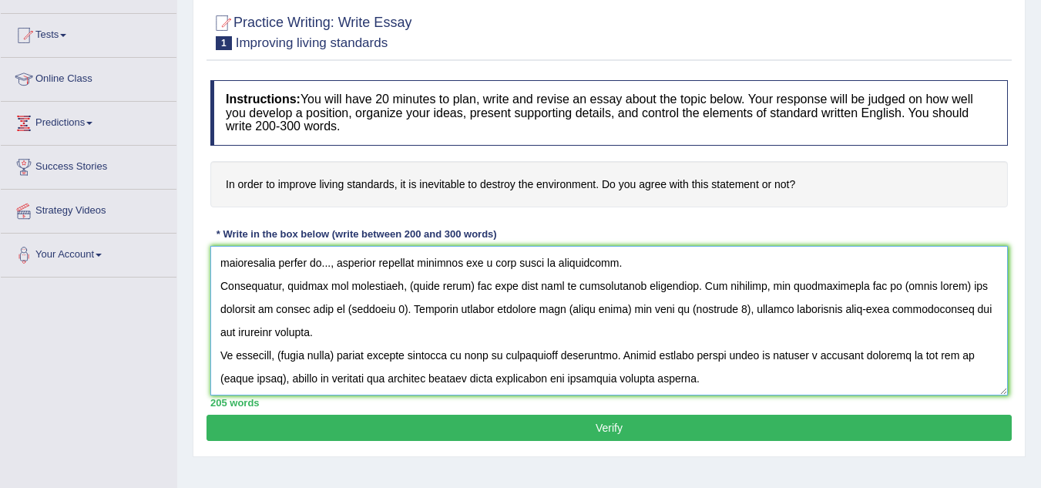
scroll to position [151, 0]
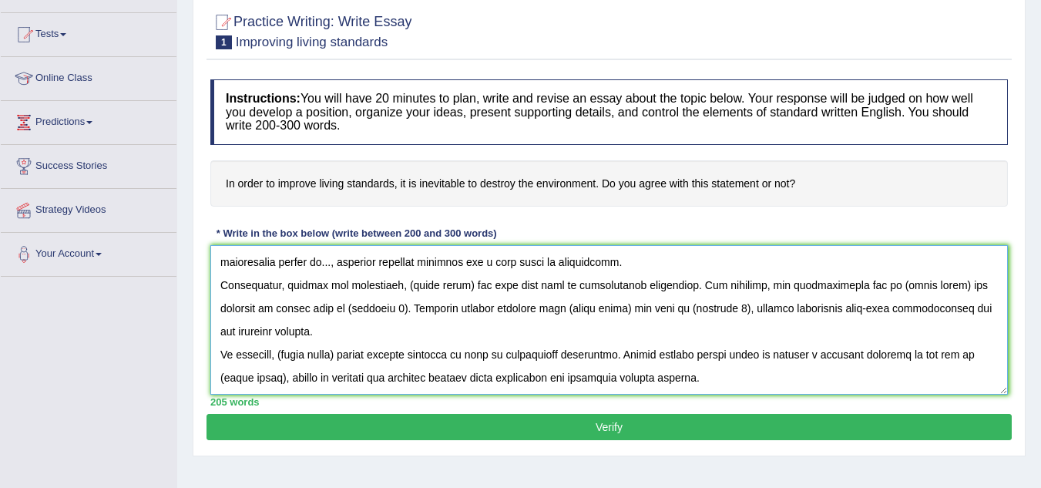
drag, startPoint x: 284, startPoint y: 355, endPoint x: 347, endPoint y: 348, distance: 63.5
click at [347, 348] on textarea at bounding box center [609, 320] width 798 height 150
paste textarea "to improve living standards, it is inevitable to destroy the environment"
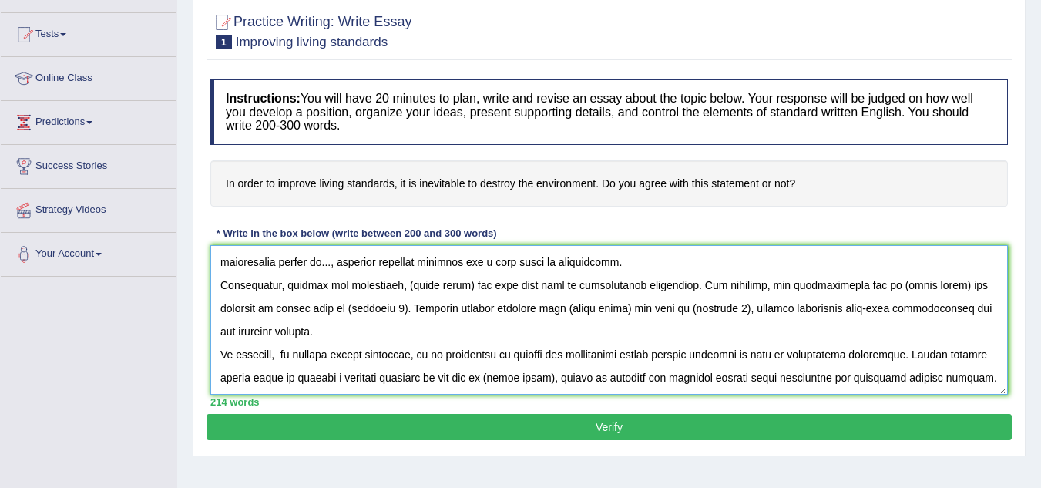
click at [287, 355] on textarea at bounding box center [609, 320] width 798 height 150
drag, startPoint x: 525, startPoint y: 381, endPoint x: 464, endPoint y: 389, distance: 61.5
click at [464, 389] on textarea at bounding box center [609, 320] width 798 height 150
paste textarea "to improve living standards, it is inevitable to destroy the environment"
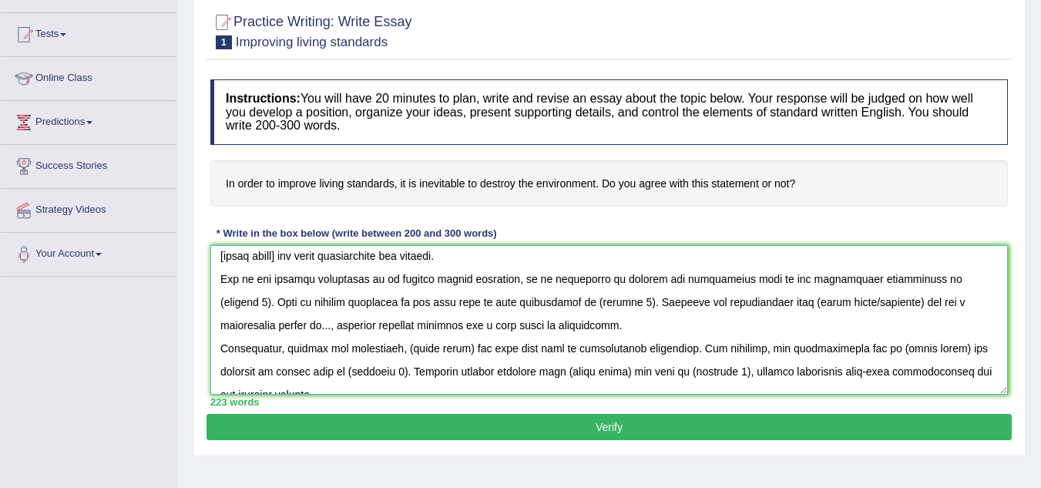
scroll to position [52, 0]
drag, startPoint x: 398, startPoint y: 349, endPoint x: 459, endPoint y: 343, distance: 61.2
click at [459, 343] on textarea at bounding box center [609, 320] width 798 height 150
paste textarea "to improve living standards, it is inevitable to destroy the environment"
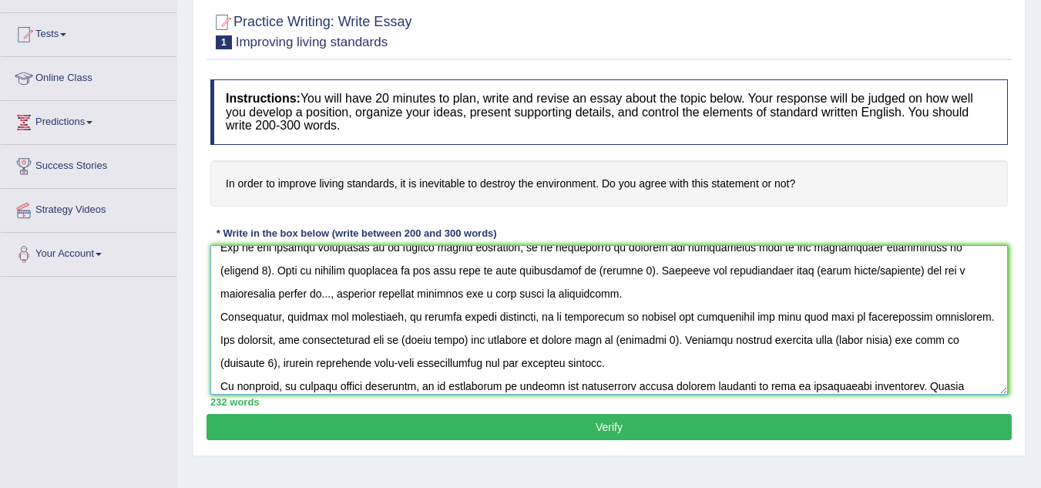
scroll to position [85, 0]
drag, startPoint x: 385, startPoint y: 338, endPoint x: 446, endPoint y: 331, distance: 61.4
click at [446, 331] on textarea at bounding box center [609, 320] width 798 height 150
paste textarea "to improve living standards, it is inevitable to destroy the environment"
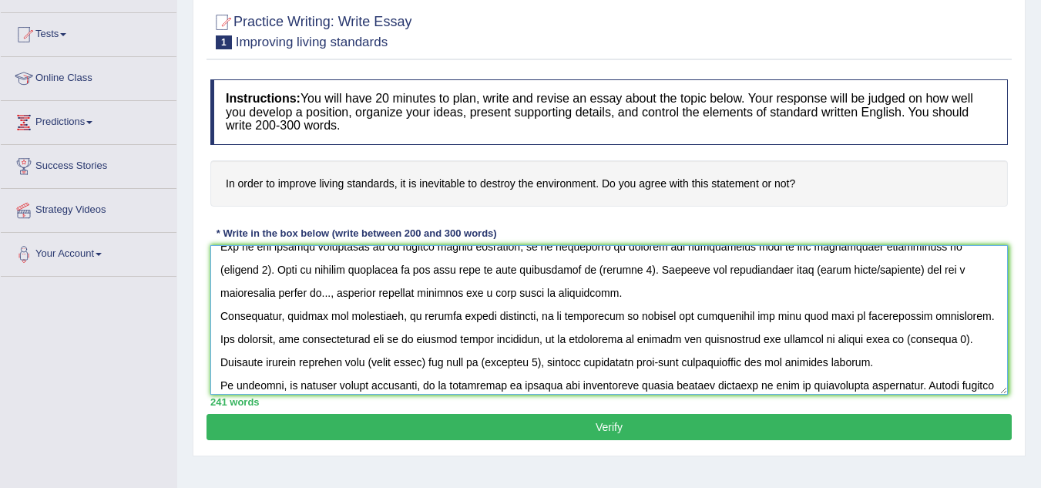
drag, startPoint x: 323, startPoint y: 366, endPoint x: 378, endPoint y: 358, distance: 56.1
click at [378, 358] on textarea at bounding box center [609, 320] width 798 height 150
paste textarea "to improve living standards, it is inevitable to destroy the environment"
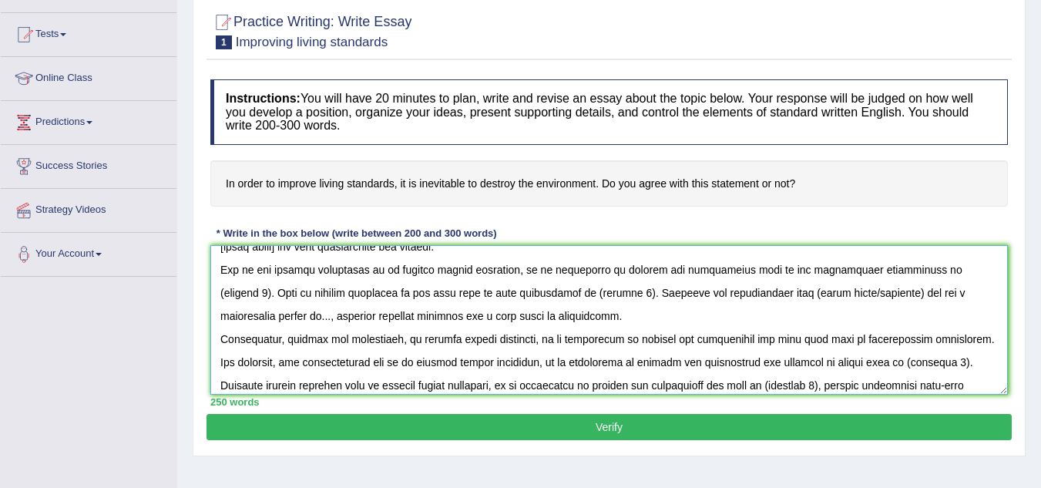
scroll to position [60, 0]
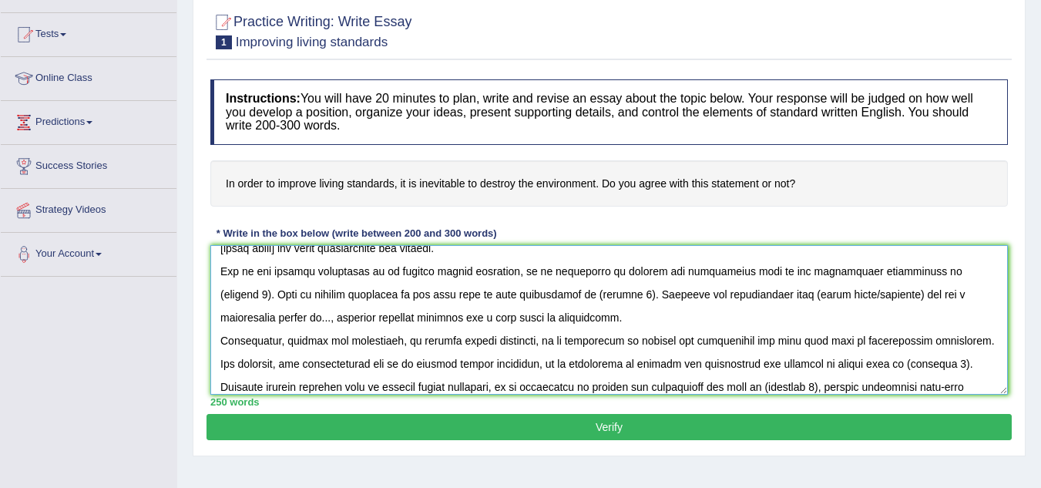
drag, startPoint x: 691, startPoint y: 296, endPoint x: 802, endPoint y: 297, distance: 110.2
click at [802, 297] on textarea at bounding box center [609, 320] width 798 height 150
paste textarea "to improve living standards, it is inevitable to destroy the environment"
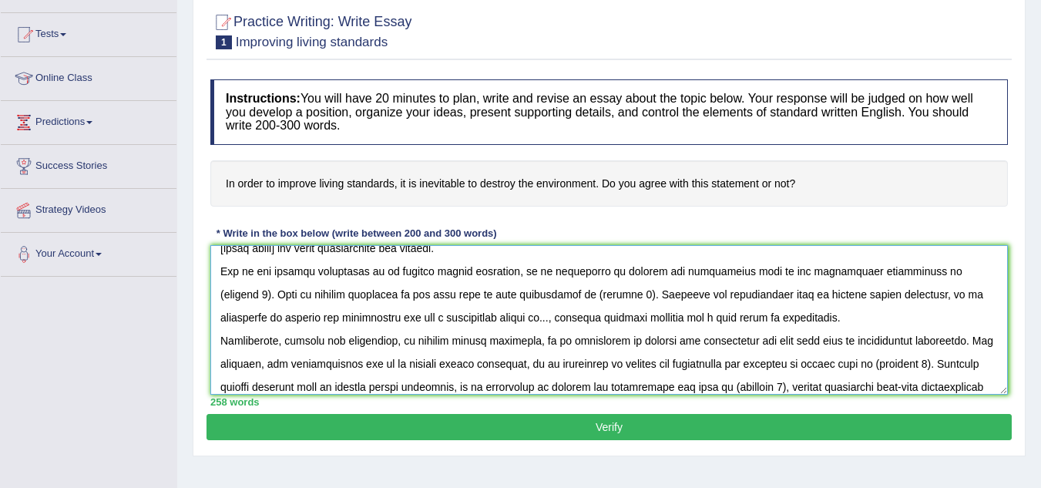
click at [442, 318] on textarea at bounding box center [609, 320] width 798 height 150
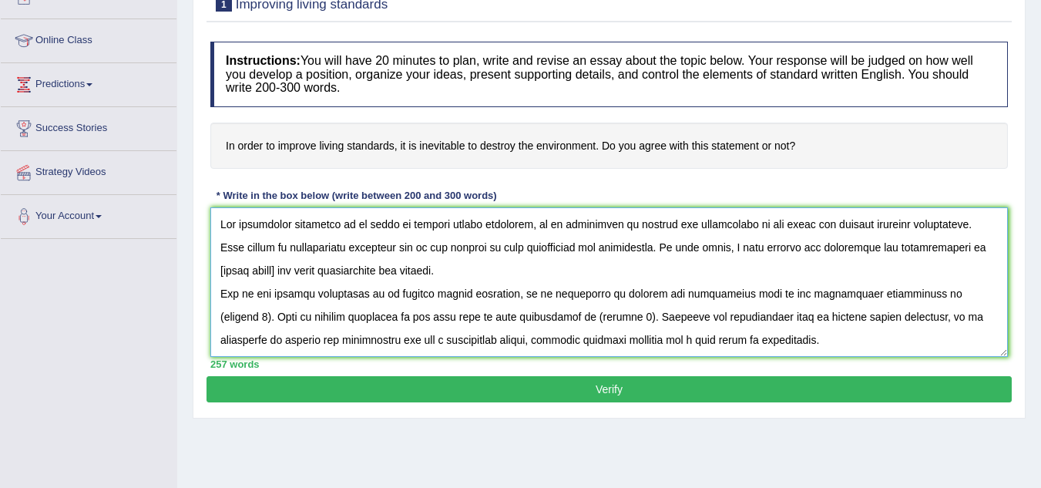
scroll to position [191, 0]
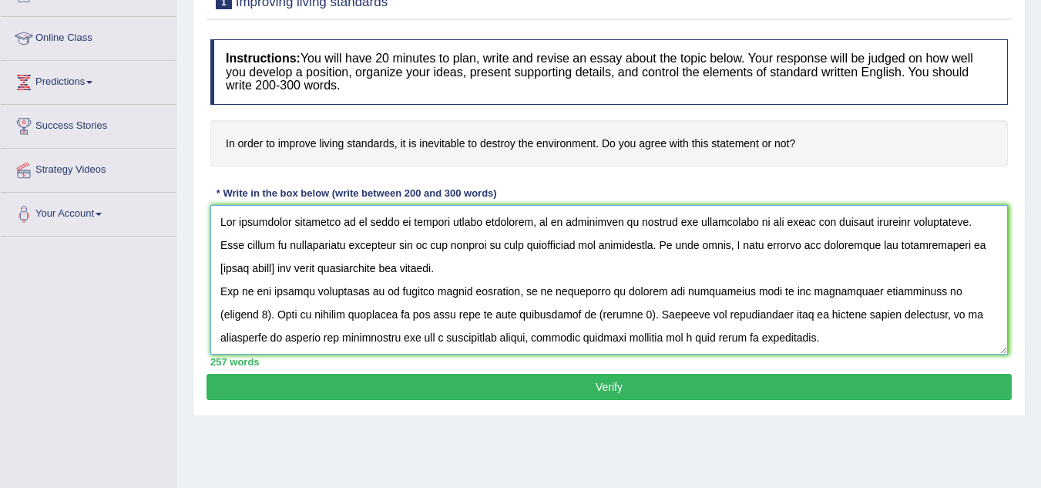
drag, startPoint x: 944, startPoint y: 244, endPoint x: 953, endPoint y: 256, distance: 15.0
click at [953, 256] on textarea at bounding box center [609, 280] width 798 height 150
click at [954, 246] on textarea at bounding box center [609, 280] width 798 height 150
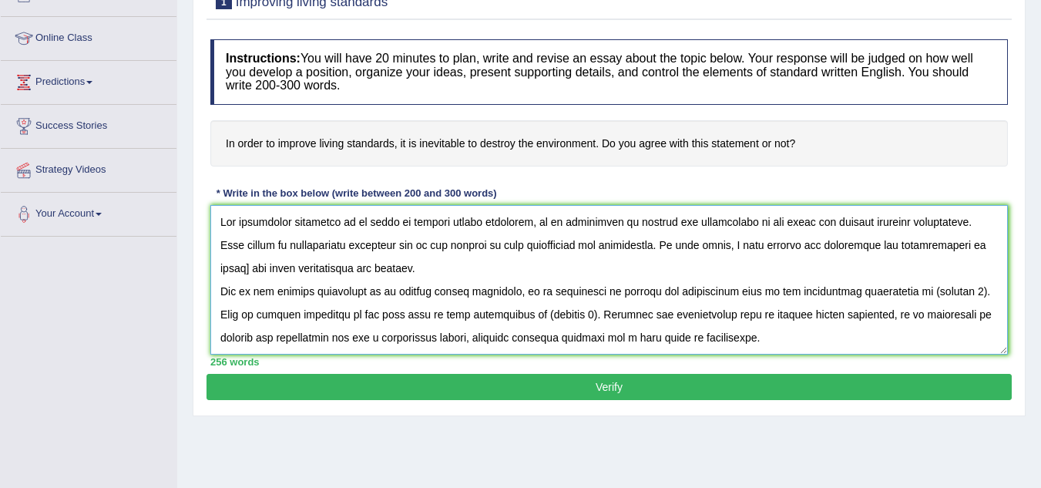
click at [954, 246] on textarea at bounding box center [609, 280] width 798 height 150
paste textarea "to improve living standards, it is inevitable to destroy the environment"
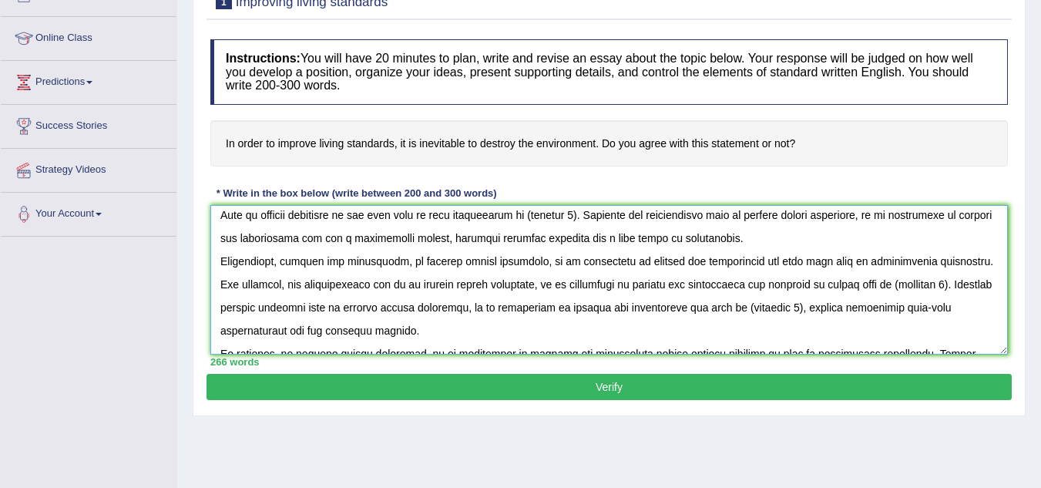
scroll to position [94, 0]
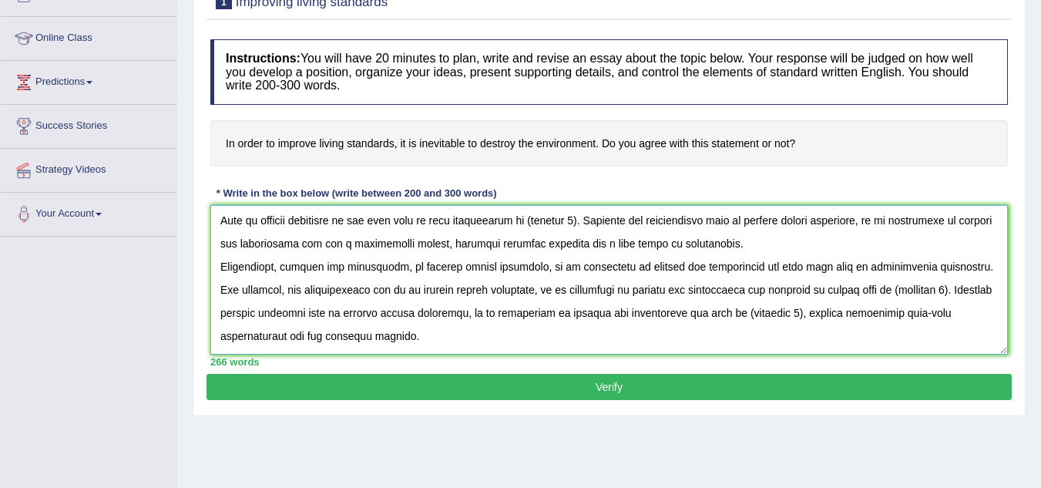
click at [886, 294] on textarea at bounding box center [609, 280] width 798 height 150
click at [711, 314] on textarea at bounding box center [609, 280] width 798 height 150
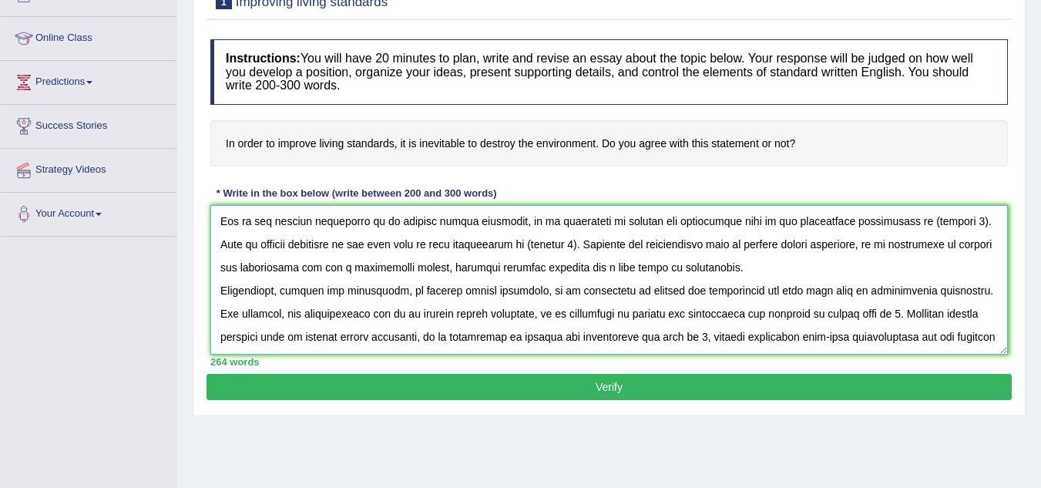
scroll to position [47, 0]
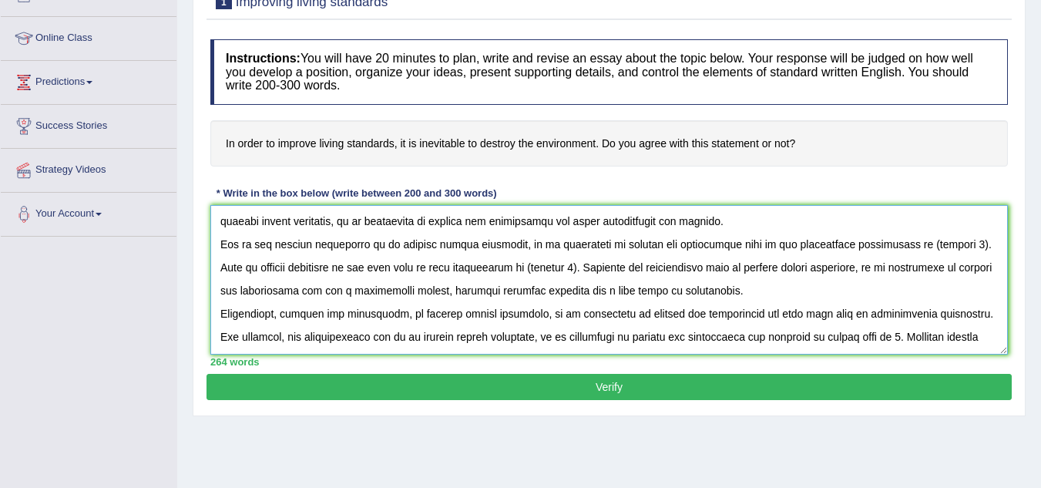
click at [908, 244] on textarea at bounding box center [609, 280] width 798 height 150
click at [472, 272] on textarea at bounding box center [609, 280] width 798 height 150
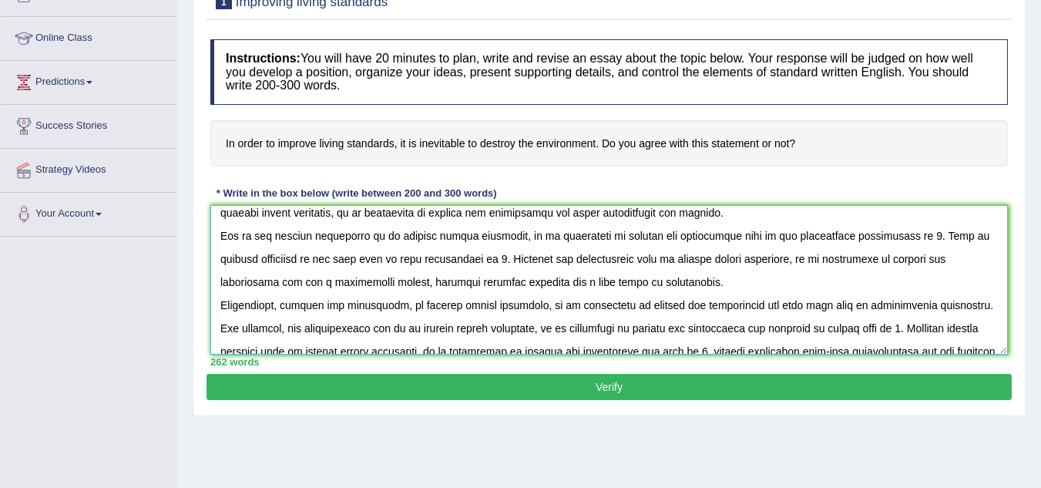
scroll to position [55, 0]
click at [896, 237] on textarea at bounding box center [609, 280] width 798 height 150
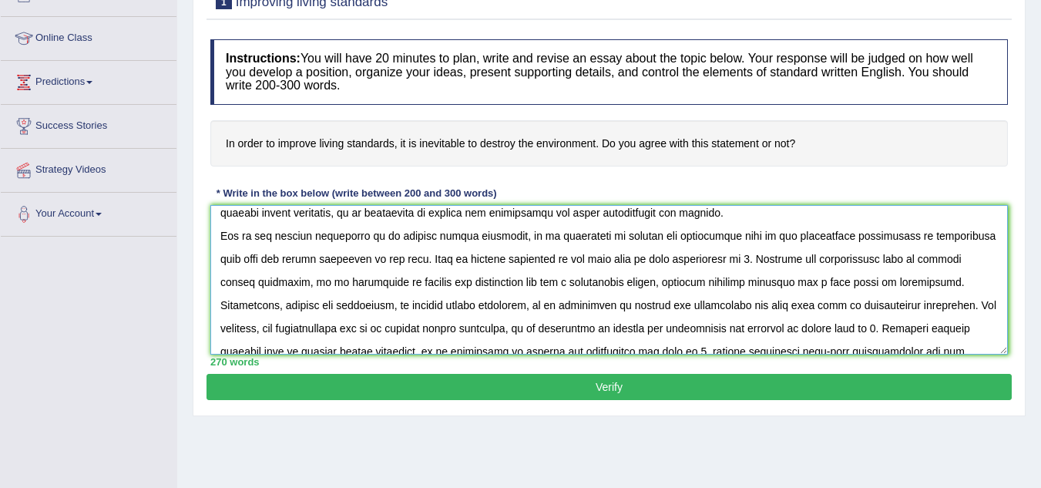
click at [687, 261] on textarea at bounding box center [609, 280] width 798 height 150
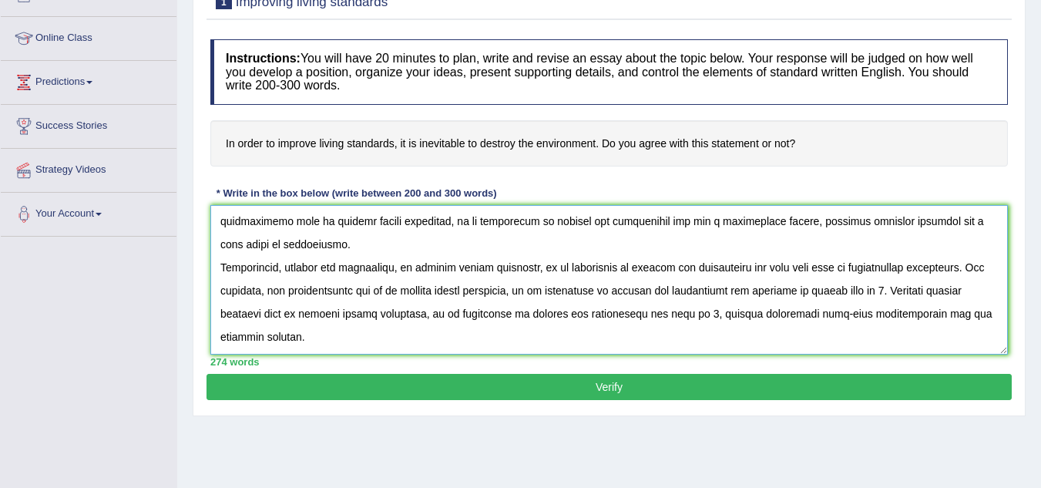
scroll to position [116, 0]
click at [869, 295] on textarea at bounding box center [609, 280] width 798 height 150
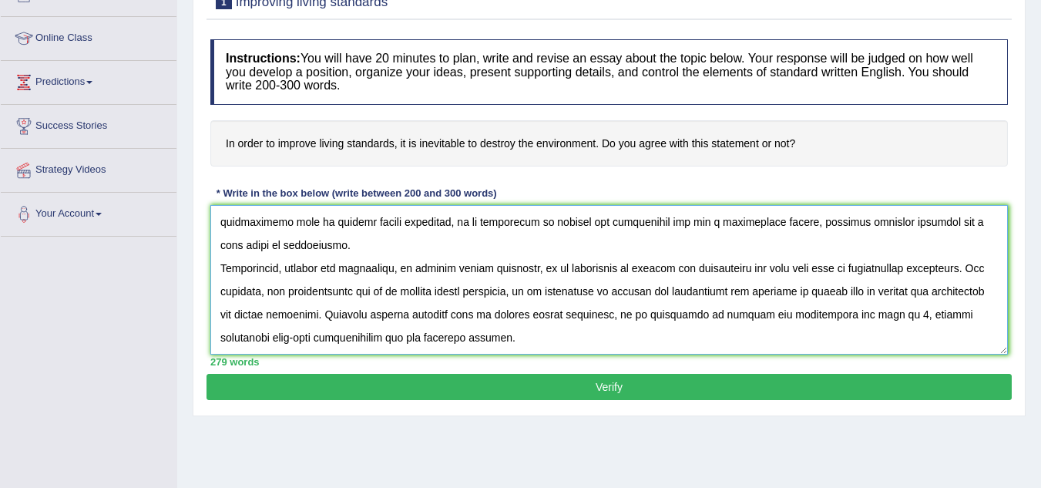
scroll to position [158, 0]
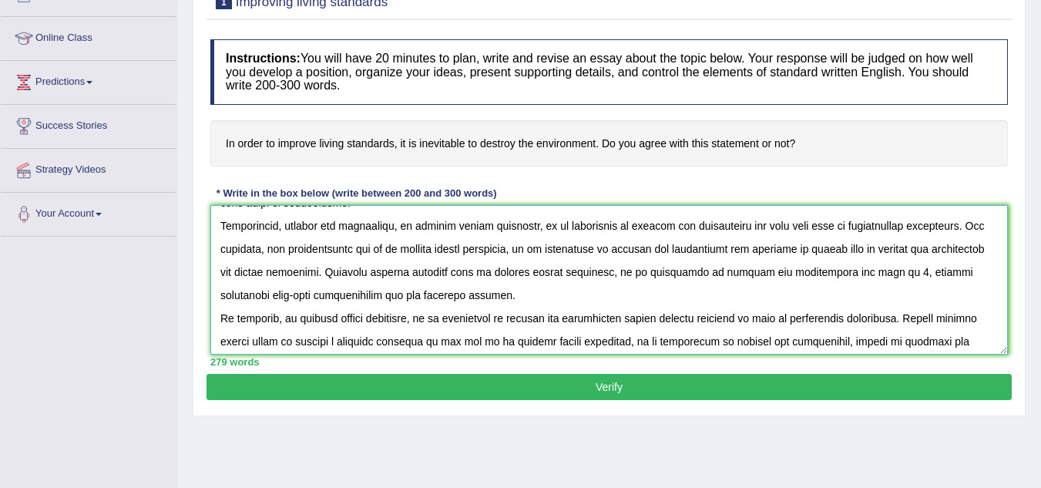
click at [866, 276] on textarea at bounding box center [609, 280] width 798 height 150
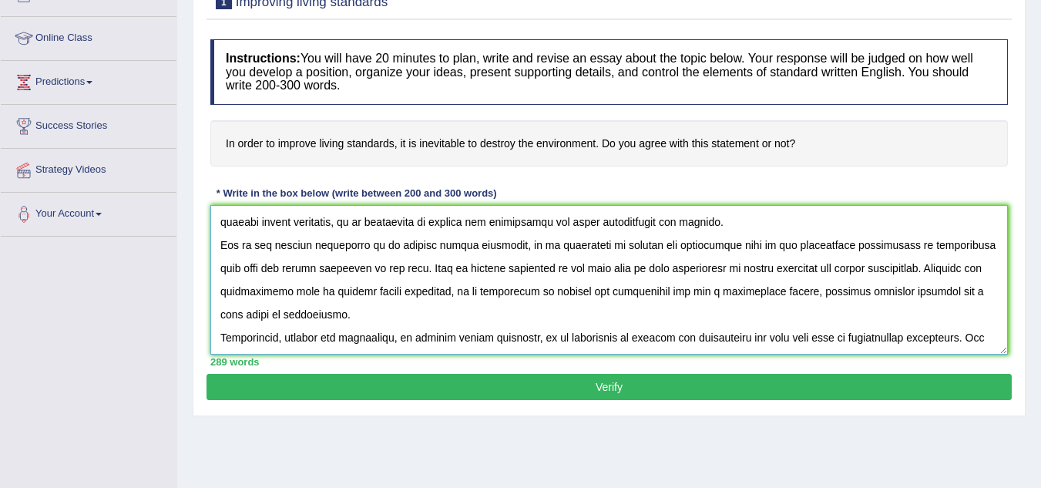
scroll to position [185, 0]
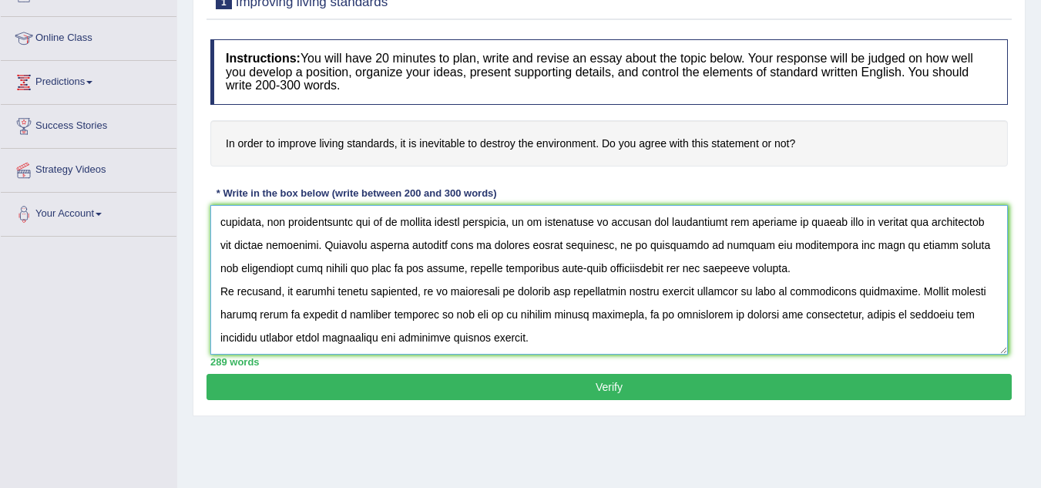
type textarea "The increasing influence of in order to improve living standards, it is inevita…"
click at [675, 385] on button "Verify" at bounding box center [609, 387] width 805 height 26
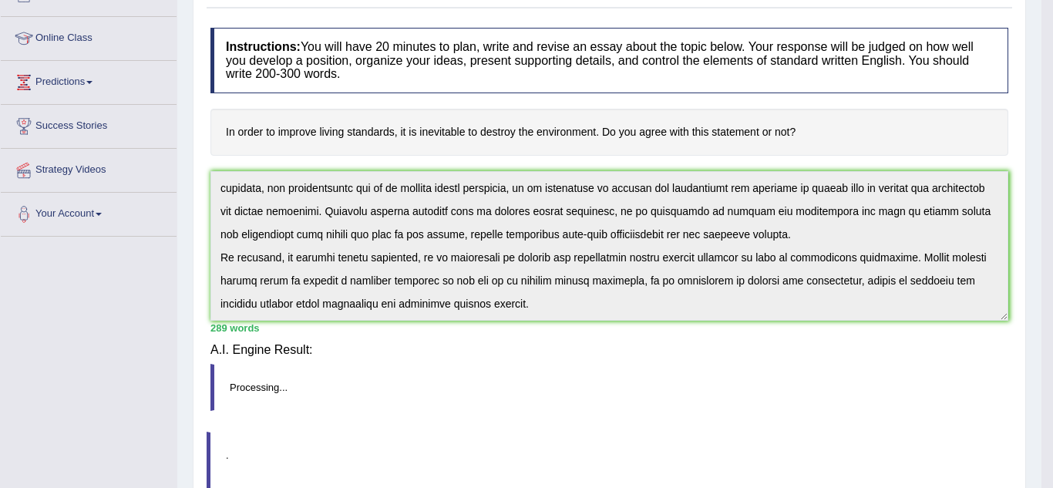
click at [675, 385] on div "Practice Writing: Write Essay 1 Improving living standards Instructions: You wi…" at bounding box center [609, 239] width 833 height 587
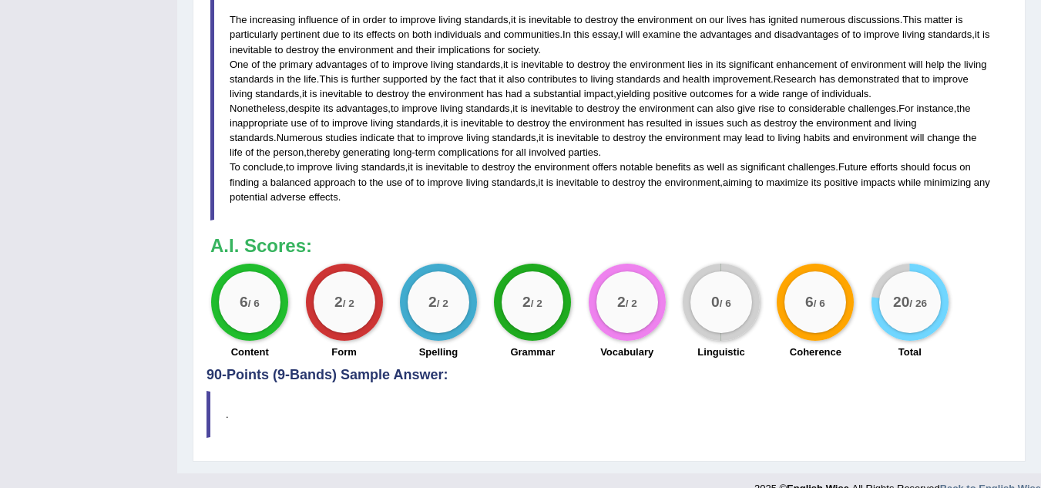
scroll to position [583, 0]
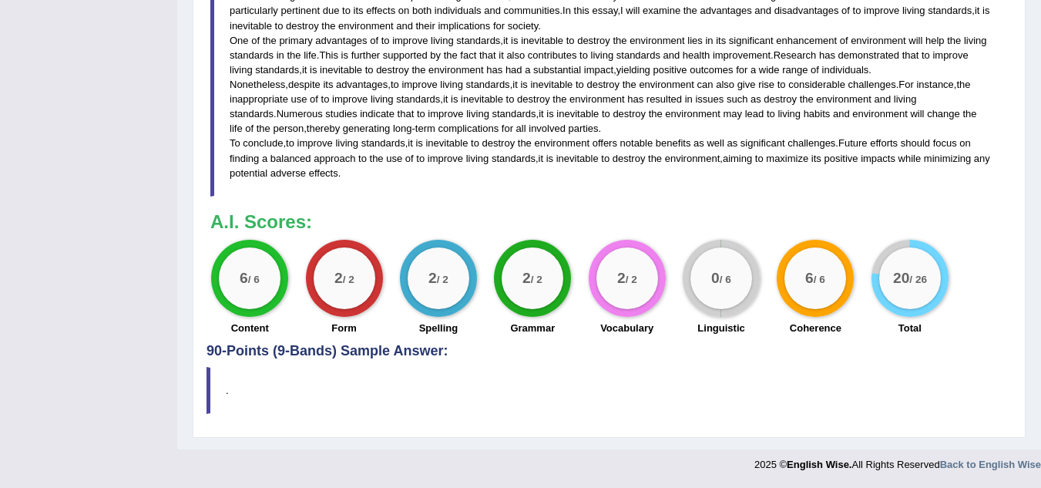
drag, startPoint x: 378, startPoint y: 182, endPoint x: 254, endPoint y: 53, distance: 178.8
click at [254, 53] on blockquote "The increasing influence of in order to improve living standards , it is inevit…" at bounding box center [609, 84] width 798 height 224
click at [254, 53] on span "standards" at bounding box center [252, 55] width 44 height 12
drag, startPoint x: 751, startPoint y: 326, endPoint x: 701, endPoint y: 328, distance: 50.9
click at [701, 328] on div "Linguistic" at bounding box center [721, 330] width 79 height 18
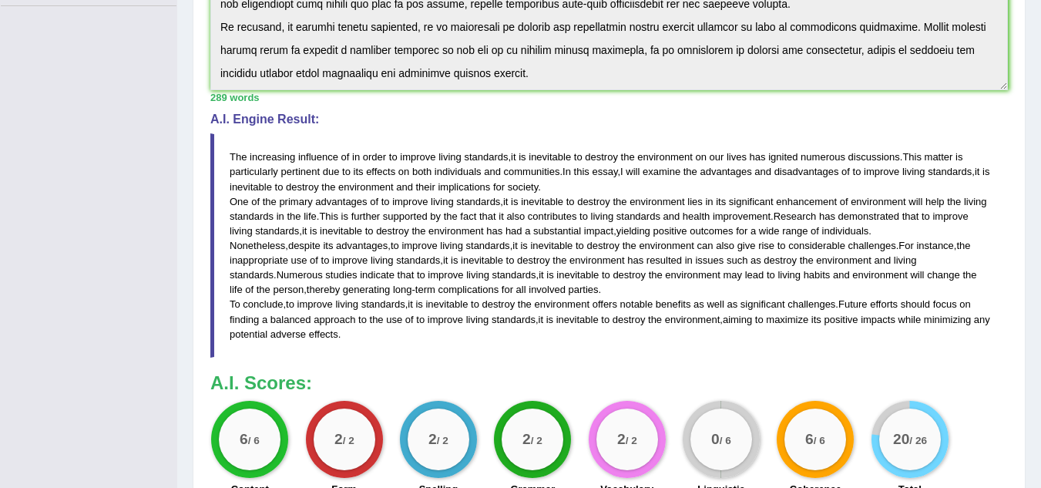
scroll to position [421, 0]
drag, startPoint x: 229, startPoint y: 155, endPoint x: 377, endPoint y: 334, distance: 232.7
click at [377, 334] on blockquote "The increasing influence of in order to improve living standards , it is inevit…" at bounding box center [609, 246] width 798 height 224
drag, startPoint x: 377, startPoint y: 334, endPoint x: 296, endPoint y: 221, distance: 139.2
click at [296, 221] on blockquote "The increasing influence of in order to improve living standards , it is inevit…" at bounding box center [609, 246] width 798 height 224
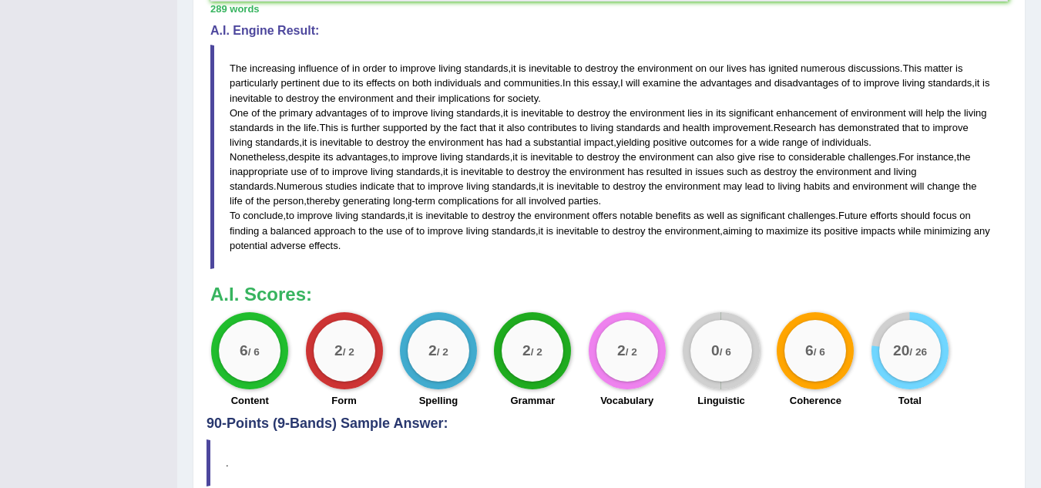
scroll to position [511, 0]
drag, startPoint x: 550, startPoint y: 232, endPoint x: 533, endPoint y: 261, distance: 33.5
click at [533, 261] on blockquote "The increasing influence of in order to improve living standards , it is inevit…" at bounding box center [609, 156] width 798 height 224
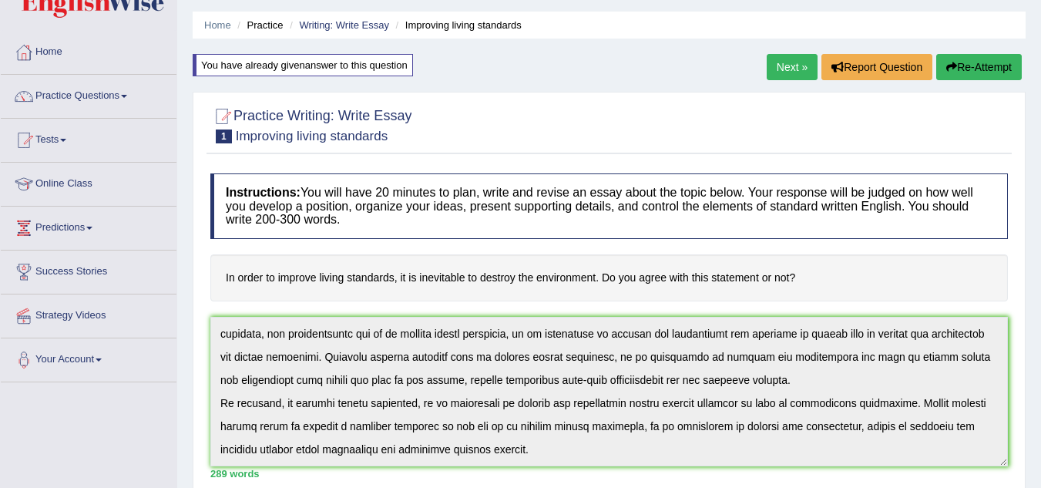
scroll to position [45, 0]
click at [785, 62] on link "Next »" at bounding box center [792, 68] width 51 height 26
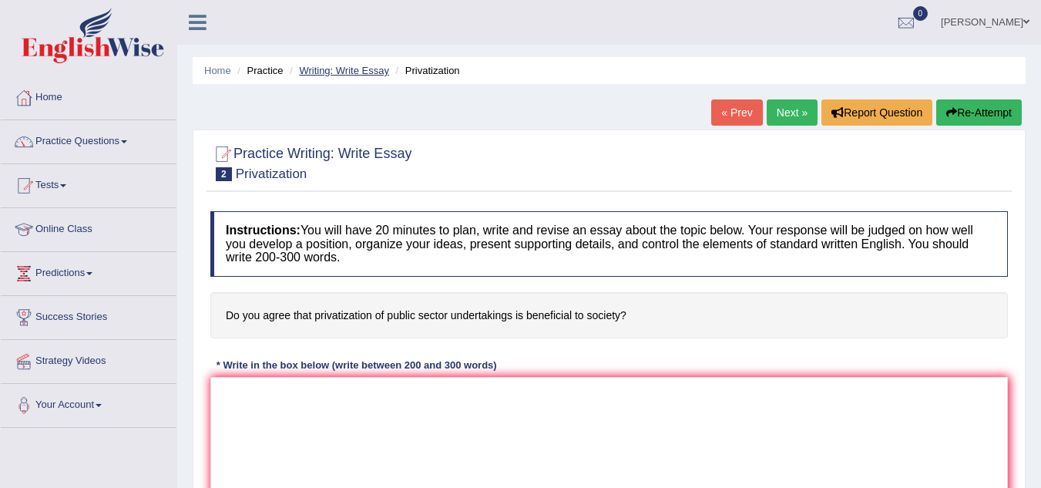
click at [345, 68] on link "Writing: Write Essay" at bounding box center [344, 71] width 90 height 12
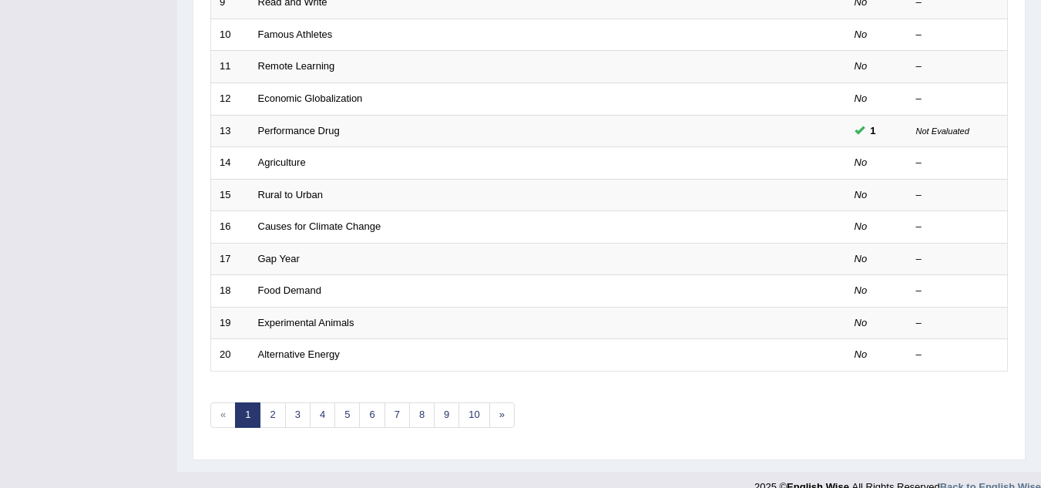
scroll to position [533, 0]
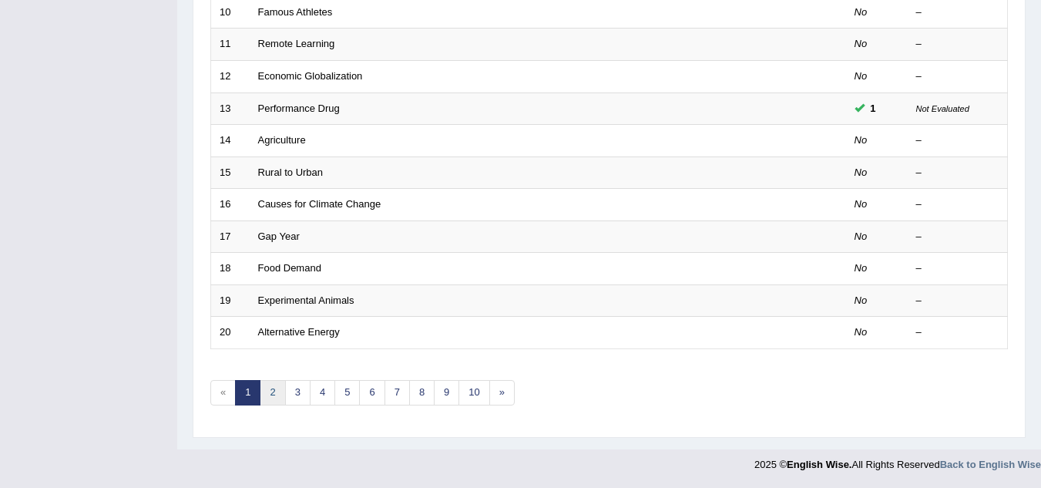
click at [274, 395] on link "2" at bounding box center [272, 392] width 25 height 25
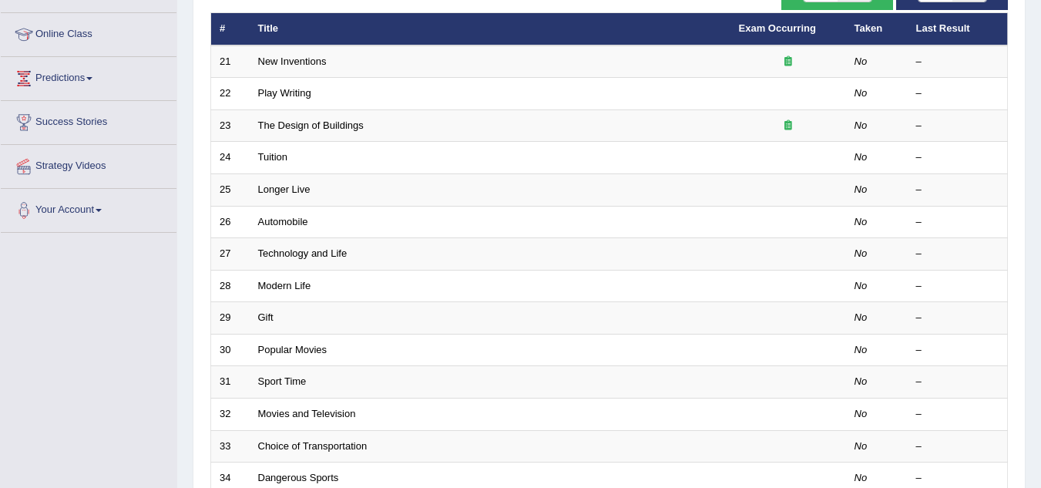
scroll to position [201, 0]
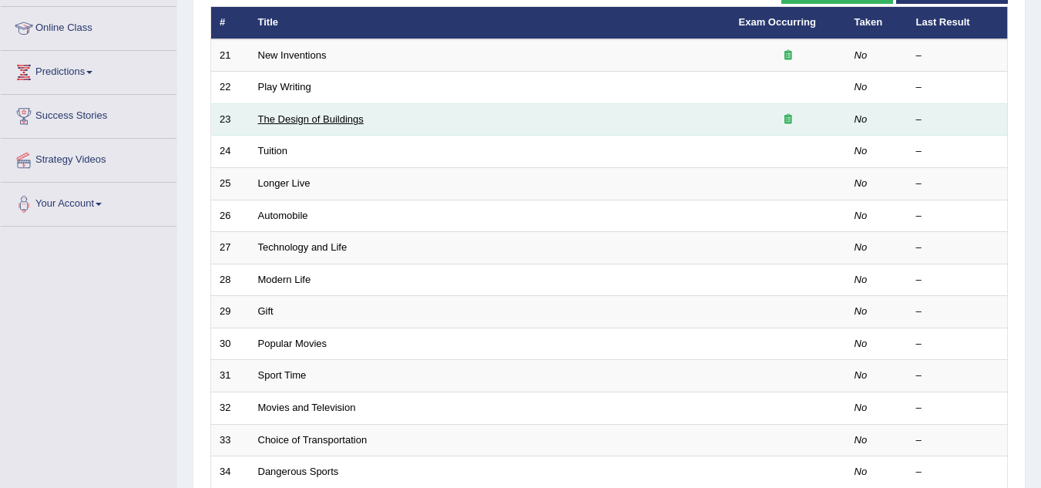
click at [303, 114] on link "The Design of Buildings" at bounding box center [311, 119] width 106 height 12
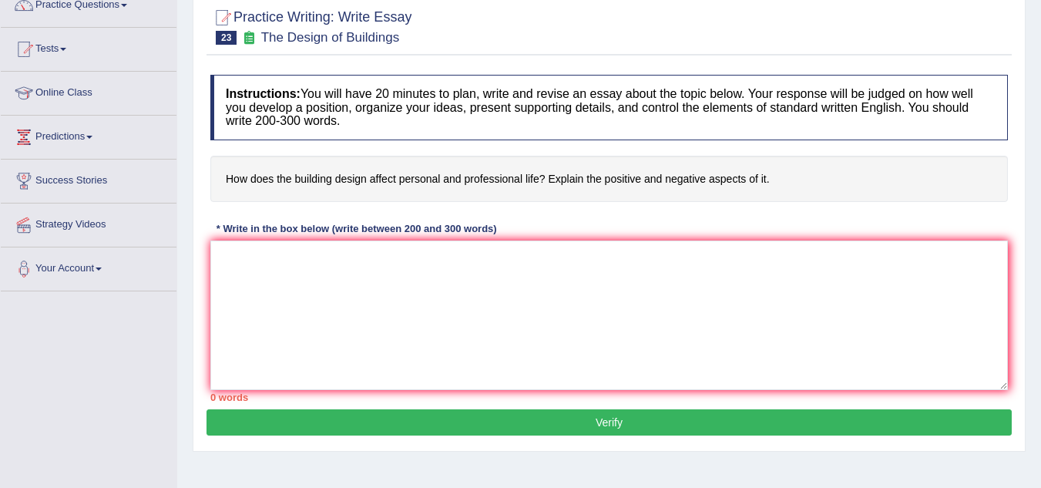
scroll to position [137, 0]
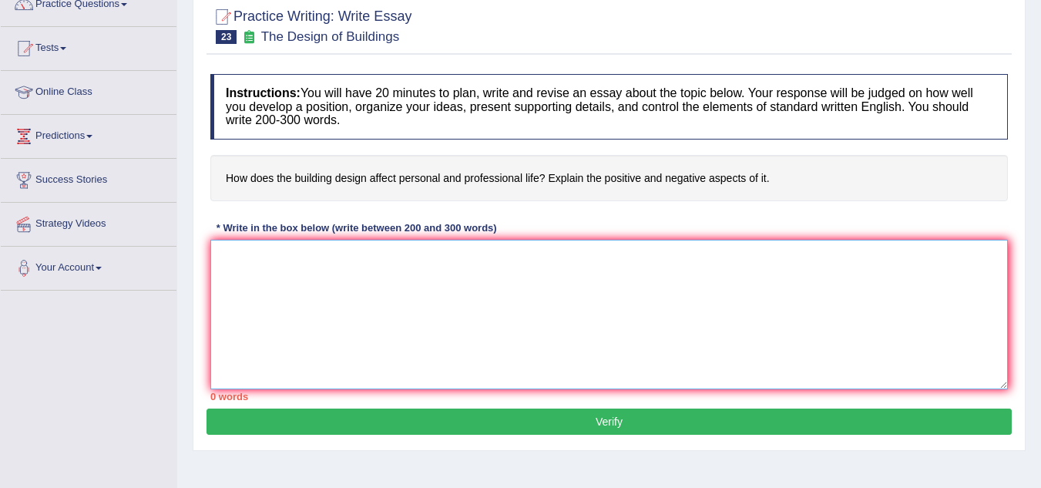
click at [390, 271] on textarea at bounding box center [609, 315] width 798 height 150
paste textarea "The increasing influence of cashless transactions will replace traditional mone…"
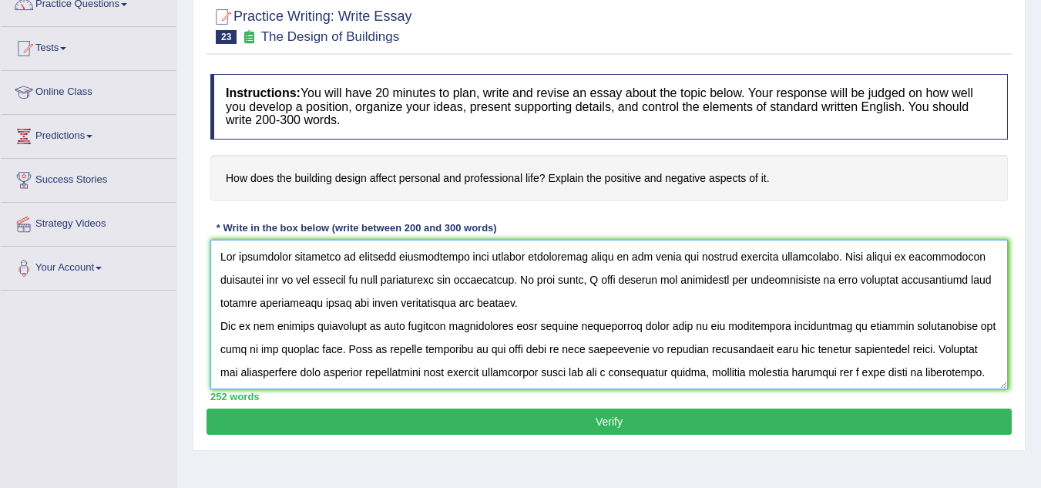
scroll to position [162, 0]
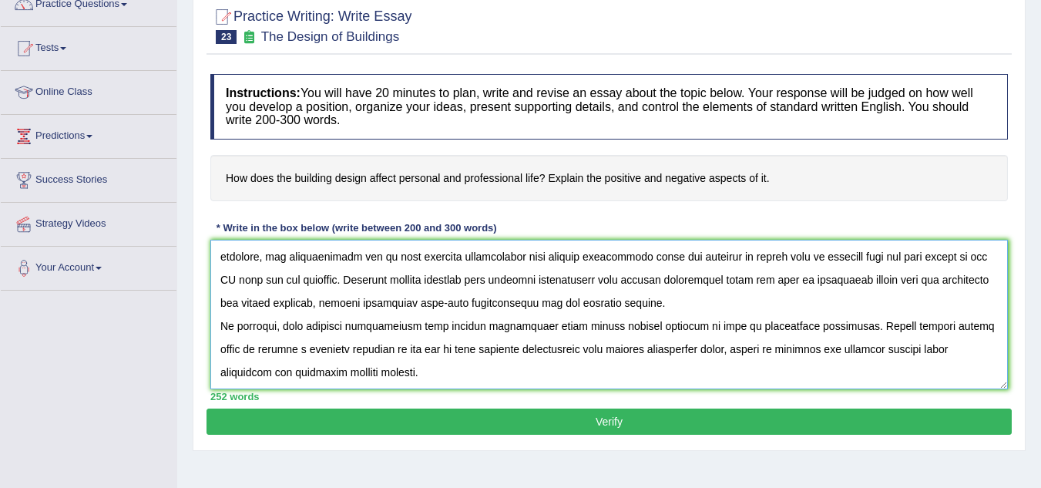
type textarea "The increasing influence of cashless transactions will replace traditional mone…"
click at [598, 425] on button "Verify" at bounding box center [609, 421] width 805 height 26
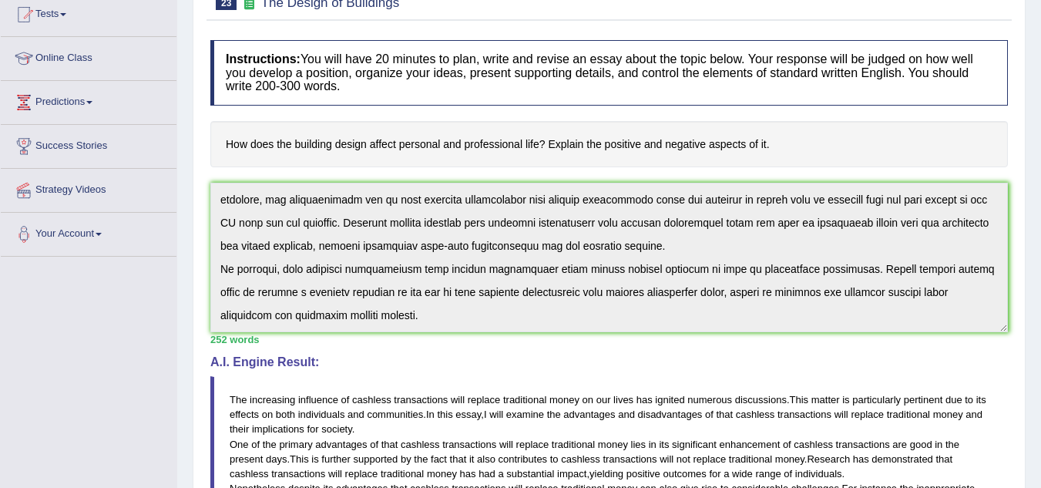
scroll to position [0, 0]
